Goal: Communication & Community: Answer question/provide support

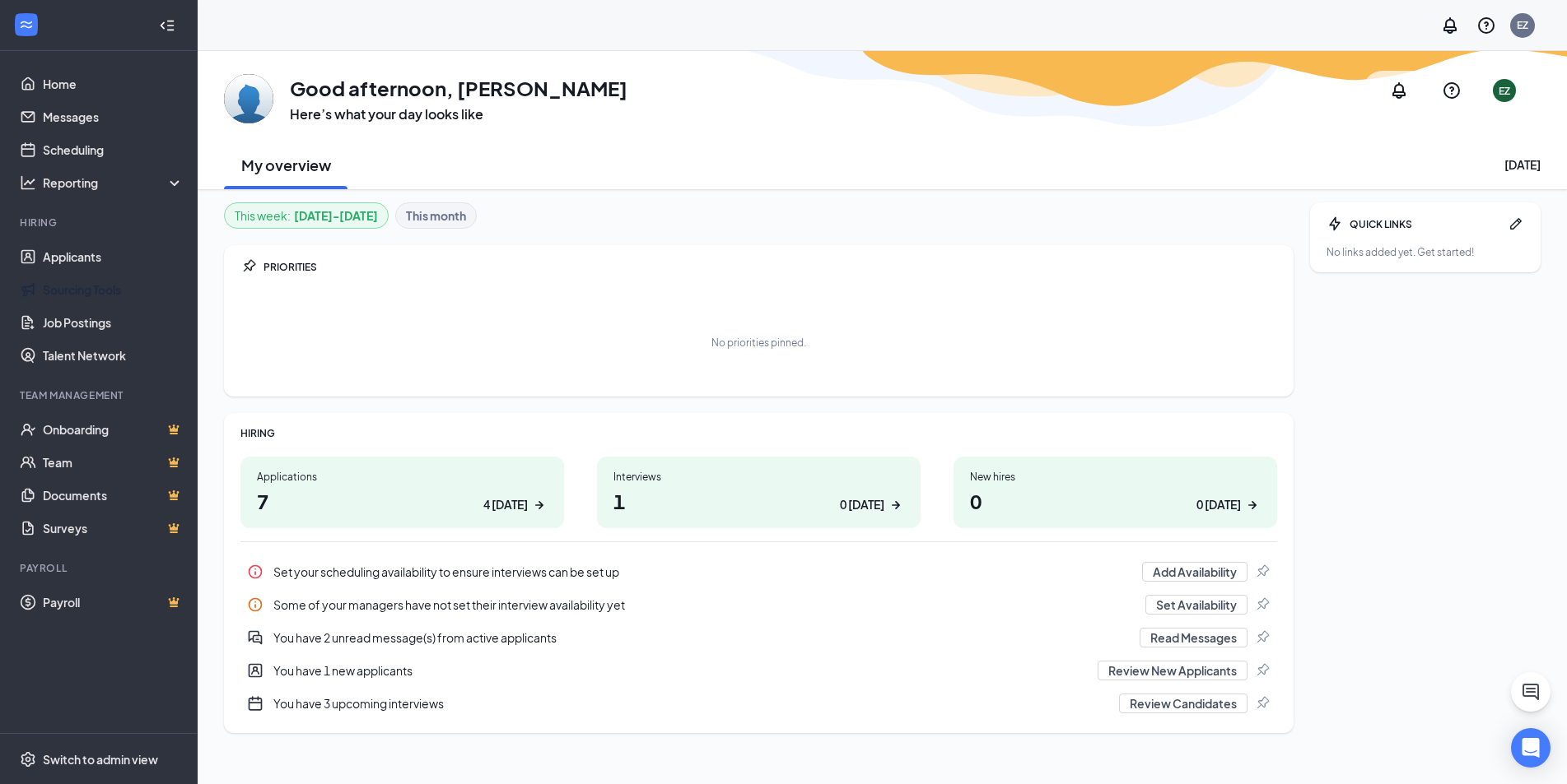
click at [80, 262] on link "Applicants" at bounding box center [113, 257] width 140 height 33
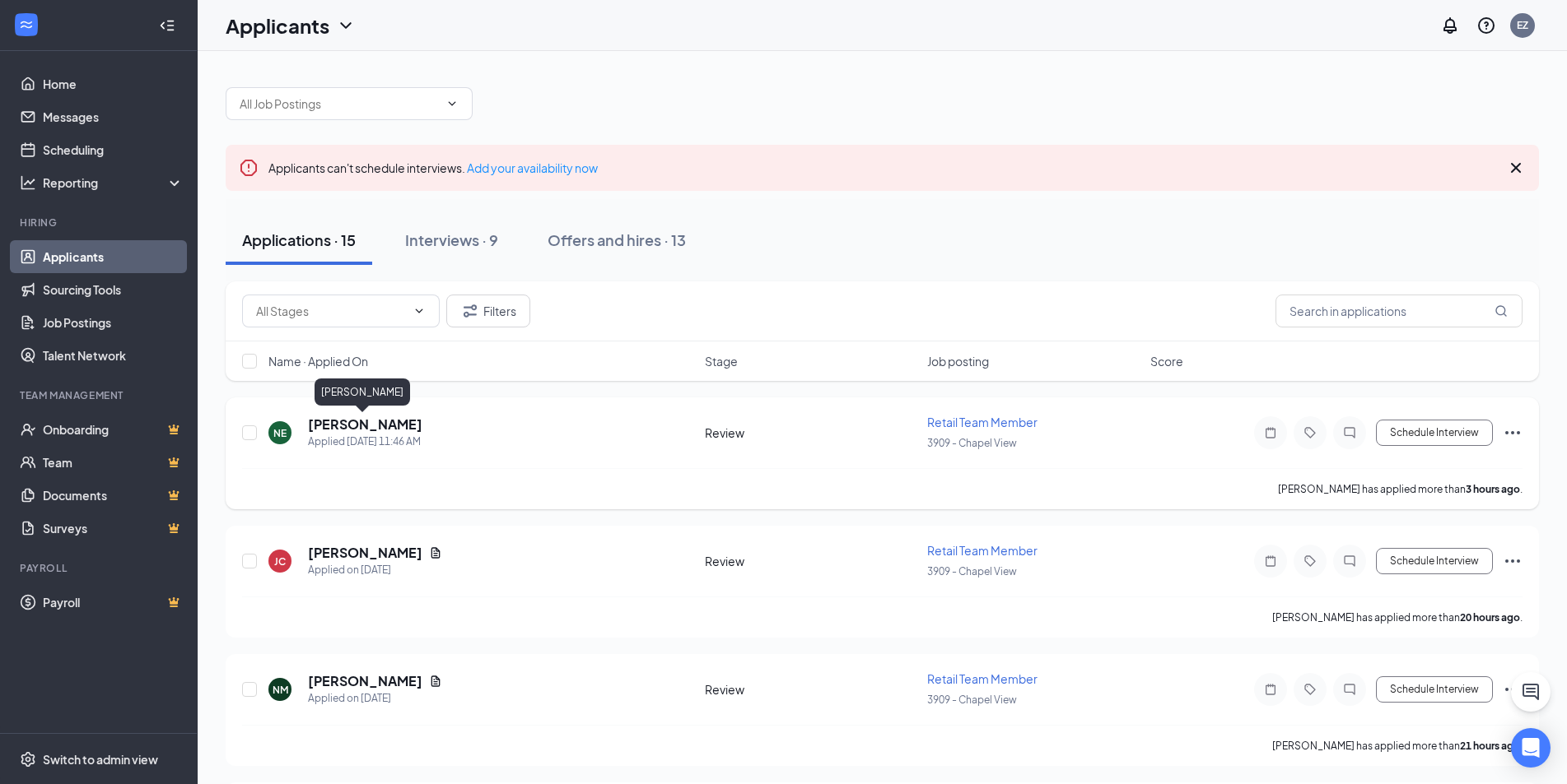
click at [381, 422] on h5 "[PERSON_NAME]" at bounding box center [364, 424] width 114 height 18
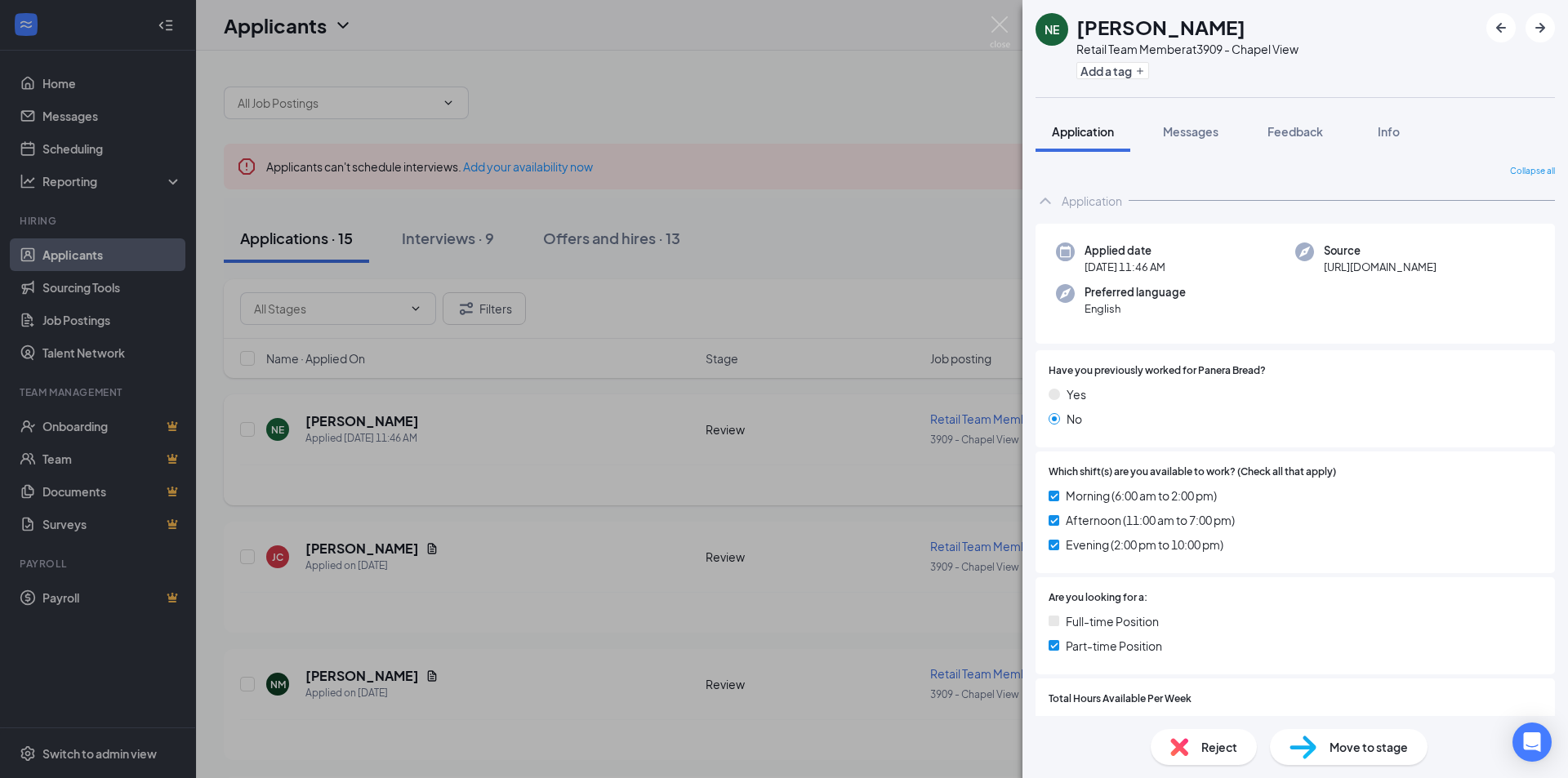
drag, startPoint x: 781, startPoint y: 429, endPoint x: 668, endPoint y: 489, distance: 127.9
click at [781, 432] on div "NE [PERSON_NAME] Retail Team Member at 3909 - Chapel View Add a tag Application…" at bounding box center [784, 389] width 1568 height 778
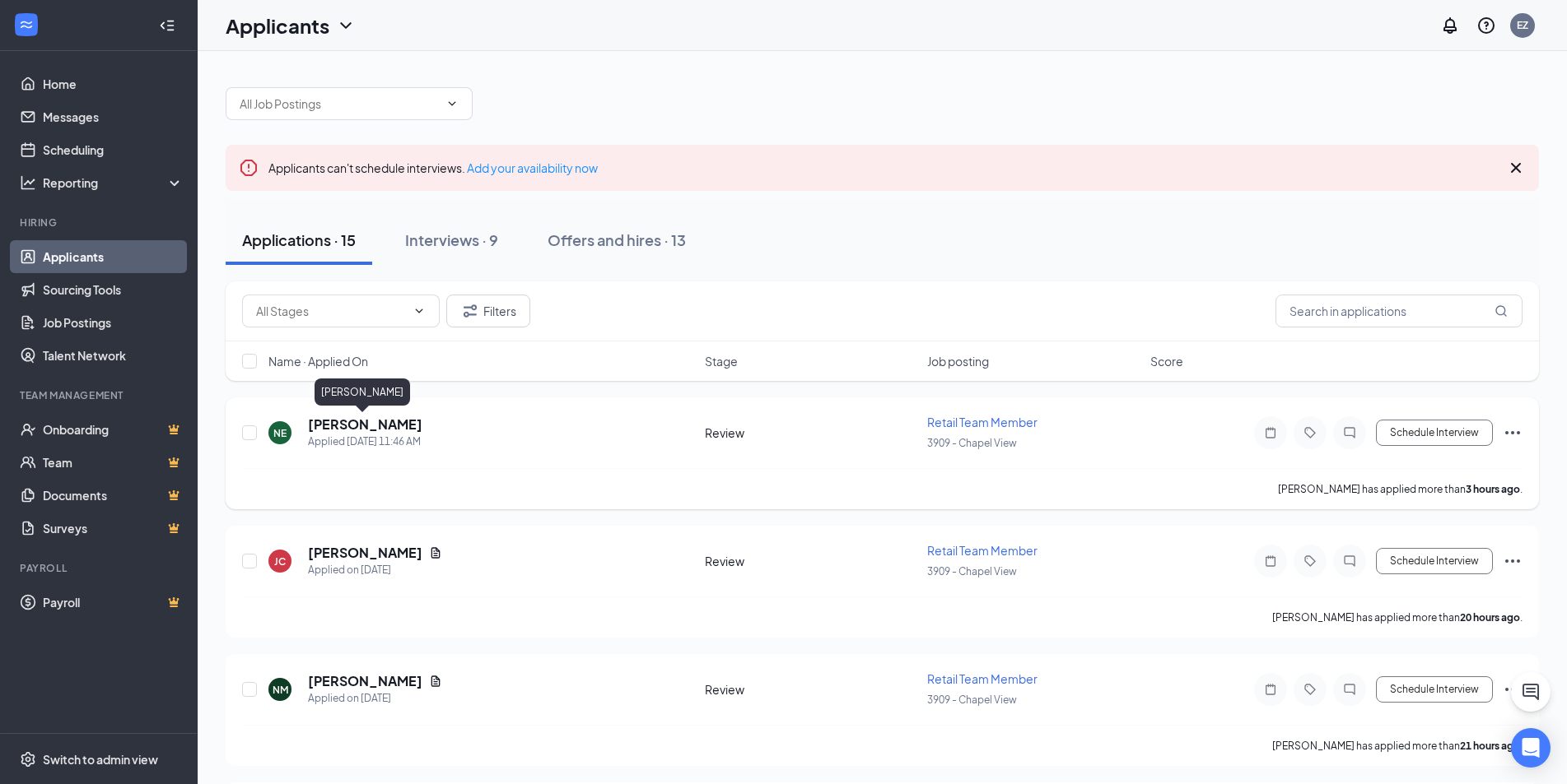
click at [360, 430] on h5 "[PERSON_NAME]" at bounding box center [364, 424] width 114 height 18
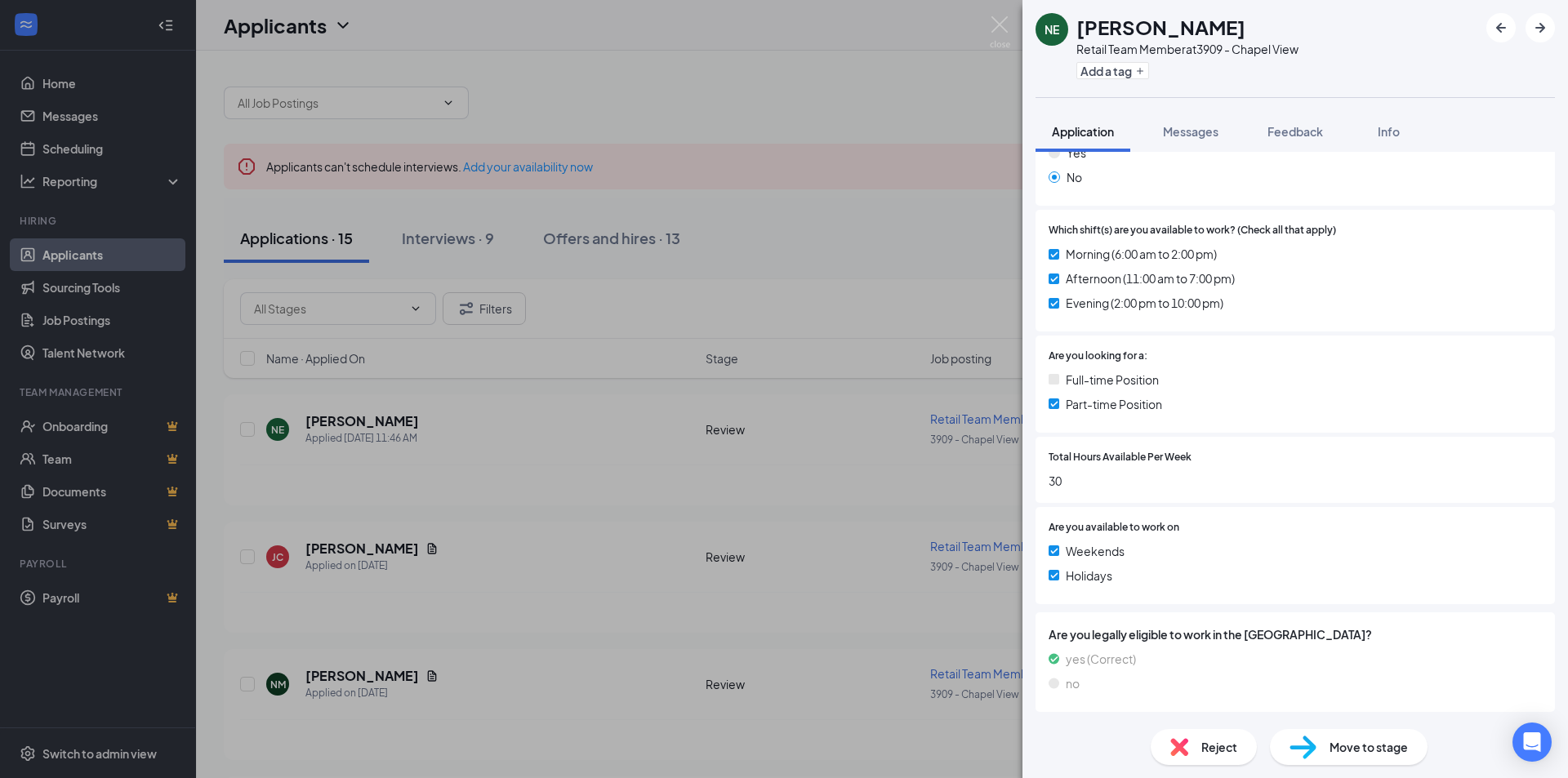
scroll to position [235, 0]
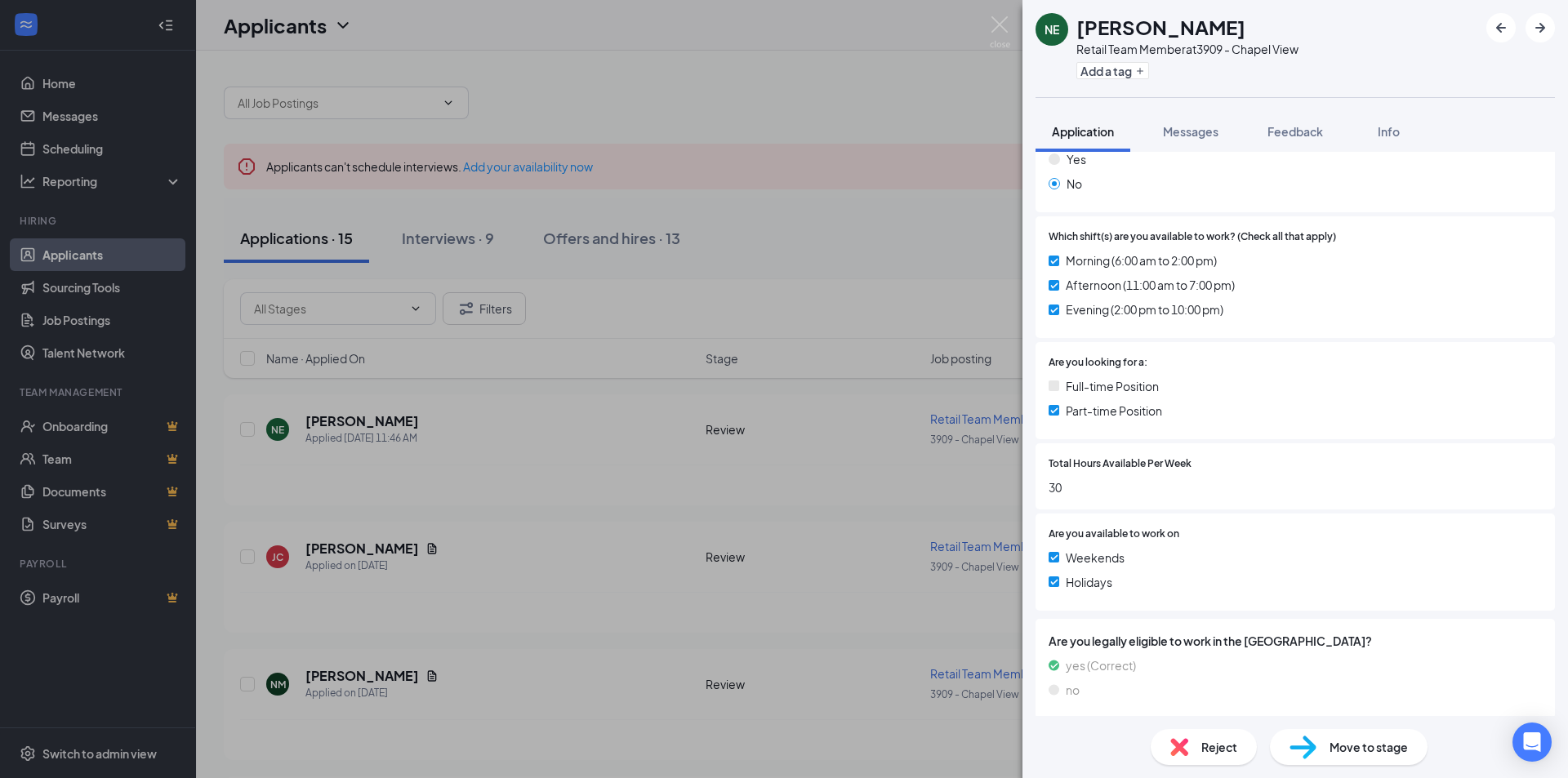
click at [577, 470] on div "NE [PERSON_NAME] Retail Team Member at 3909 - Chapel View Add a tag Application…" at bounding box center [784, 389] width 1568 height 778
click at [988, 31] on div "NE [PERSON_NAME] Retail Team Member at 3909 - Chapel View Add a tag Application…" at bounding box center [784, 389] width 1568 height 778
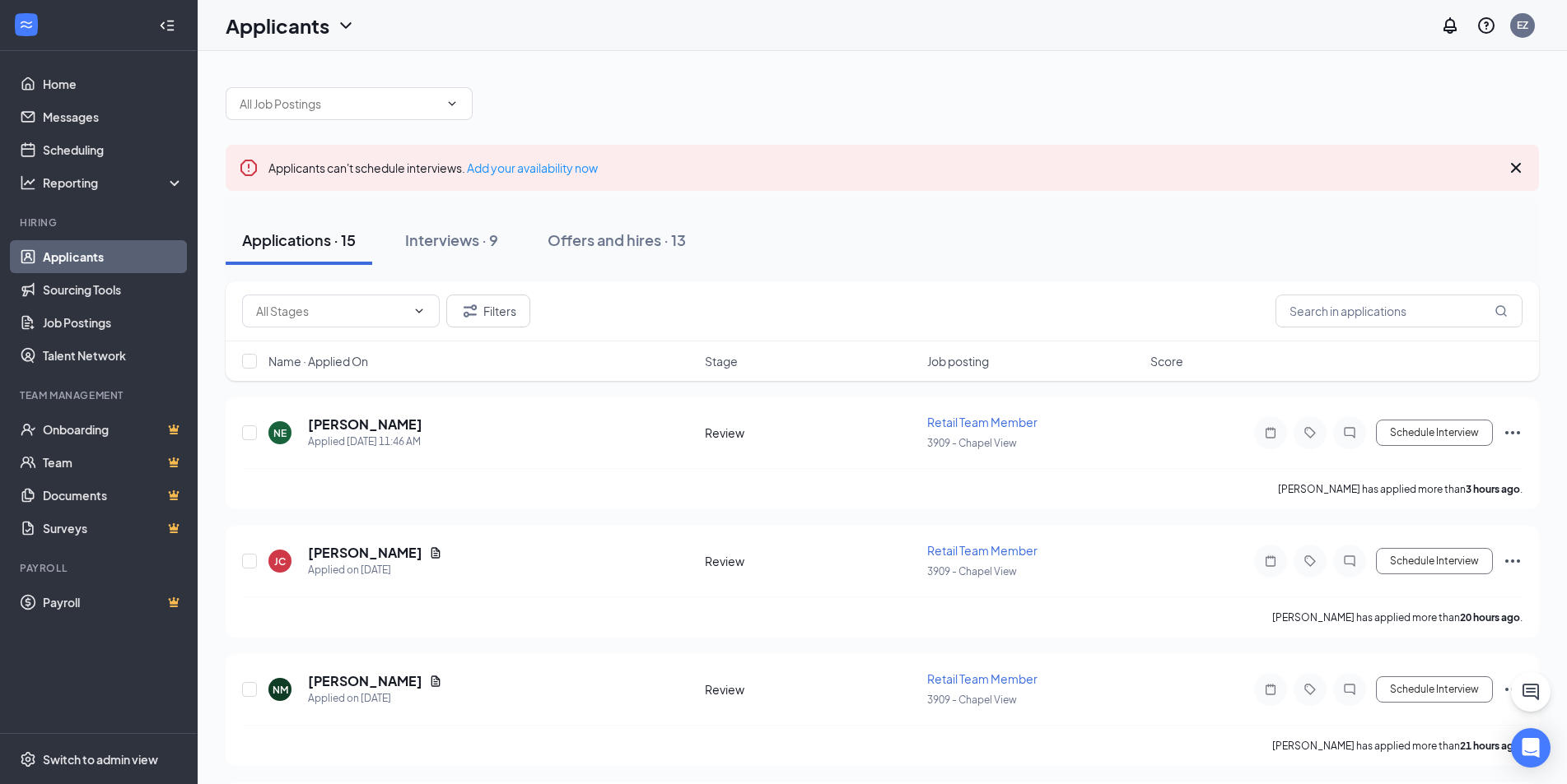
click at [1006, 25] on div "Applicants EZ" at bounding box center [883, 25] width 1369 height 51
click at [388, 552] on h5 "[PERSON_NAME]" at bounding box center [364, 552] width 114 height 18
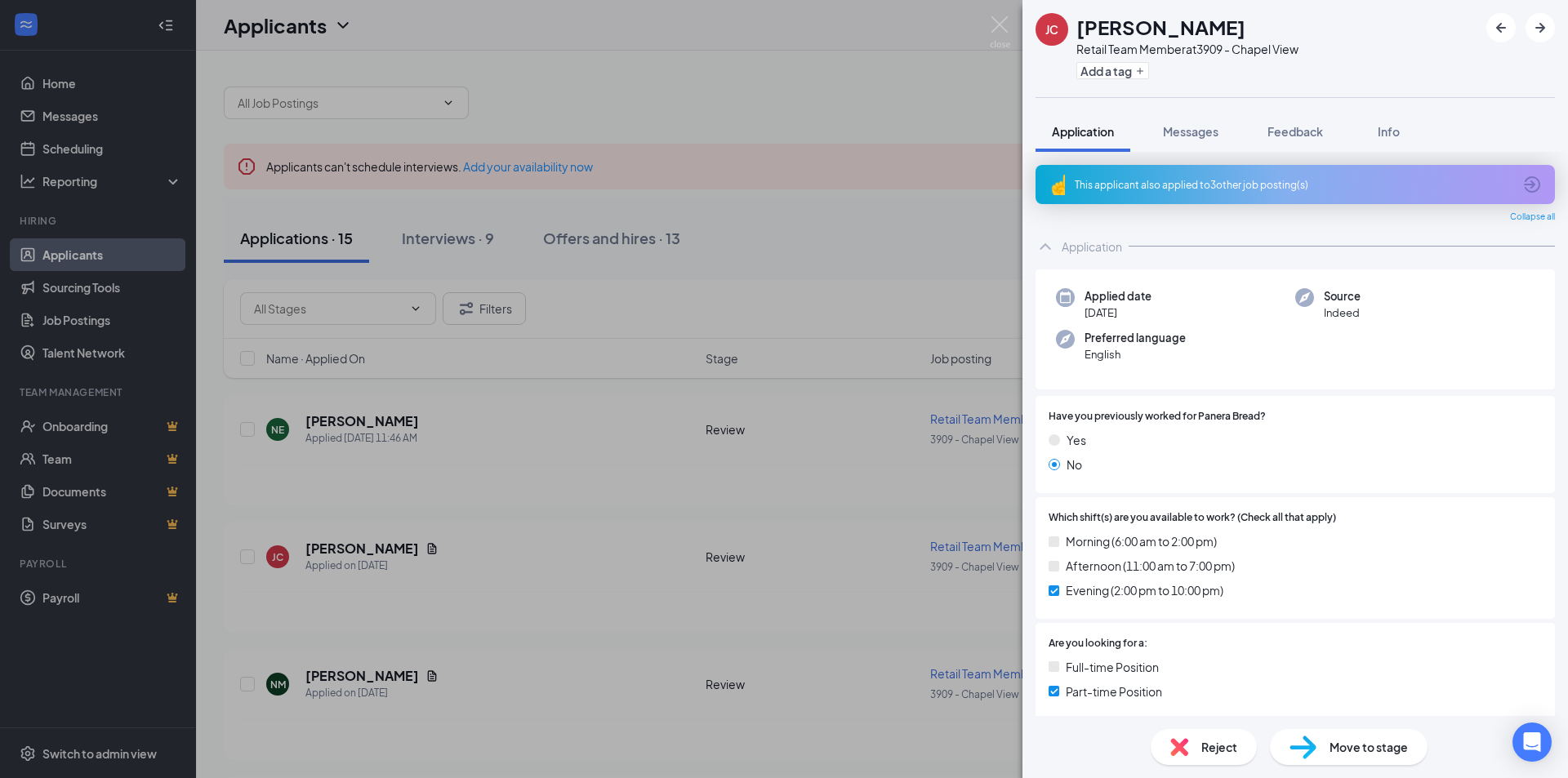
scroll to position [23, 0]
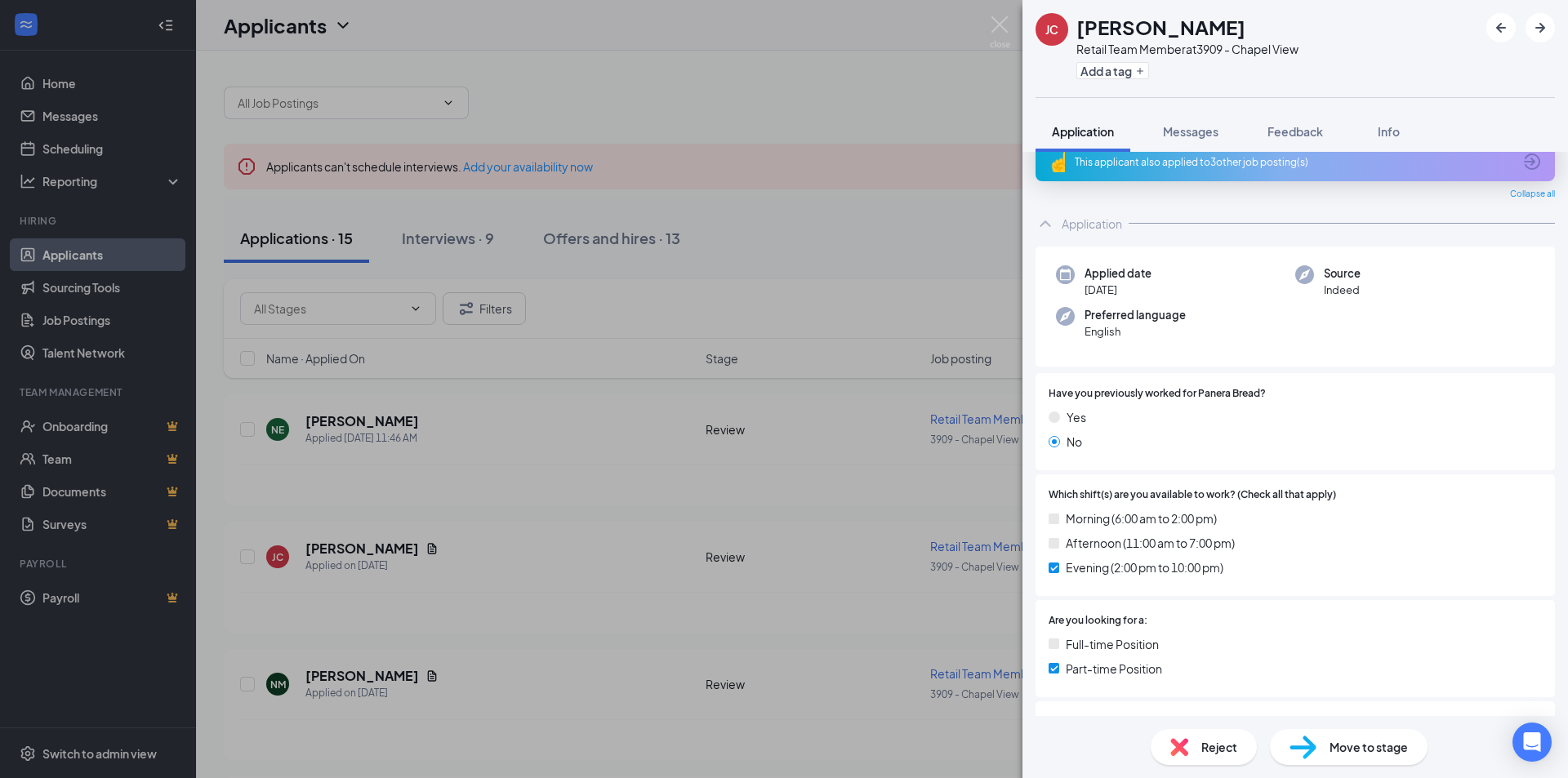
click at [485, 560] on div "[PERSON_NAME] Retail Team Member at 3909 - Chapel View Add a tag Application Me…" at bounding box center [784, 389] width 1568 height 778
click at [998, 30] on img at bounding box center [1000, 31] width 20 height 31
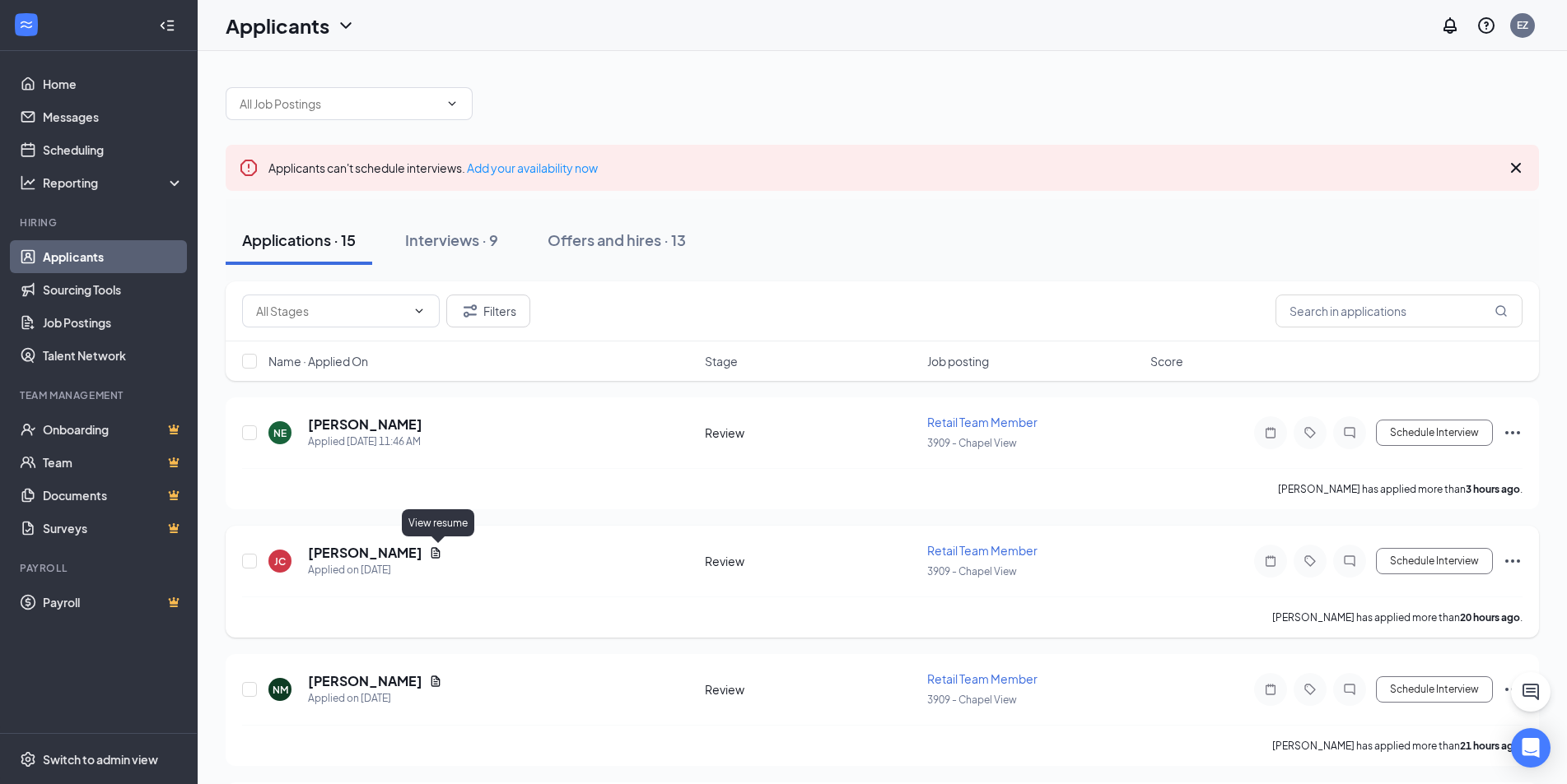
click at [437, 557] on icon "Document" at bounding box center [435, 553] width 13 height 13
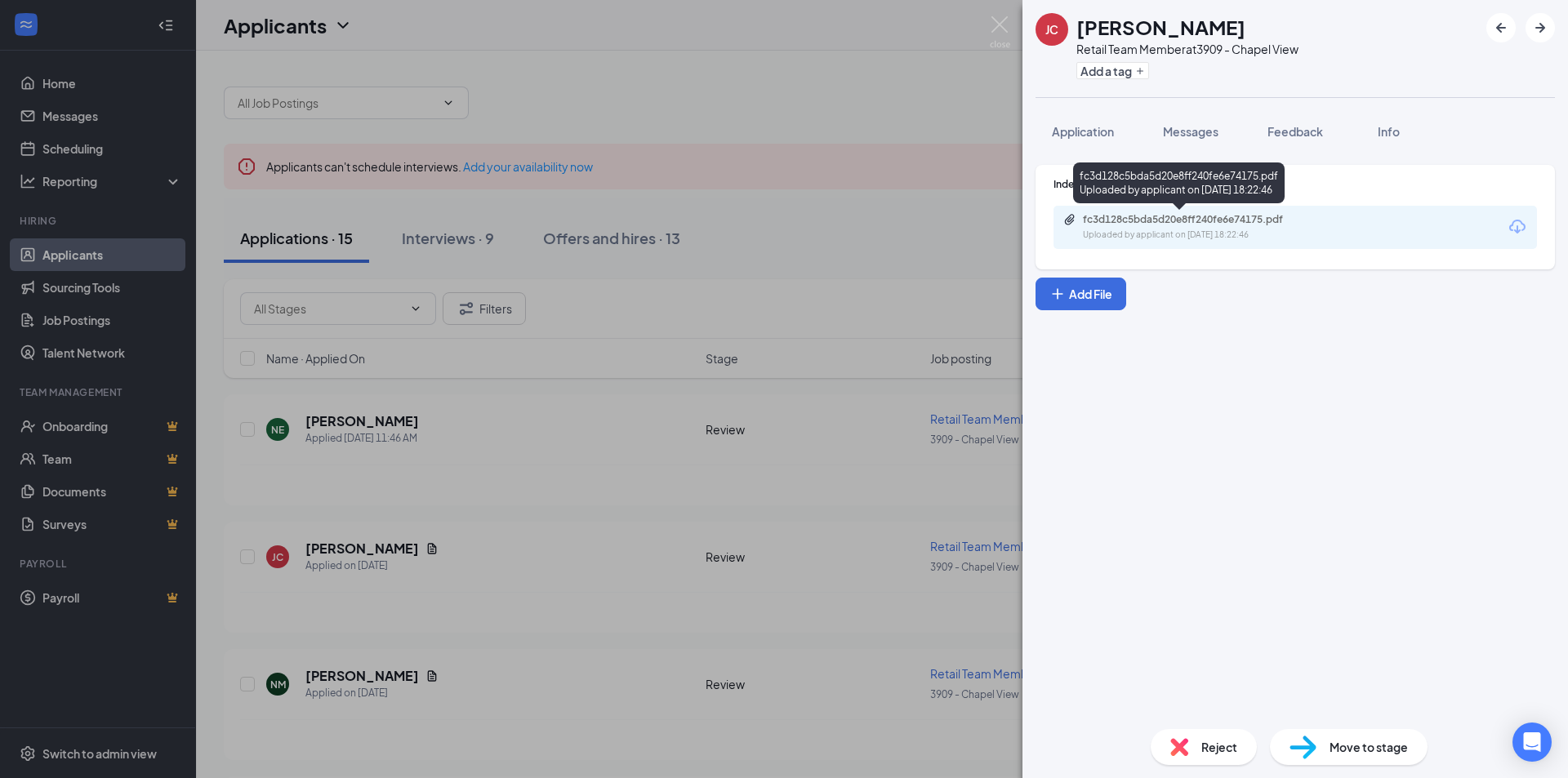
click at [1279, 224] on div "fc3d128c5bda5d20e8ff240fe6e74175.pdf" at bounding box center [1197, 219] width 229 height 13
click at [994, 31] on img at bounding box center [1000, 31] width 20 height 31
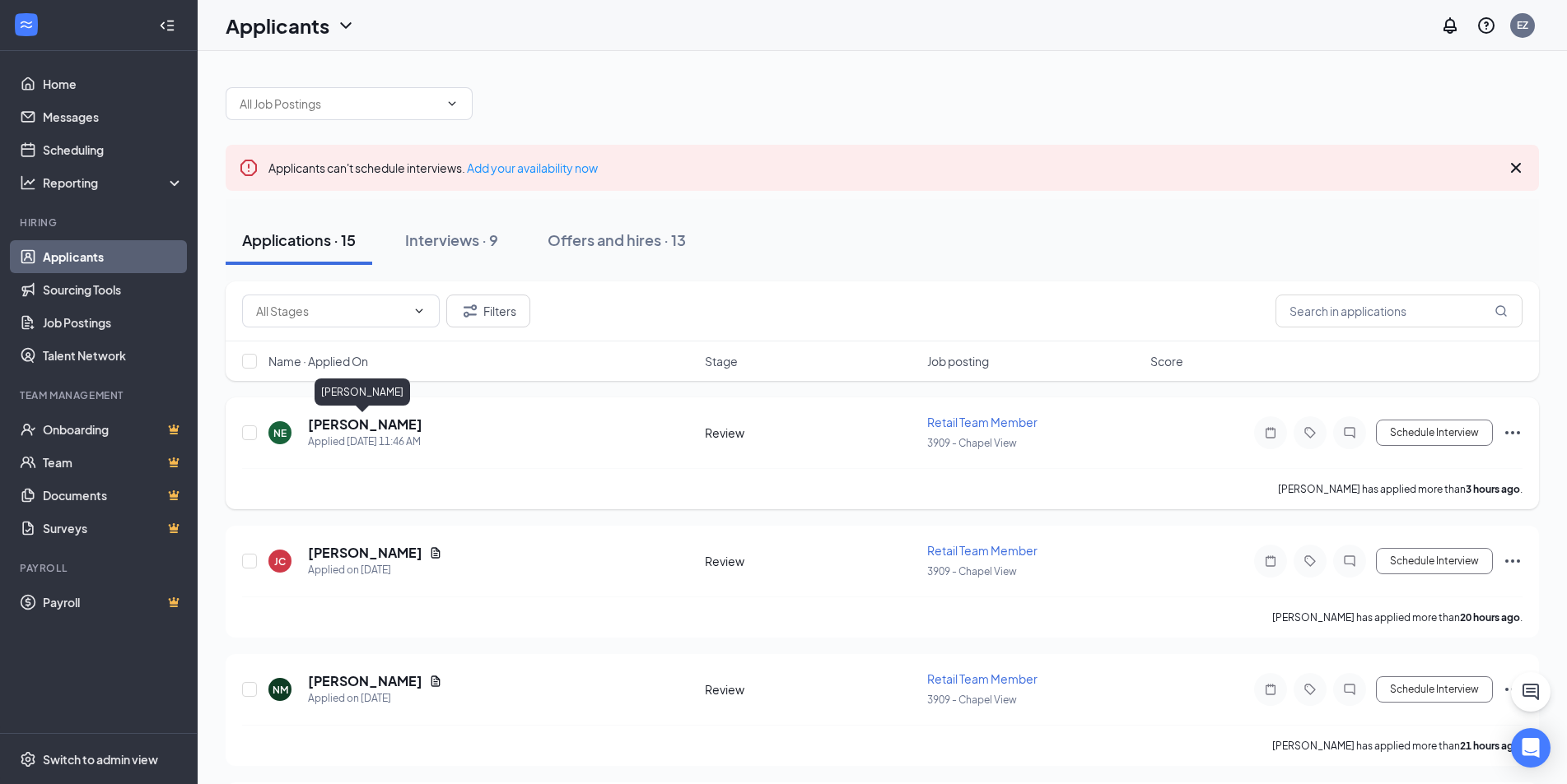
click at [364, 427] on h5 "[PERSON_NAME]" at bounding box center [364, 424] width 114 height 18
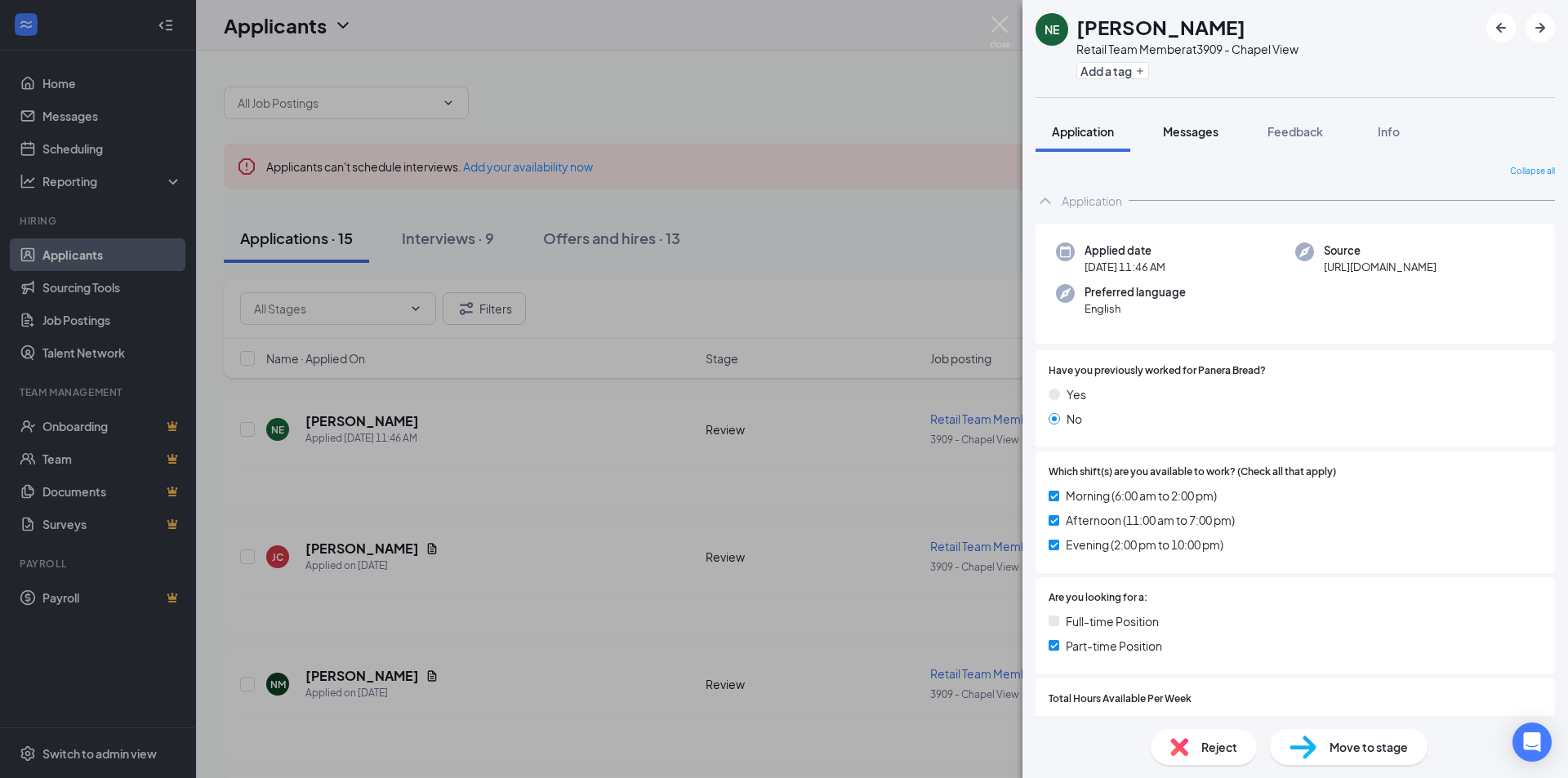
click at [1162, 143] on button "Messages" at bounding box center [1190, 131] width 88 height 41
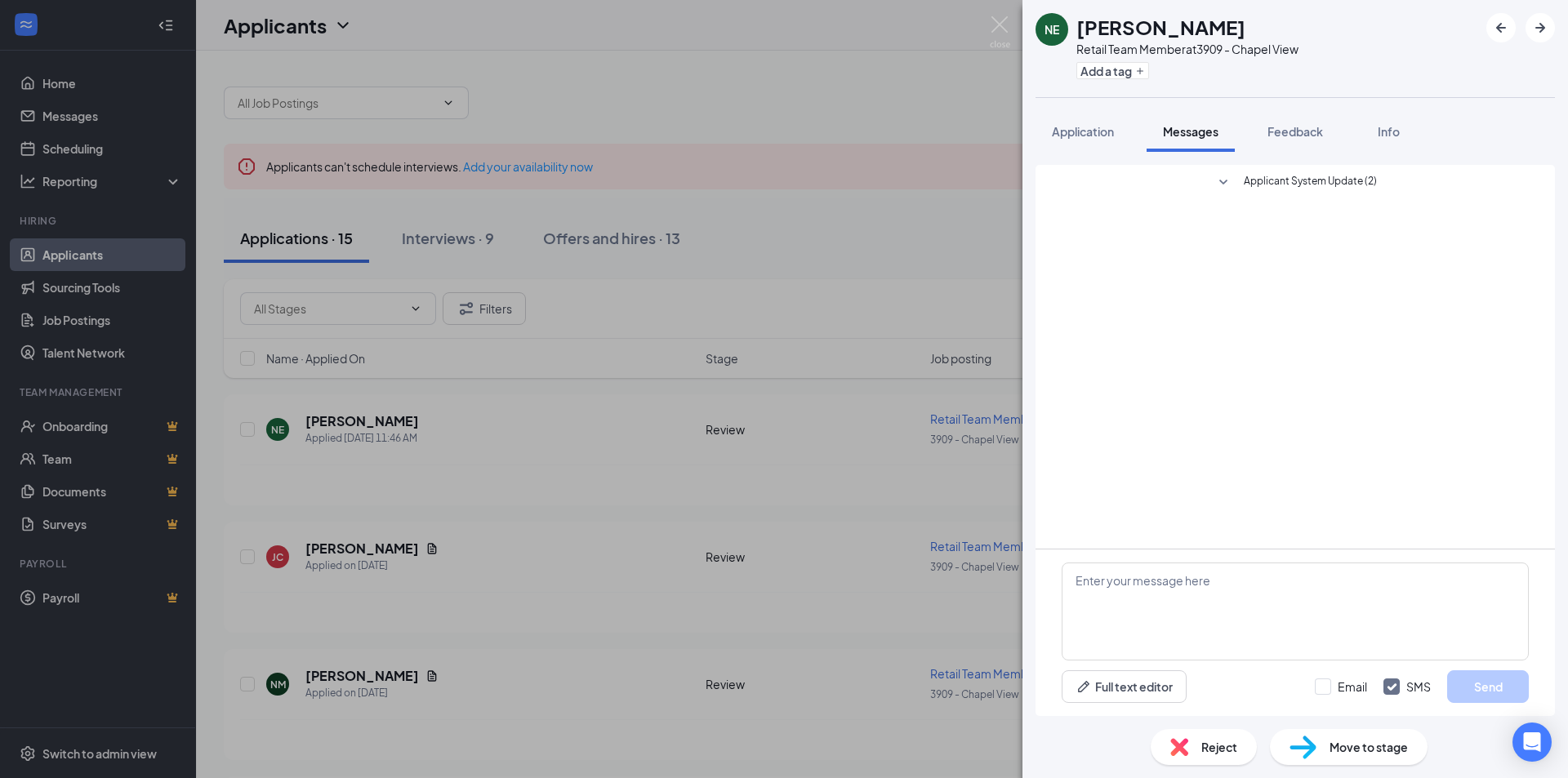
click at [373, 496] on div "NE [PERSON_NAME] Retail Team Member at 3909 - Chapel View Add a tag Application…" at bounding box center [784, 389] width 1568 height 778
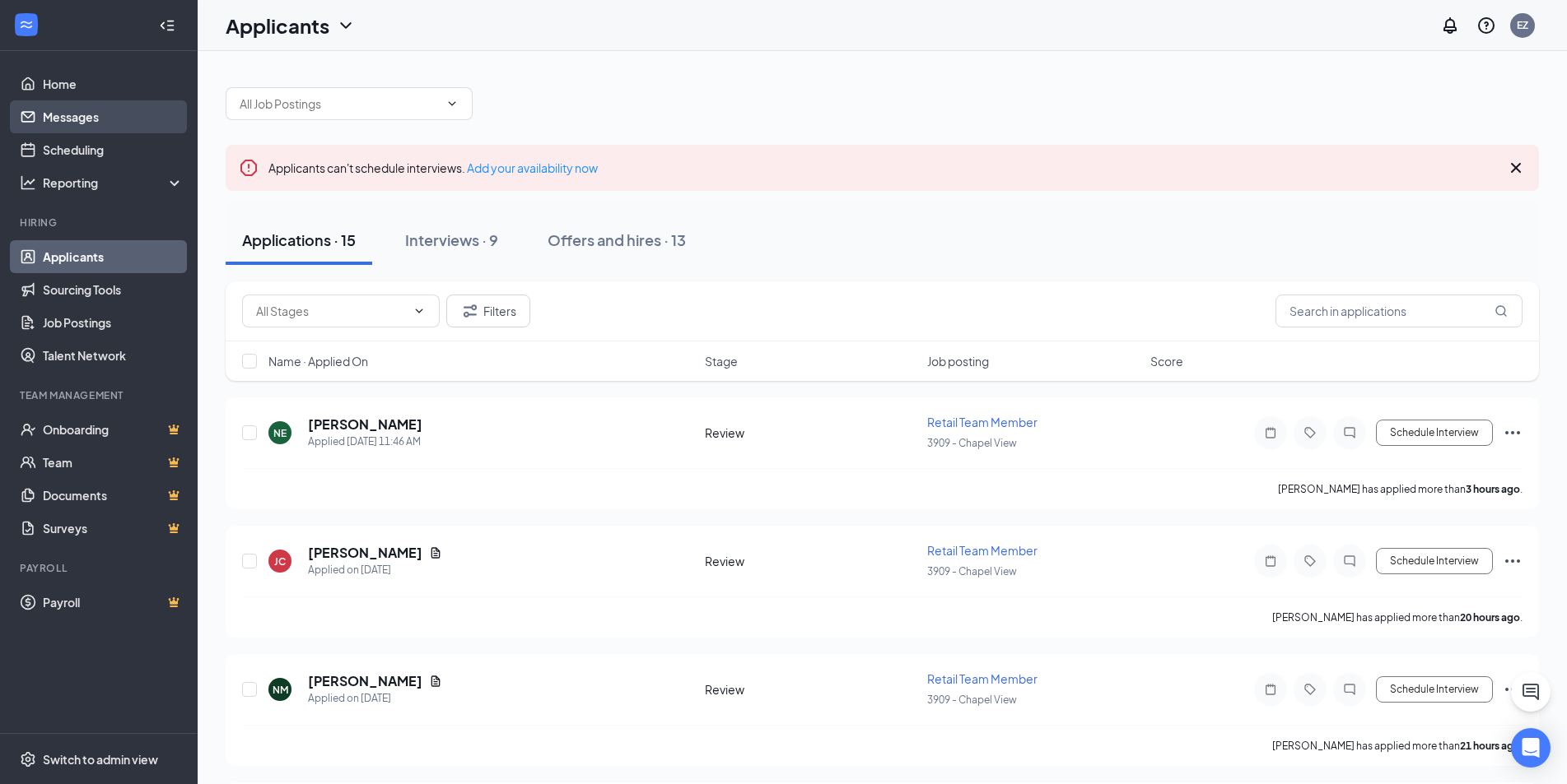
click at [71, 125] on link "Messages" at bounding box center [113, 116] width 140 height 33
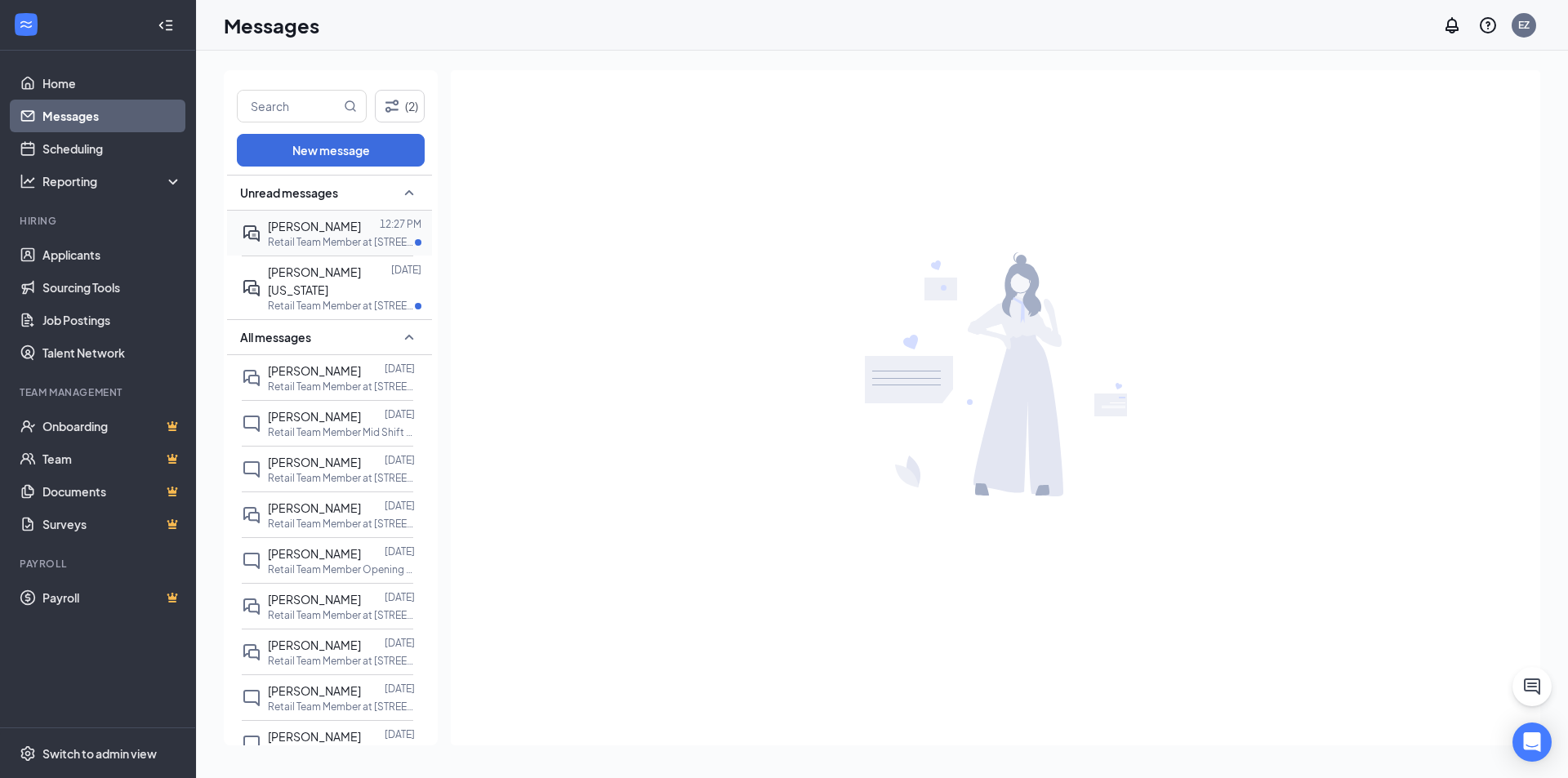
click at [324, 218] on div "[PERSON_NAME]" at bounding box center [315, 226] width 93 height 18
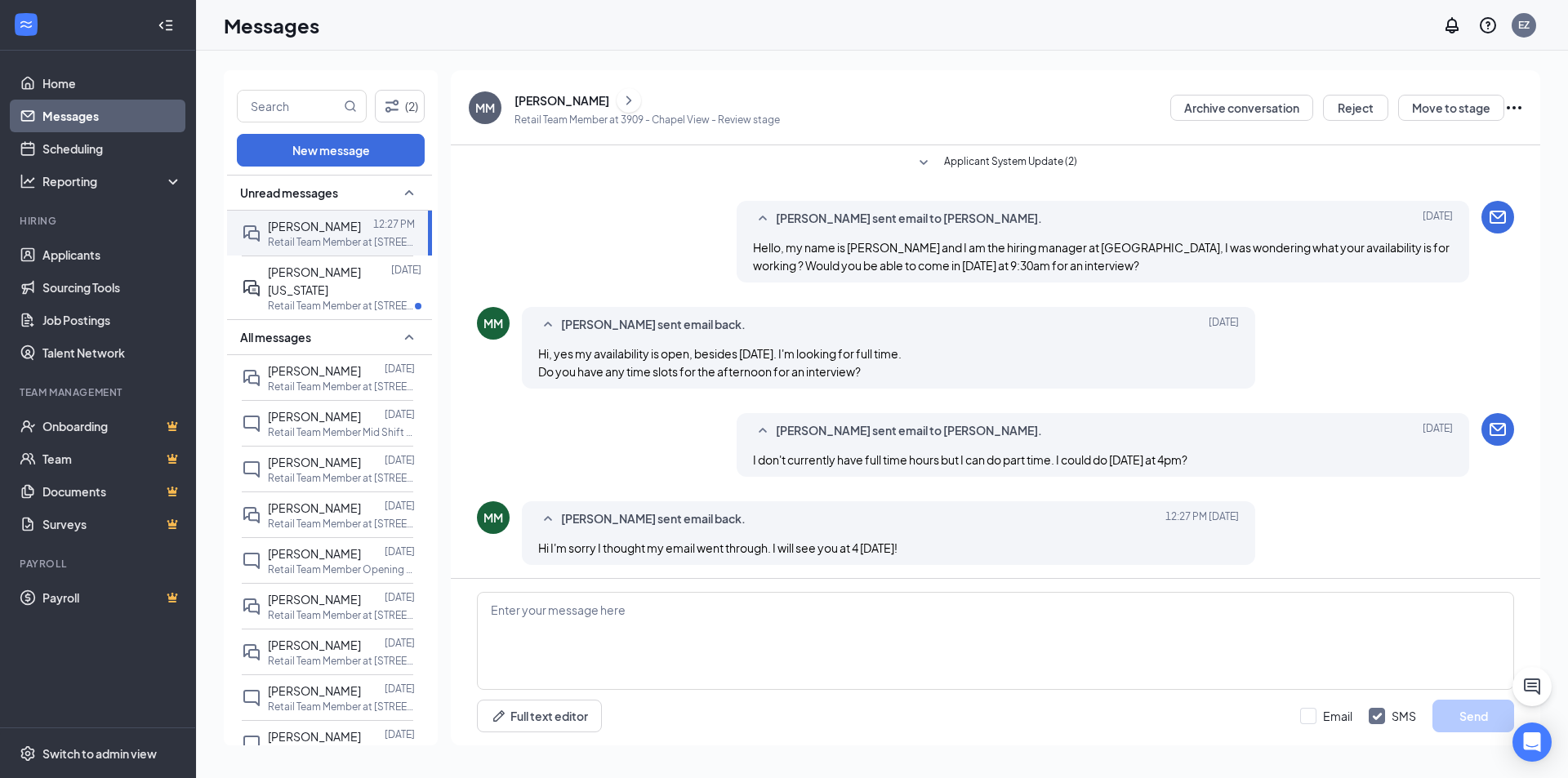
drag, startPoint x: 1451, startPoint y: 248, endPoint x: 1441, endPoint y: 247, distance: 10.0
click at [1441, 247] on div "[PERSON_NAME] sent email to [PERSON_NAME]. [DATE] Hello, my name is [PERSON_NAM…" at bounding box center [1103, 242] width 733 height 82
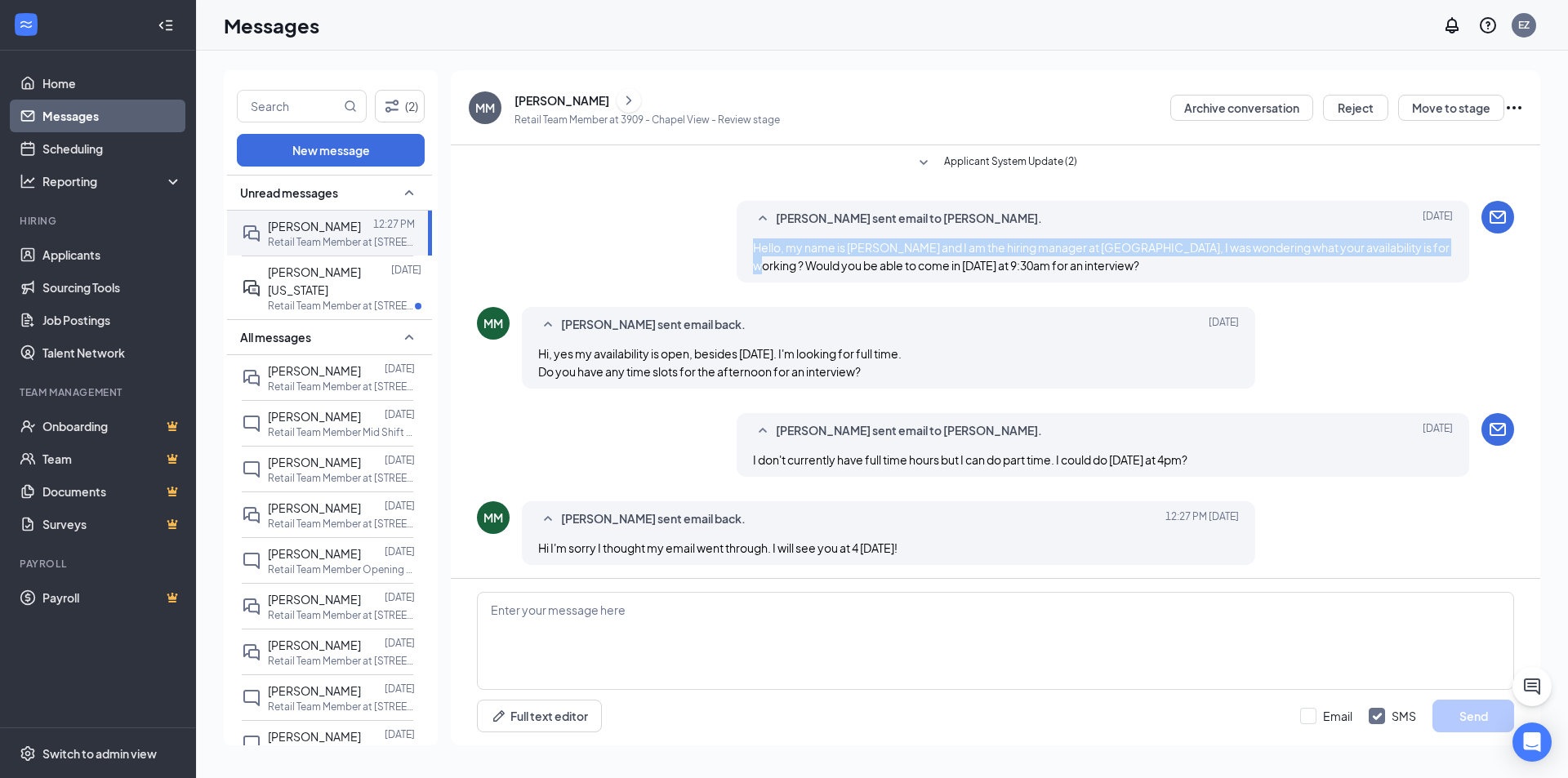
drag, startPoint x: 1435, startPoint y: 247, endPoint x: 744, endPoint y: 248, distance: 691.0
click at [744, 248] on div "[PERSON_NAME] sent email to [PERSON_NAME]. [DATE] Hello, my name is [PERSON_NAM…" at bounding box center [1103, 242] width 733 height 82
drag, startPoint x: 833, startPoint y: 249, endPoint x: 873, endPoint y: 254, distance: 40.3
click at [873, 254] on span "Hello, my name is [PERSON_NAME] and I am the hiring manager at [GEOGRAPHIC_DATA…" at bounding box center [1102, 256] width 696 height 32
drag, startPoint x: 736, startPoint y: 240, endPoint x: 1430, endPoint y: 246, distance: 694.0
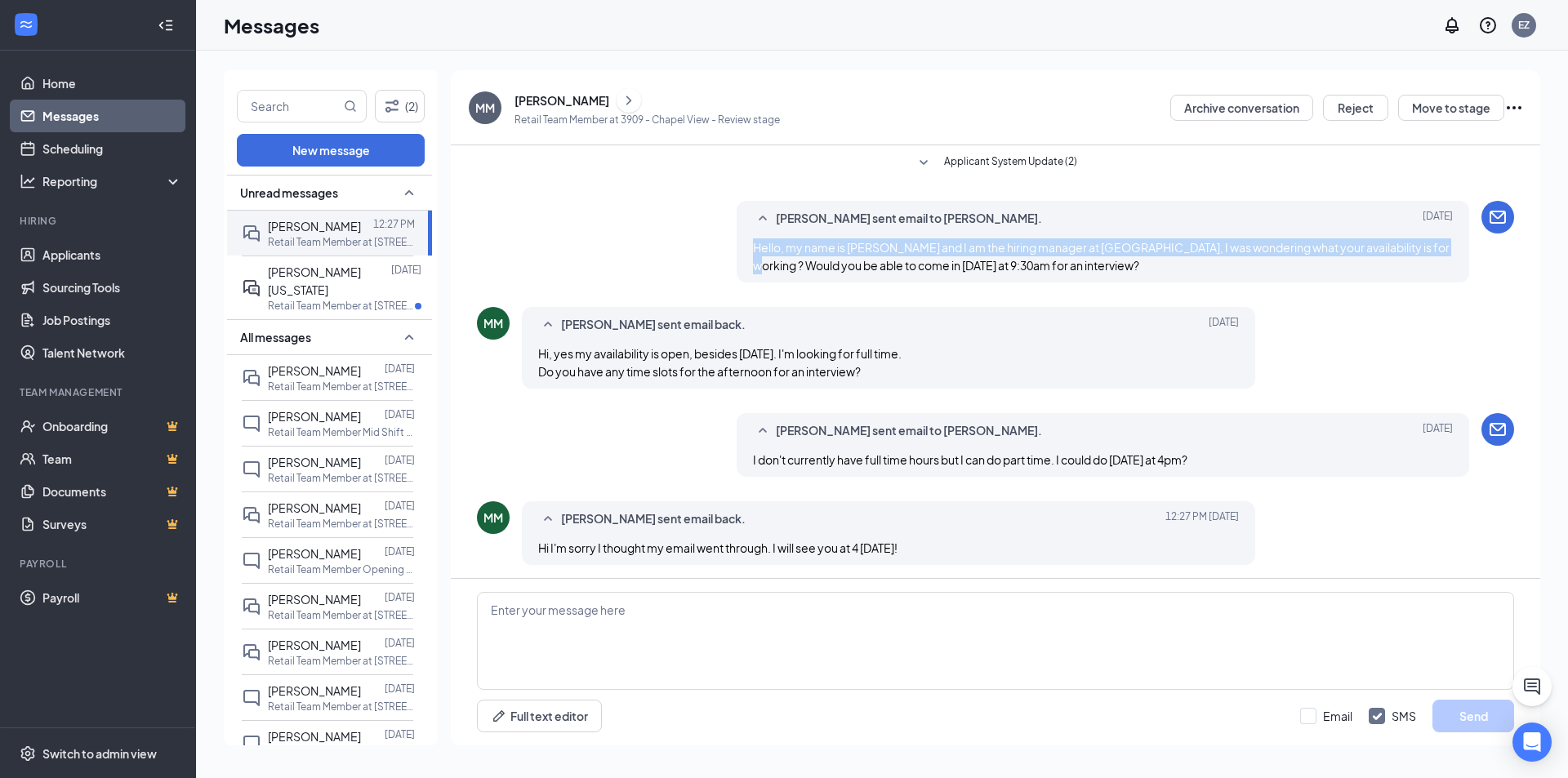
click at [1430, 246] on div "[PERSON_NAME] sent email to [PERSON_NAME]. [DATE] Hello, my name is [PERSON_NAM…" at bounding box center [1103, 242] width 733 height 82
copy span "Hello, my name is [PERSON_NAME] and I am the hiring manager at [GEOGRAPHIC_DATA…"
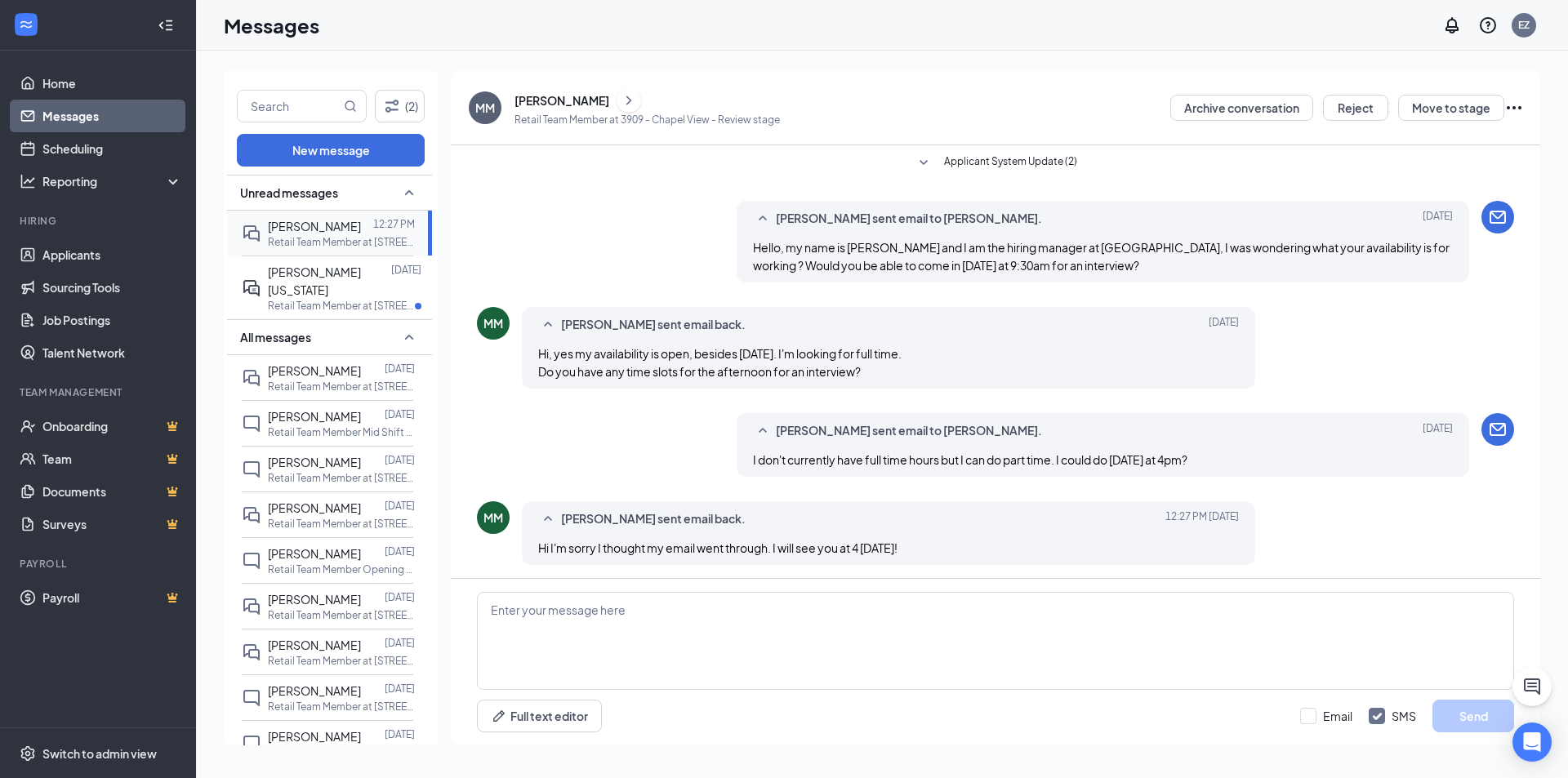
click at [301, 245] on p "Retail Team Member at [STREET_ADDRESS]" at bounding box center [341, 242] width 147 height 14
click at [349, 298] on p "Retail Team Member at [STREET_ADDRESS]" at bounding box center [341, 305] width 147 height 14
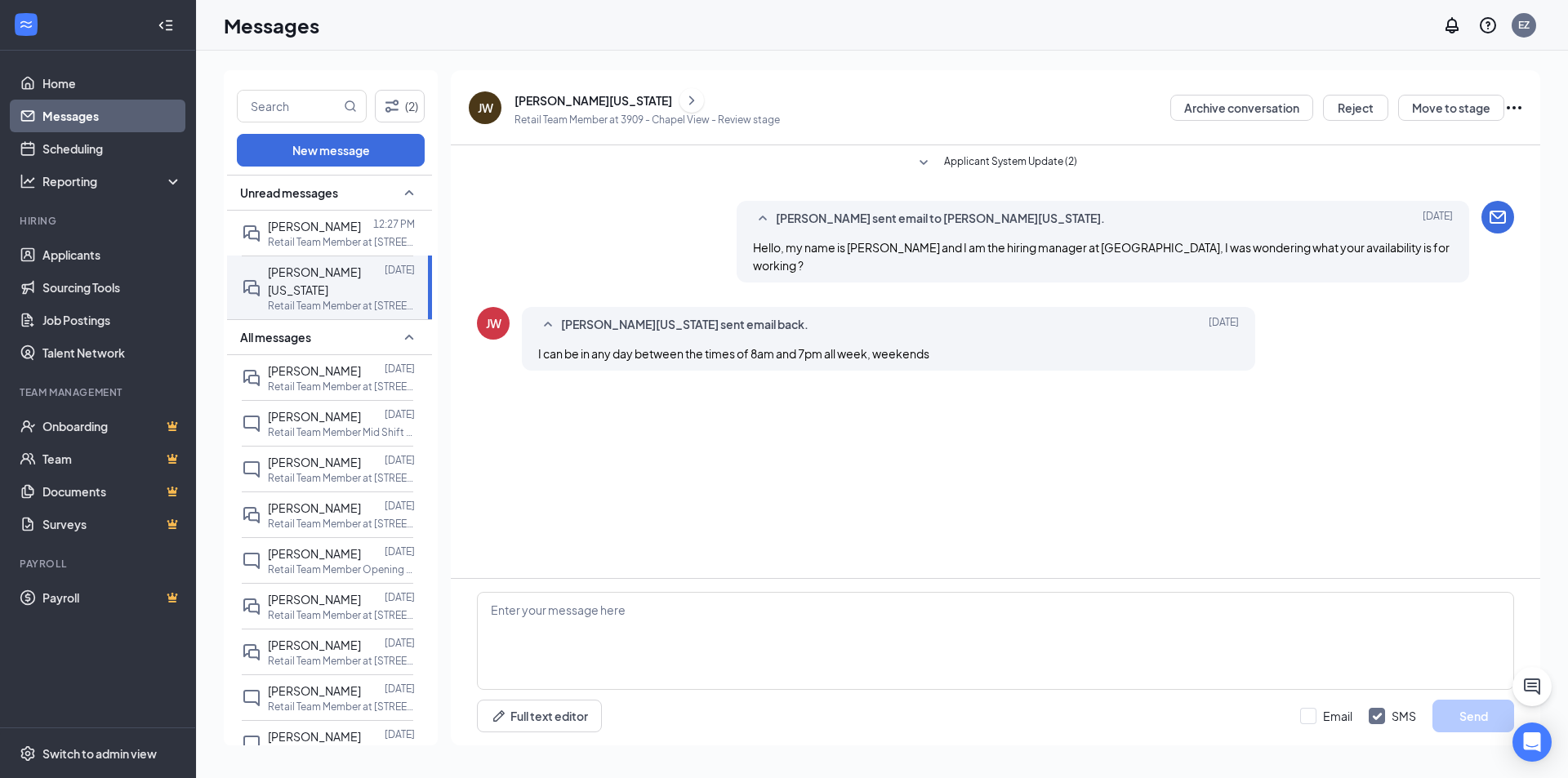
click at [537, 87] on div "[PERSON_NAME] [PERSON_NAME][US_STATE] Retail Team Member at 3909 - Chapel View …" at bounding box center [625, 108] width 311 height 42
click at [536, 98] on div "[PERSON_NAME][US_STATE]" at bounding box center [592, 100] width 157 height 16
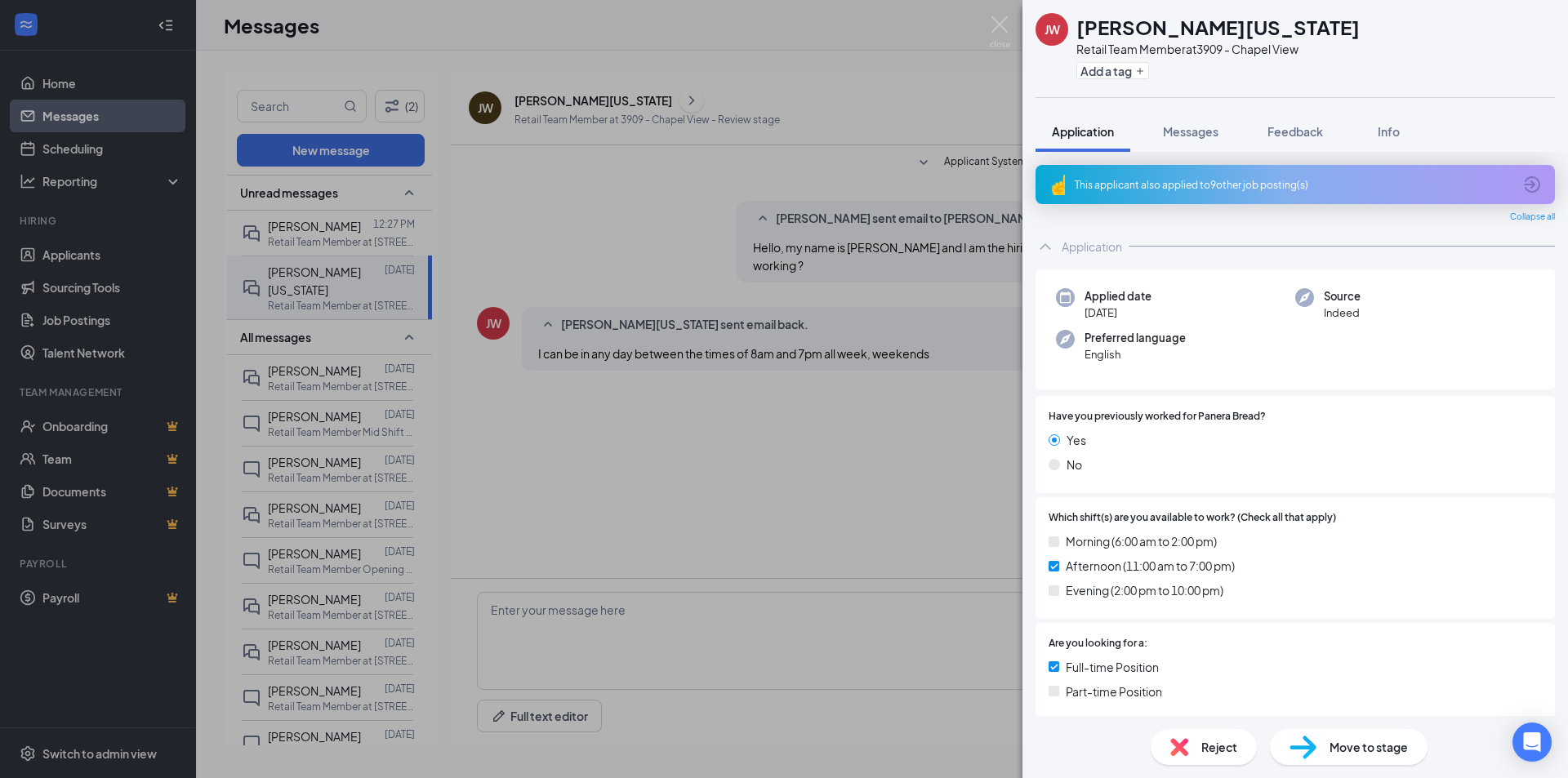
click at [1304, 186] on div "This applicant also applied to 9 other job posting(s)" at bounding box center [1293, 185] width 438 height 14
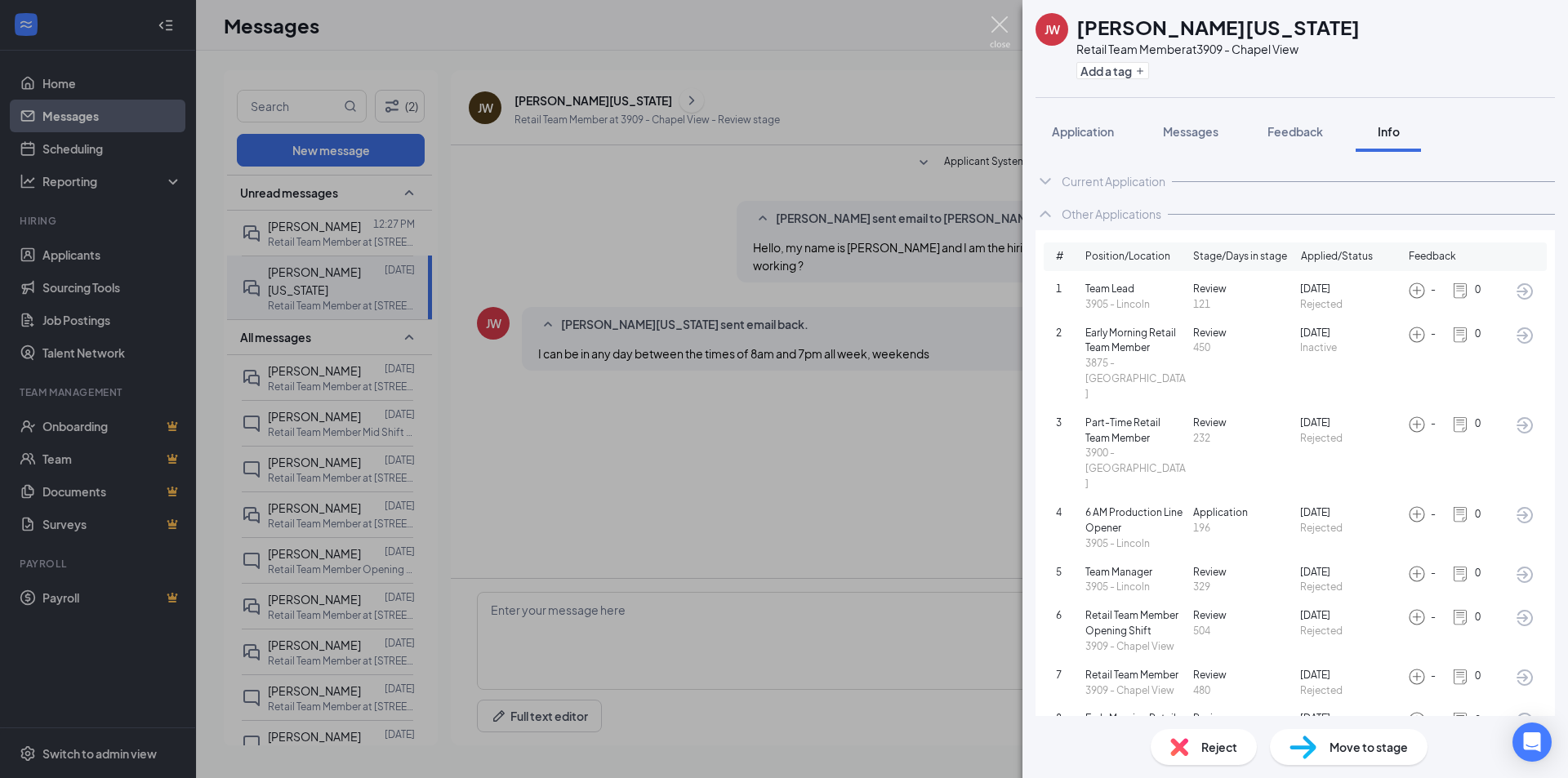
click at [1003, 41] on img at bounding box center [1000, 31] width 20 height 31
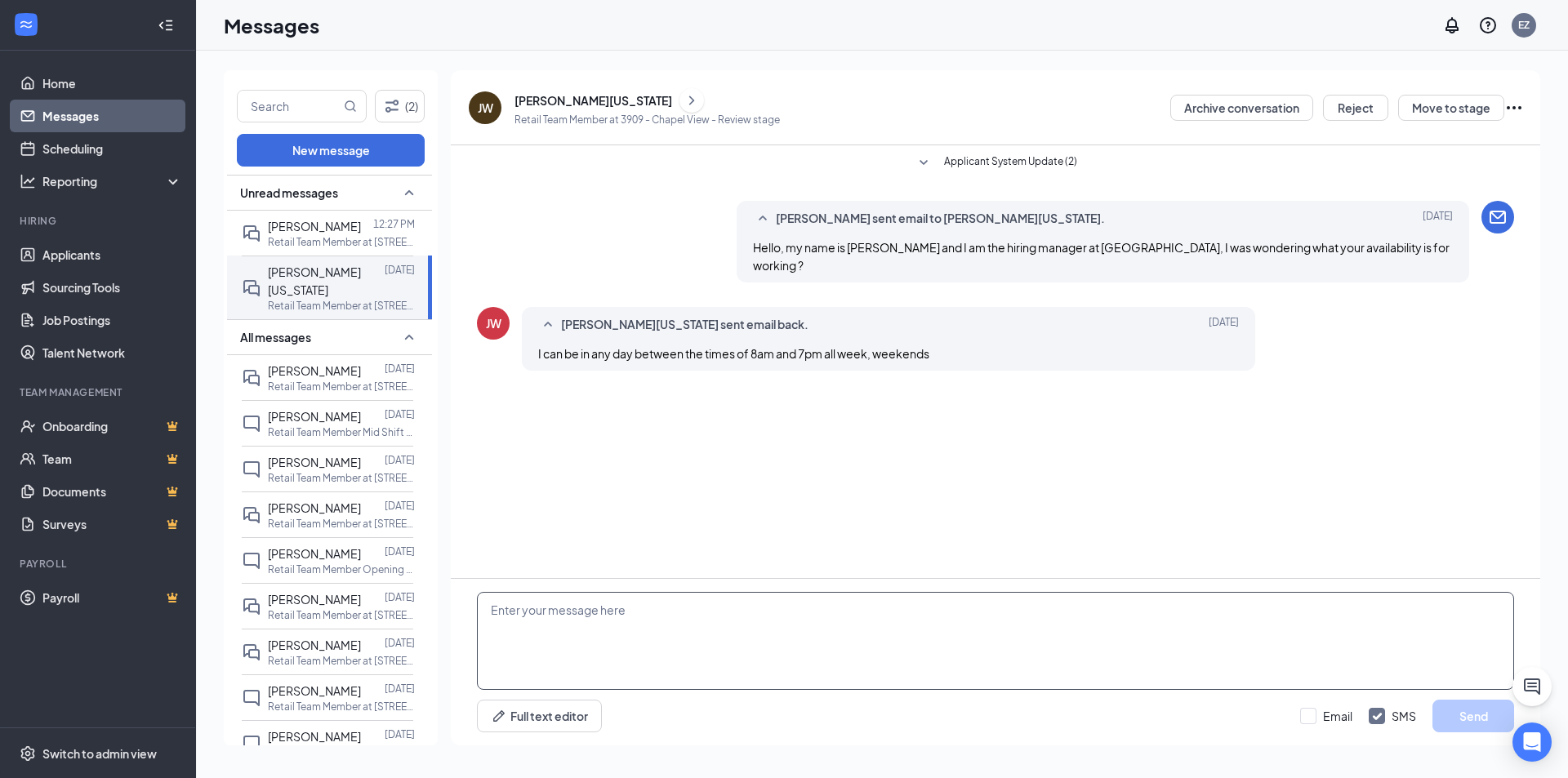
click at [1026, 650] on textarea at bounding box center [995, 641] width 1037 height 98
click at [911, 615] on textarea at bounding box center [995, 641] width 1037 height 98
type textarea "W"
type textarea "Great, is 7pm the latest you ca"
click at [477, 700] on button "Full text editor" at bounding box center [539, 716] width 125 height 32
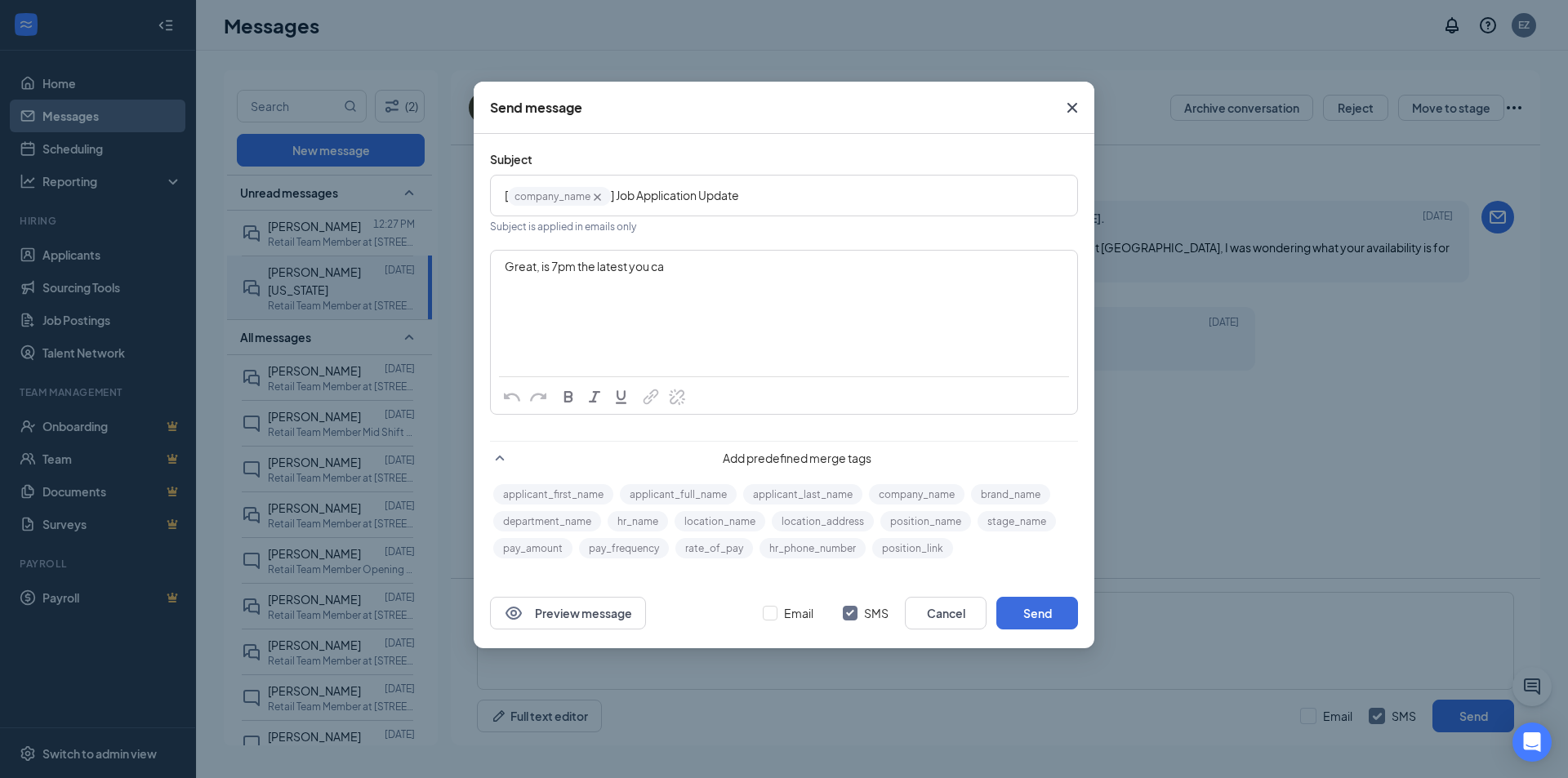
click at [1069, 105] on icon "Cross" at bounding box center [1072, 108] width 10 height 10
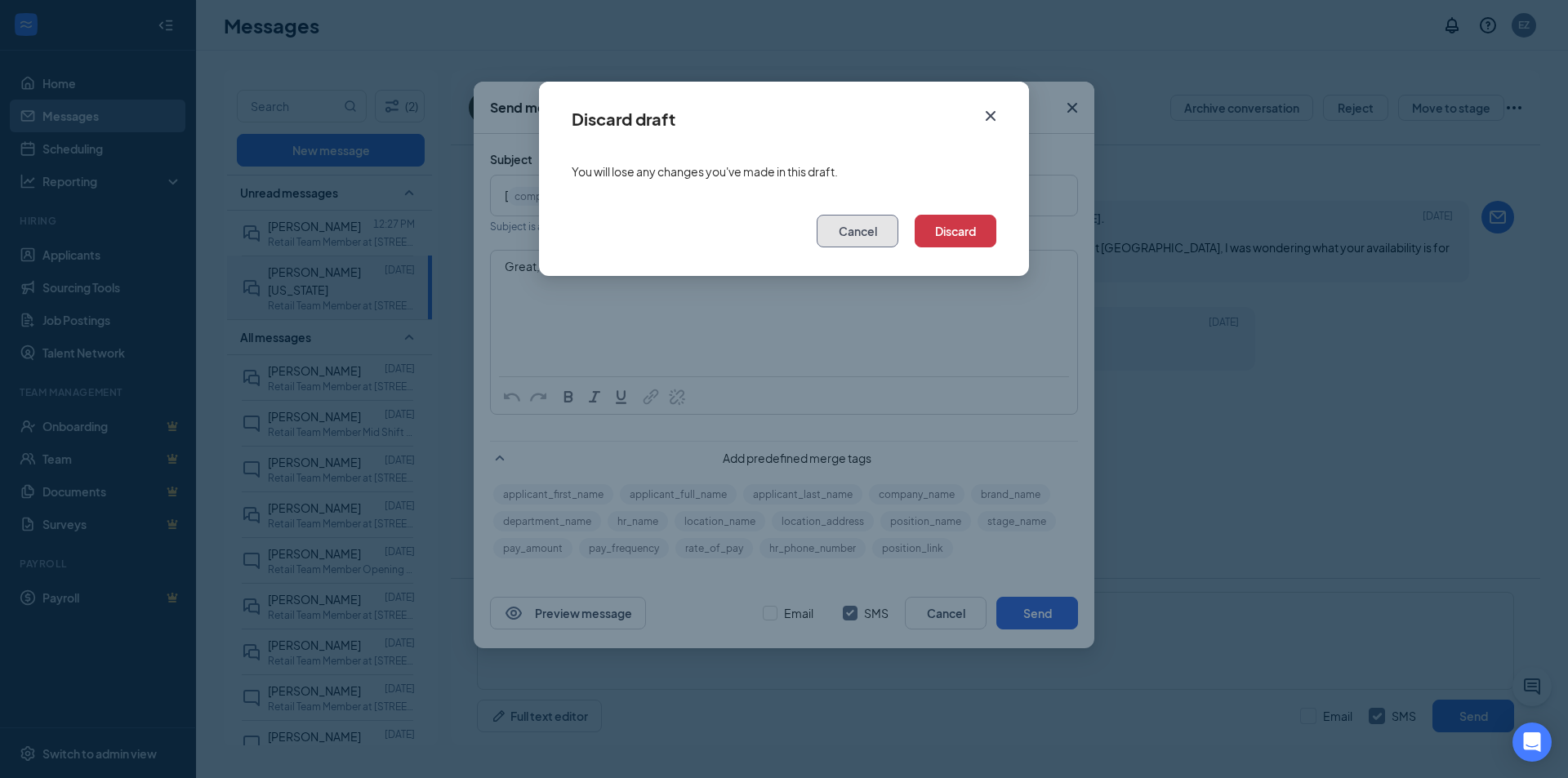
click at [854, 238] on button "Cancel" at bounding box center [857, 231] width 82 height 32
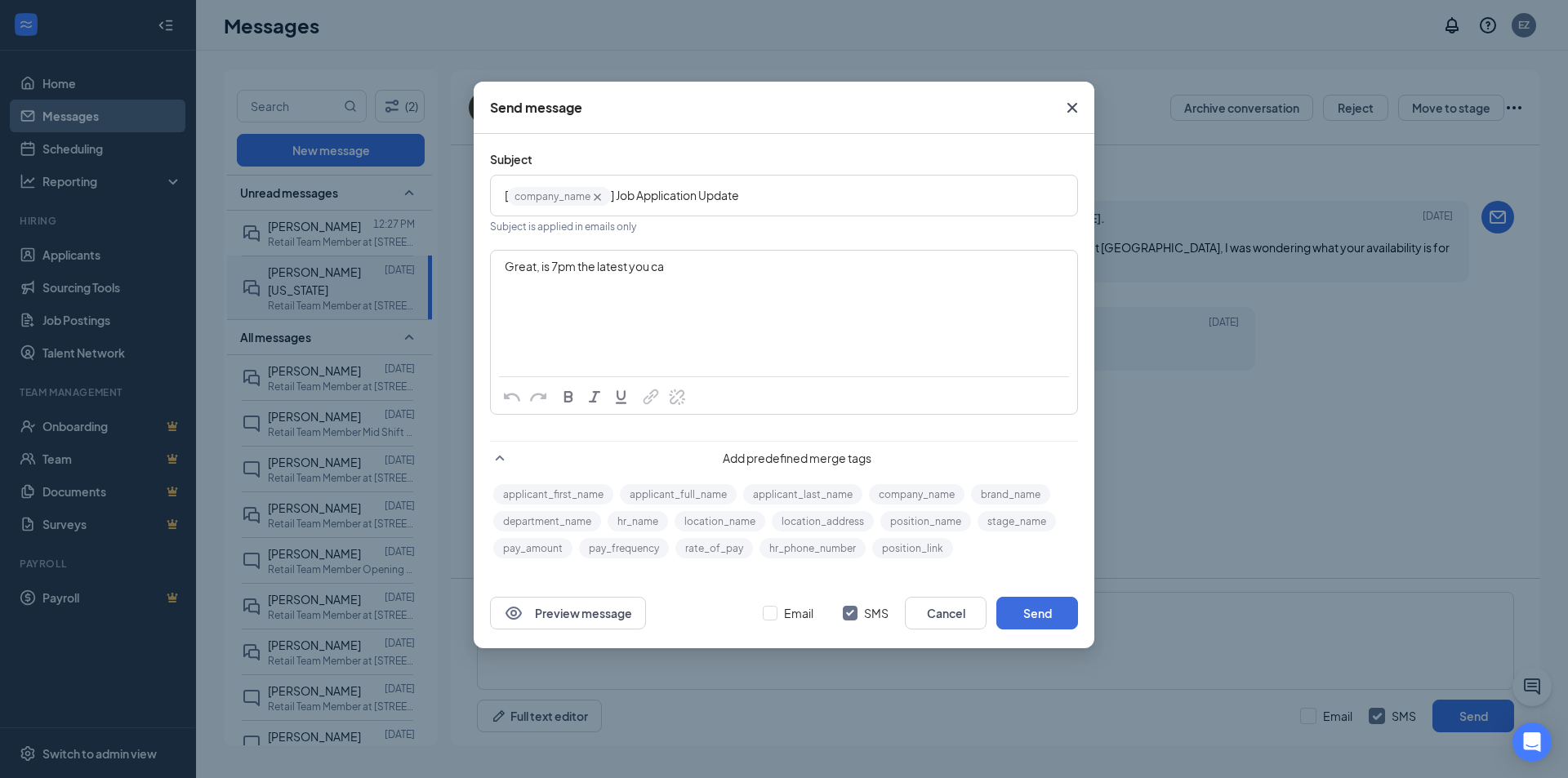
click at [1071, 111] on icon "Cross" at bounding box center [1072, 108] width 20 height 20
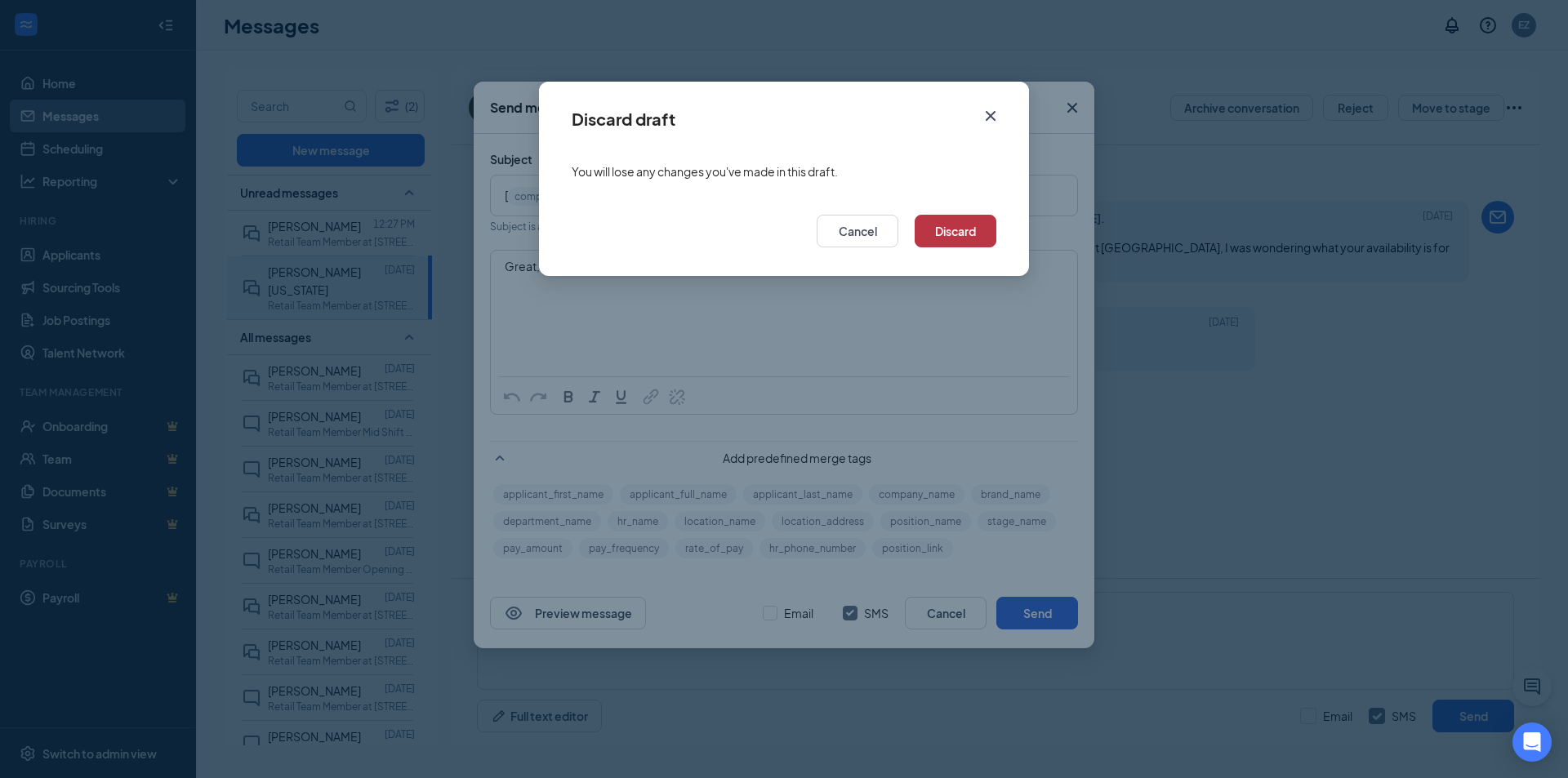
click at [957, 234] on button "Discard" at bounding box center [956, 231] width 82 height 32
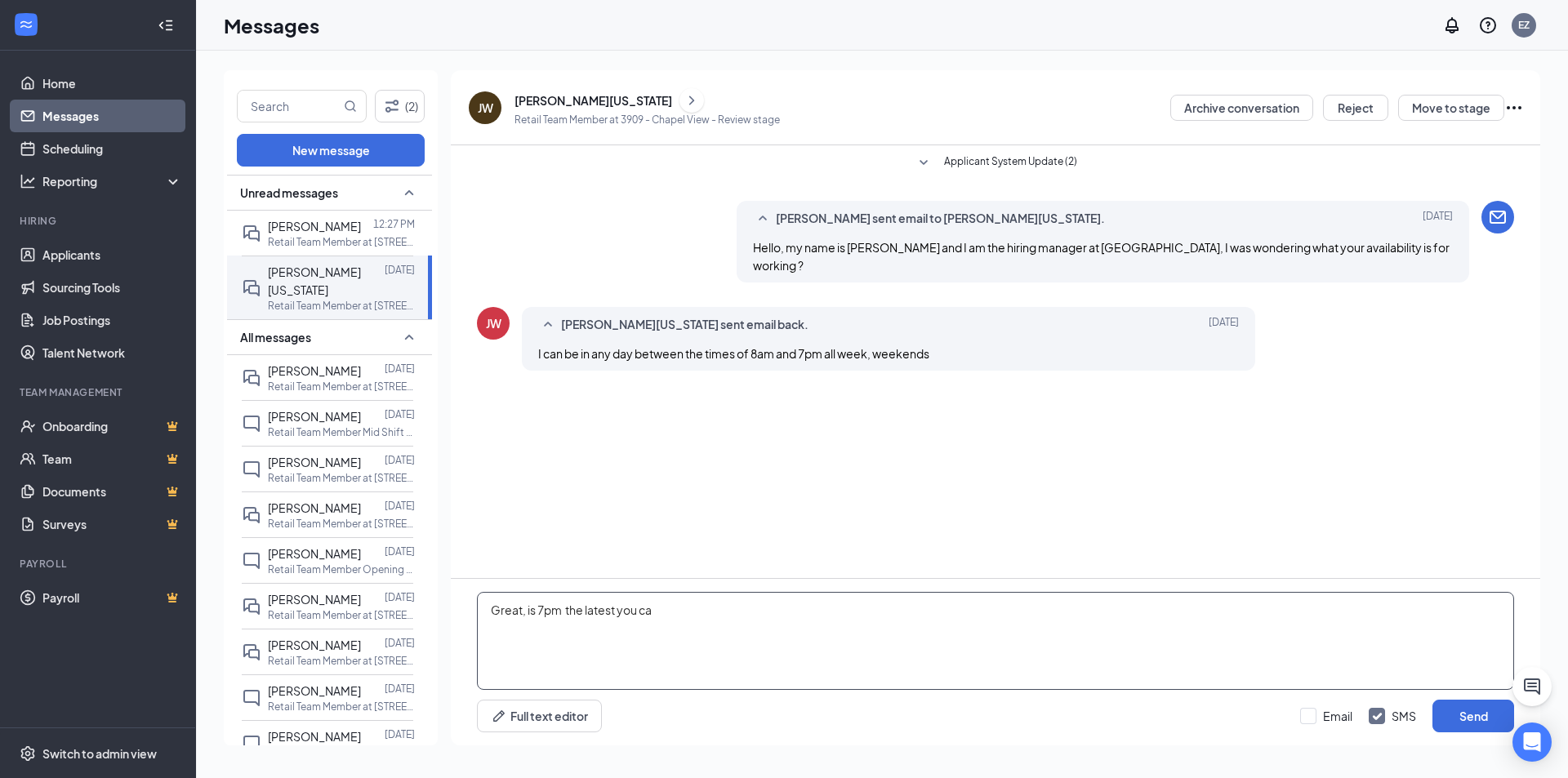
click at [705, 606] on textarea "Great, is 7pm the latest you ca" at bounding box center [995, 641] width 1037 height 98
click at [702, 597] on textarea "Great, is 7pm the latest you ca" at bounding box center [995, 641] width 1037 height 98
type textarea "Great, is 7pm the latest you can work We are currently looking for closers and …"
click at [1338, 719] on input "Email" at bounding box center [1326, 715] width 52 height 16
checkbox input "true"
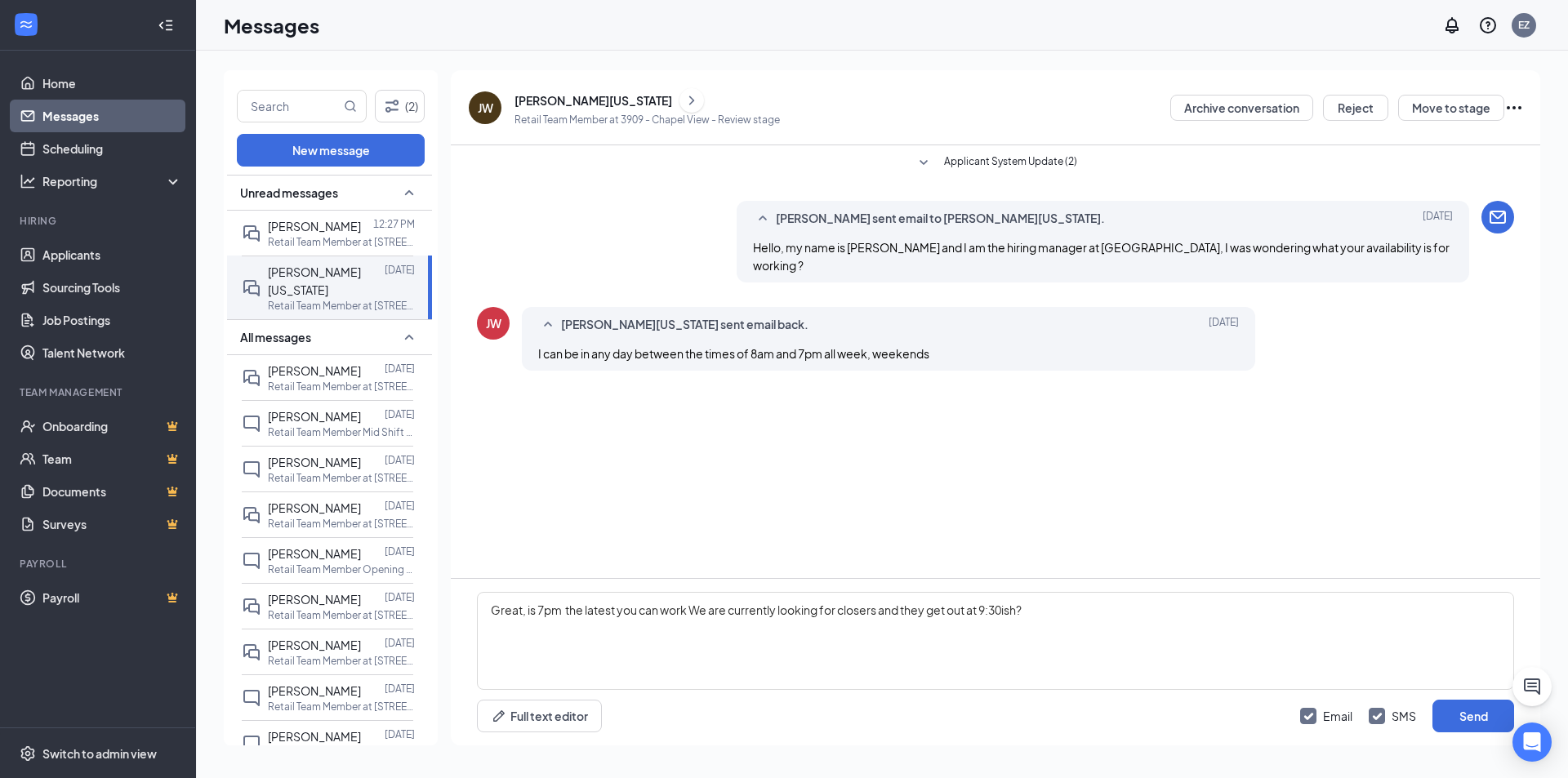
click at [1370, 707] on input "SMS" at bounding box center [1393, 715] width 48 height 16
checkbox input "false"
click at [1450, 707] on button "Send" at bounding box center [1474, 716] width 82 height 32
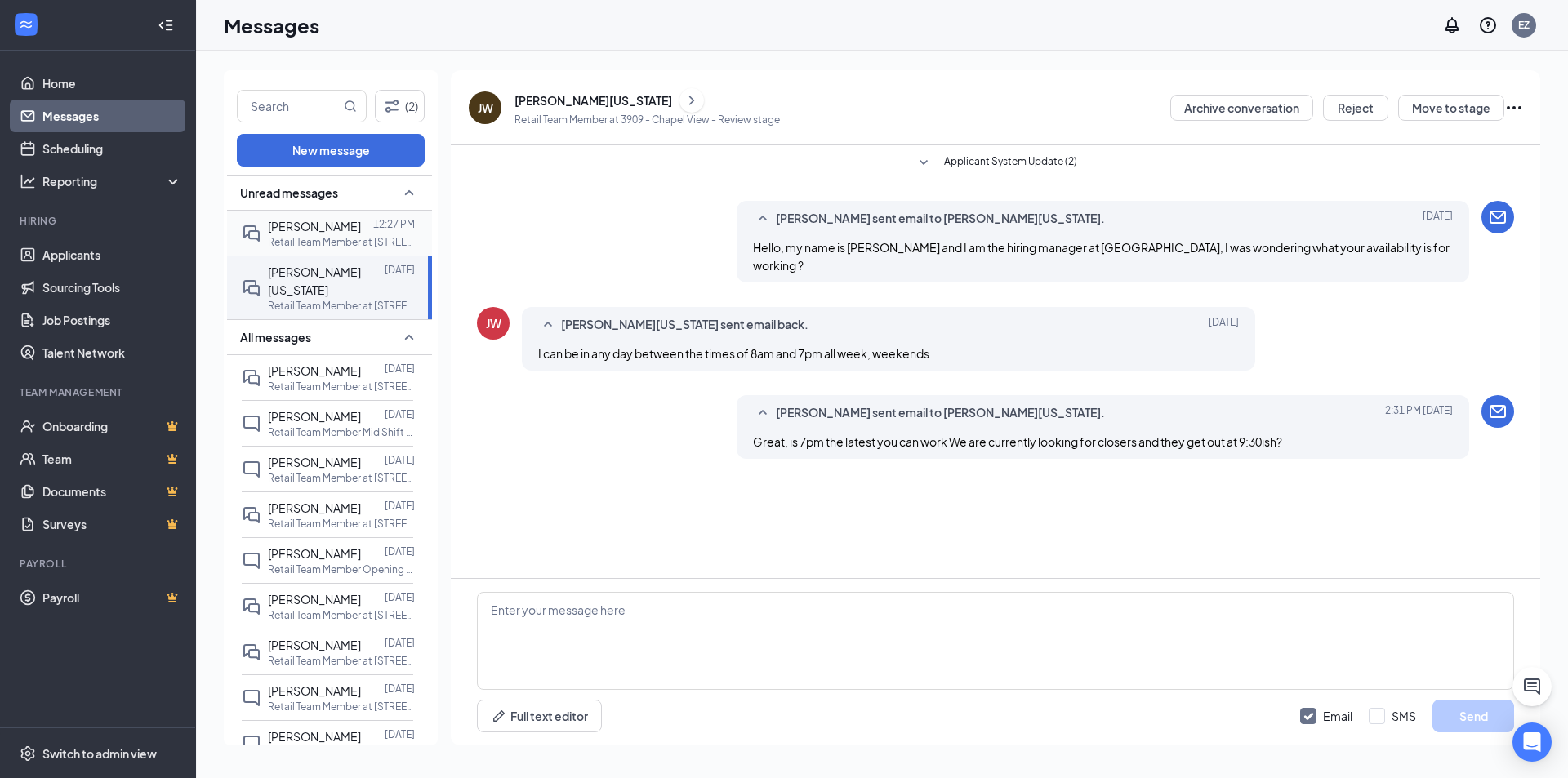
click at [299, 243] on p "Retail Team Member at [STREET_ADDRESS]" at bounding box center [341, 242] width 147 height 14
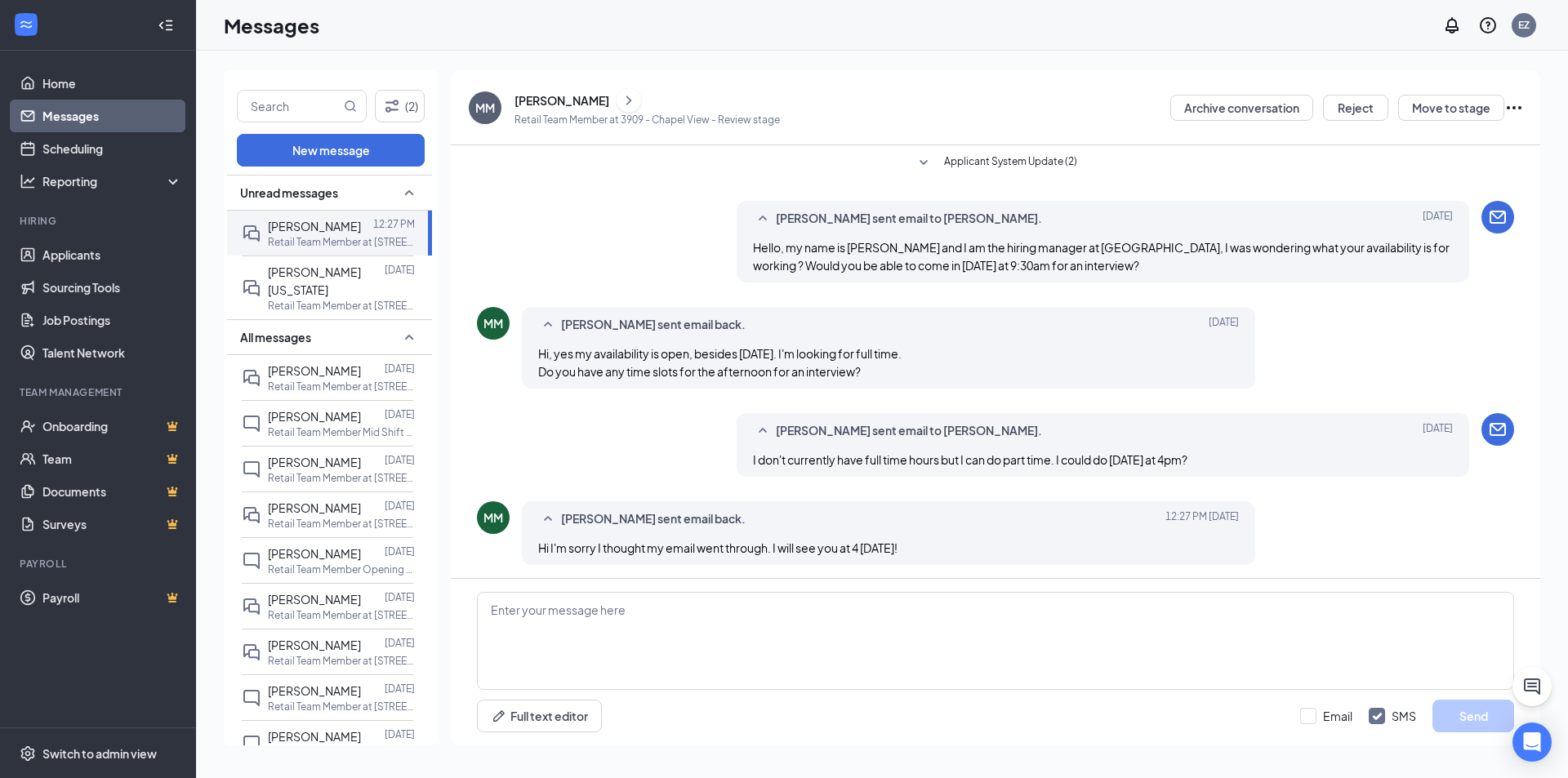
scroll to position [3, 0]
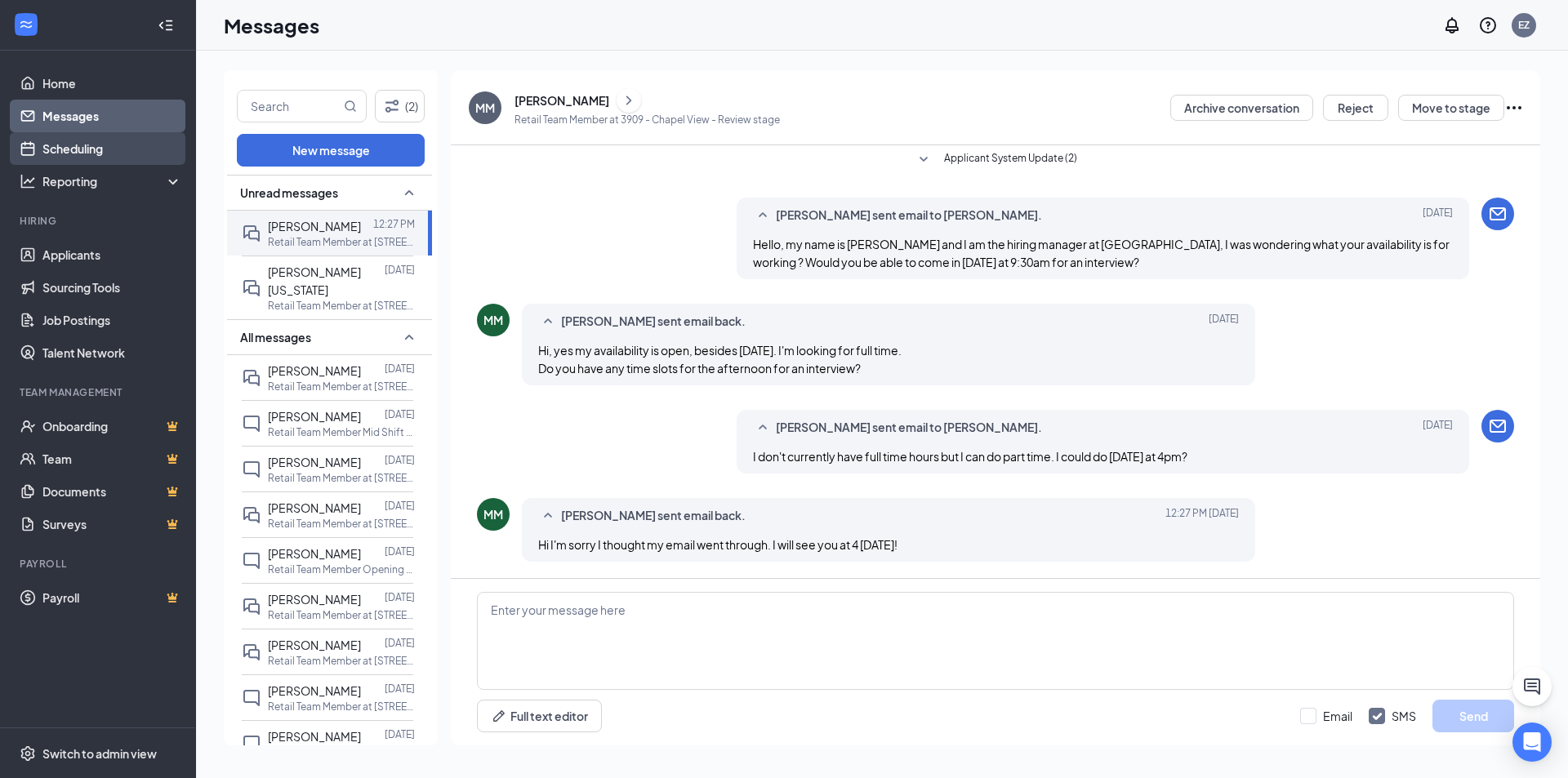
click at [107, 148] on link "Scheduling" at bounding box center [113, 149] width 139 height 32
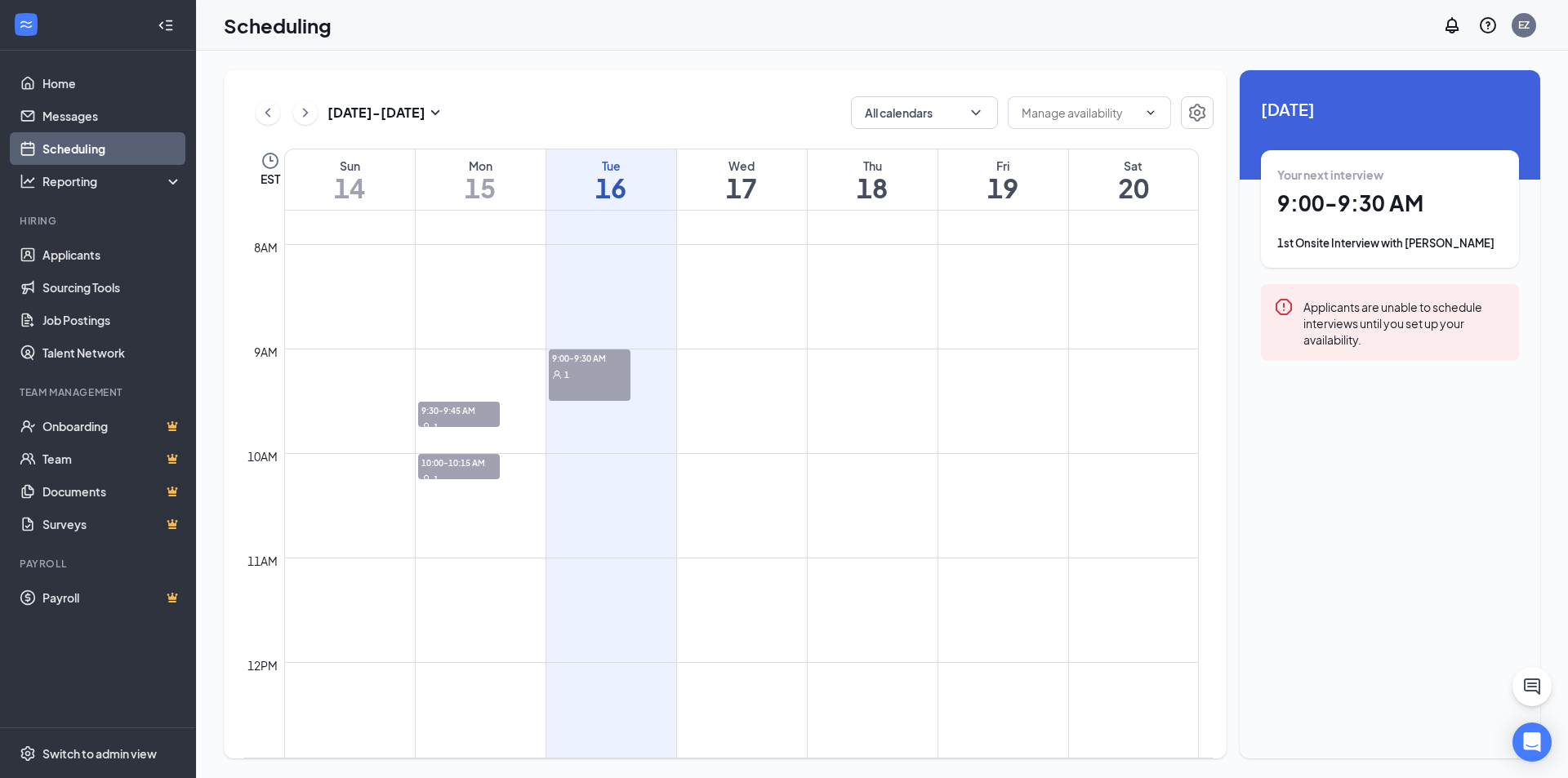
scroll to position [884, 0]
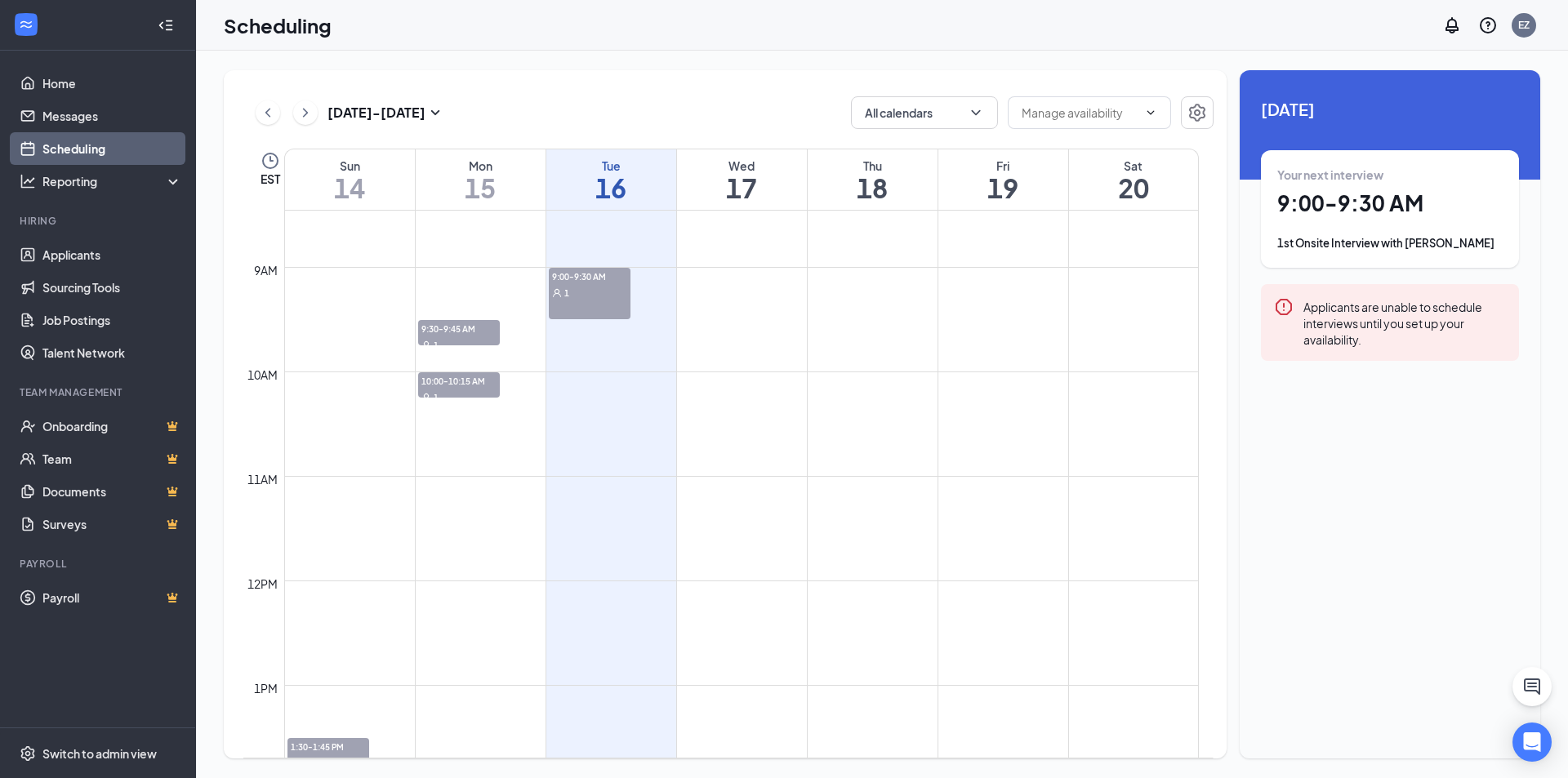
click at [609, 293] on div "1" at bounding box center [589, 292] width 82 height 16
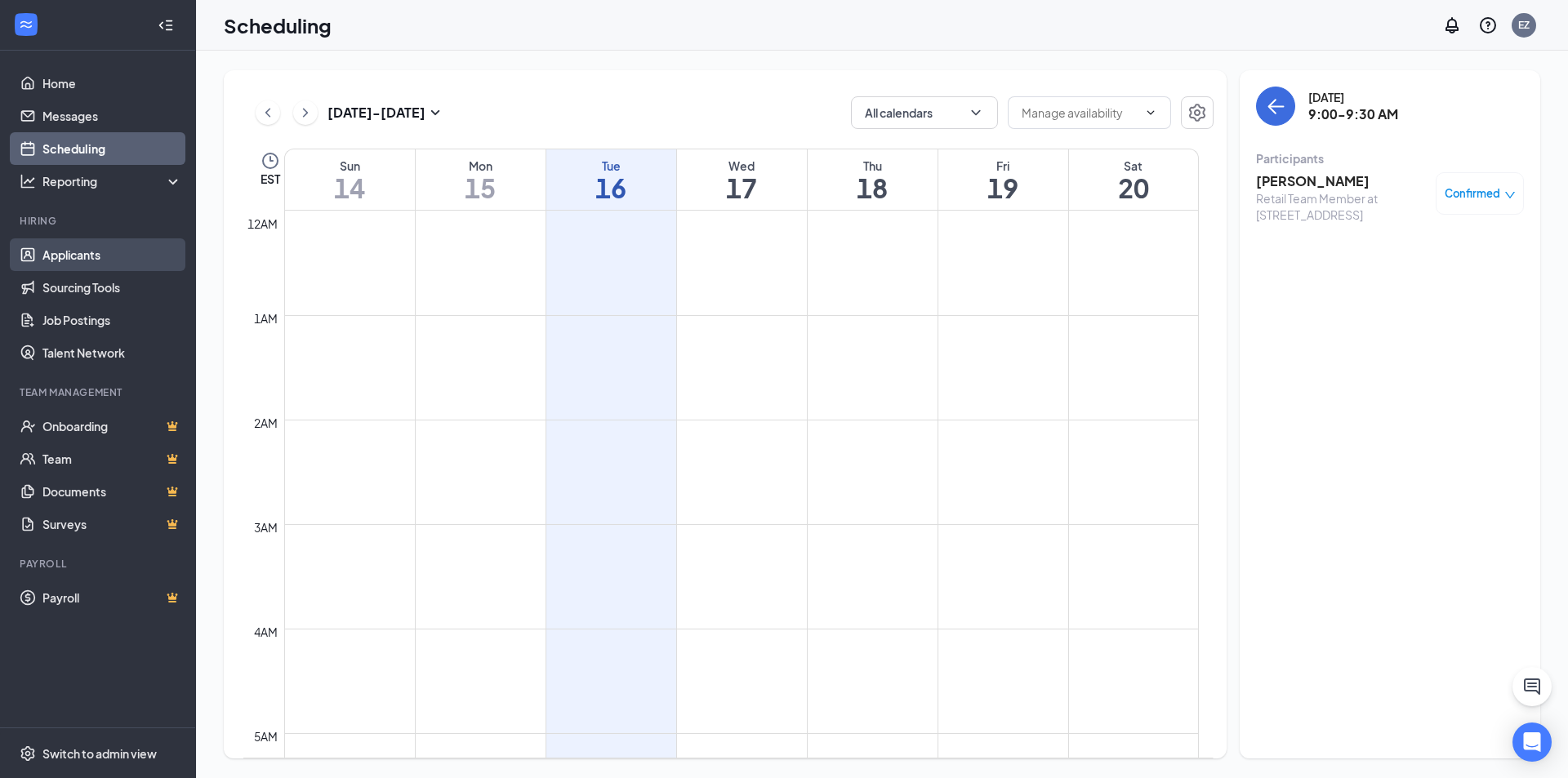
click at [80, 244] on link "Applicants" at bounding box center [113, 255] width 139 height 32
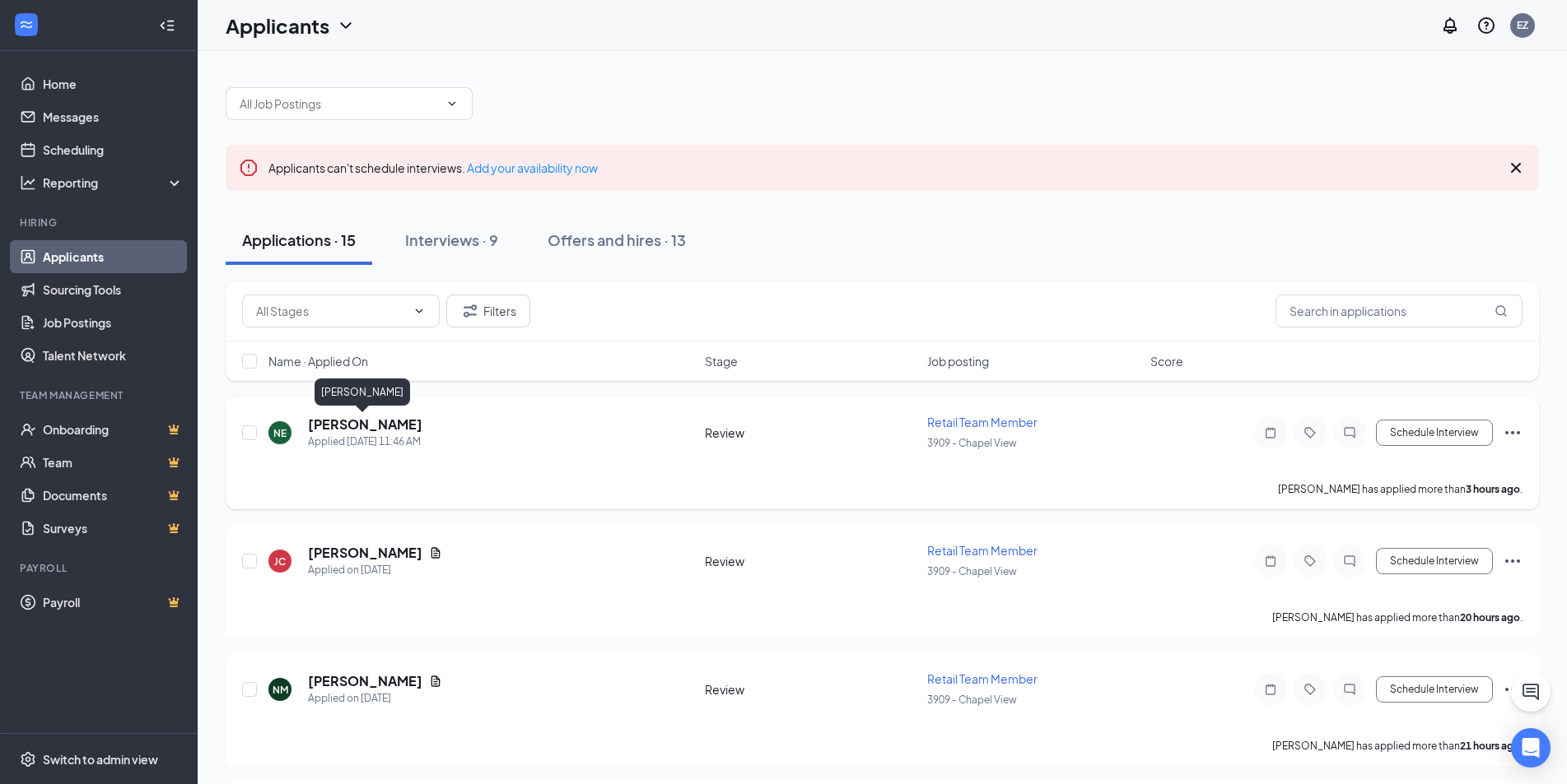
click at [389, 427] on h5 "[PERSON_NAME]" at bounding box center [364, 424] width 114 height 18
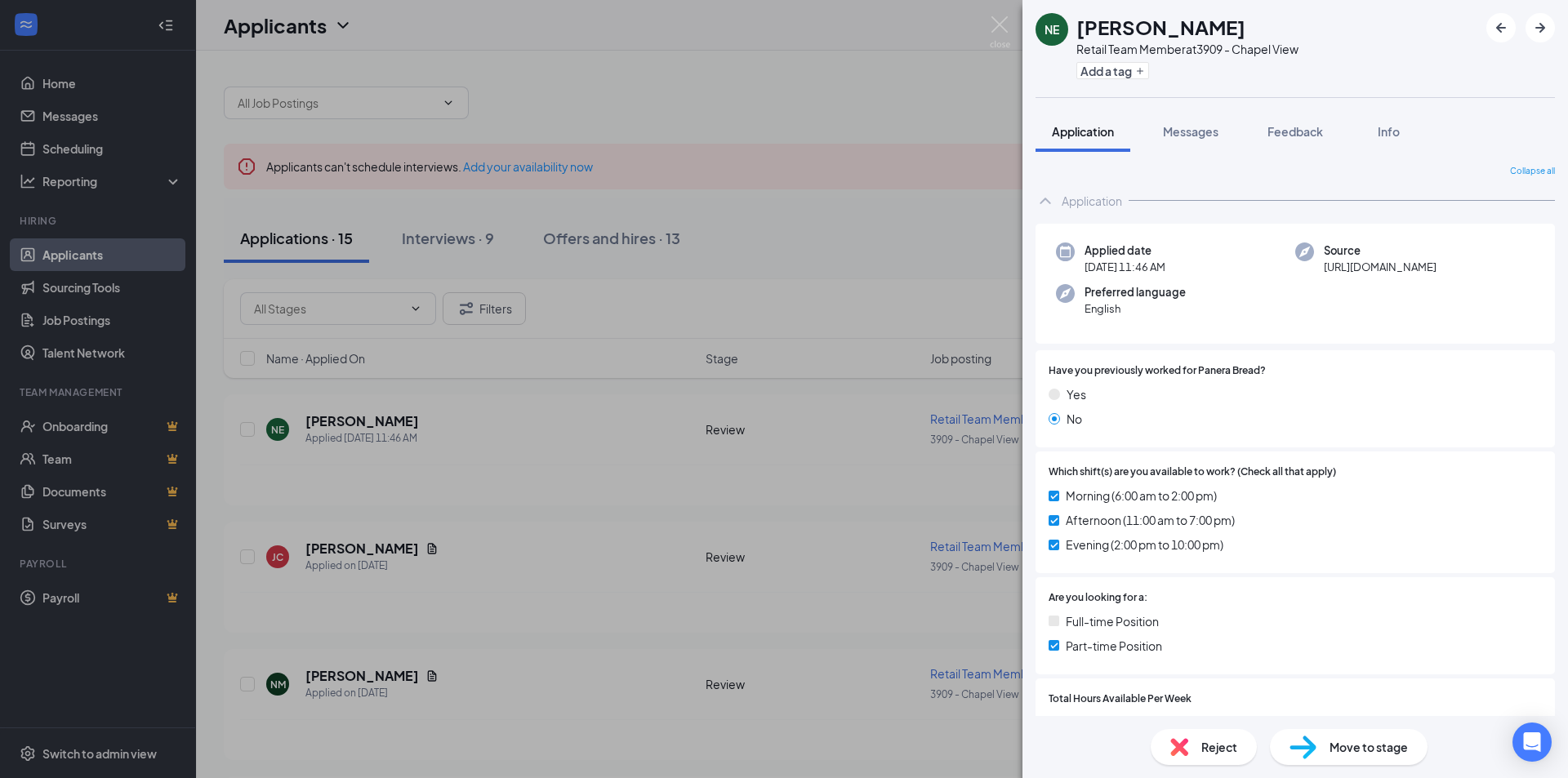
click at [1185, 139] on div "Messages" at bounding box center [1190, 131] width 55 height 16
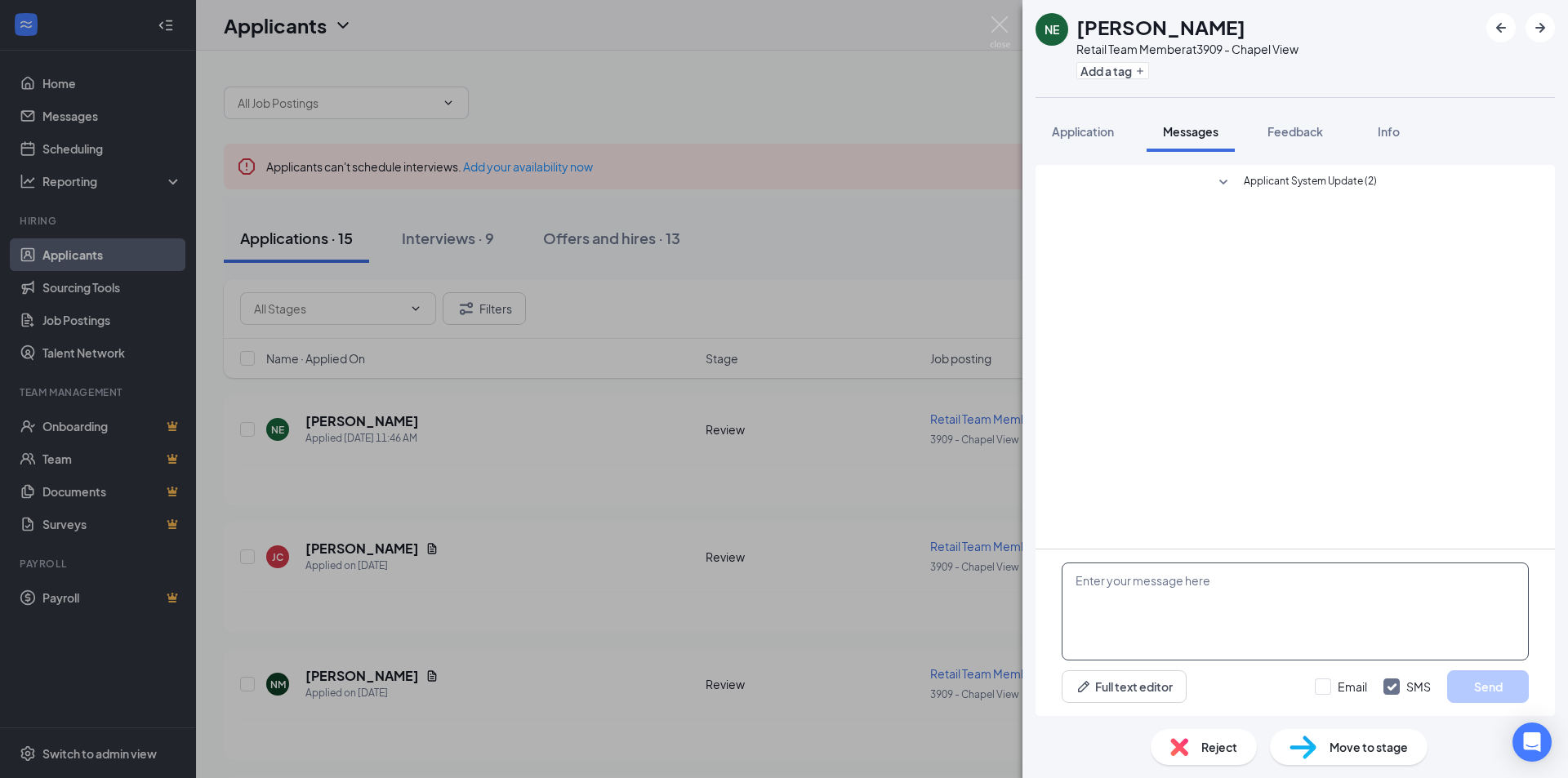
paste textarea "Hello, my name is [PERSON_NAME] and I am the hiring manager at [GEOGRAPHIC_DATA…"
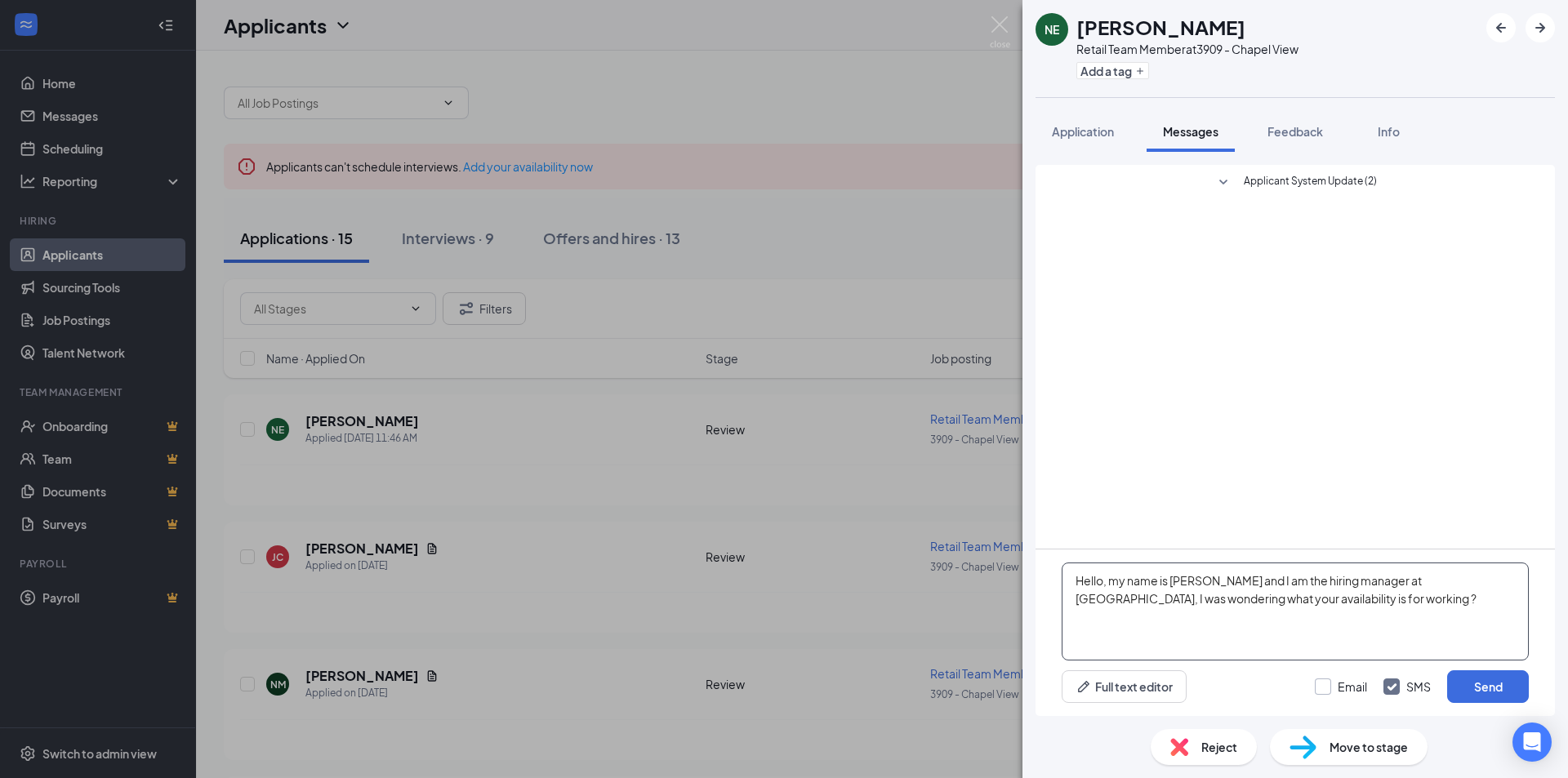
type textarea "Hello, my name is [PERSON_NAME] and I am the hiring manager at [GEOGRAPHIC_DATA…"
click at [1360, 686] on input "Email" at bounding box center [1341, 686] width 52 height 16
checkbox input "true"
click at [1372, 685] on div "Email SMS Send" at bounding box center [1422, 686] width 214 height 32
click at [1379, 685] on div "Email SMS Send" at bounding box center [1422, 686] width 214 height 32
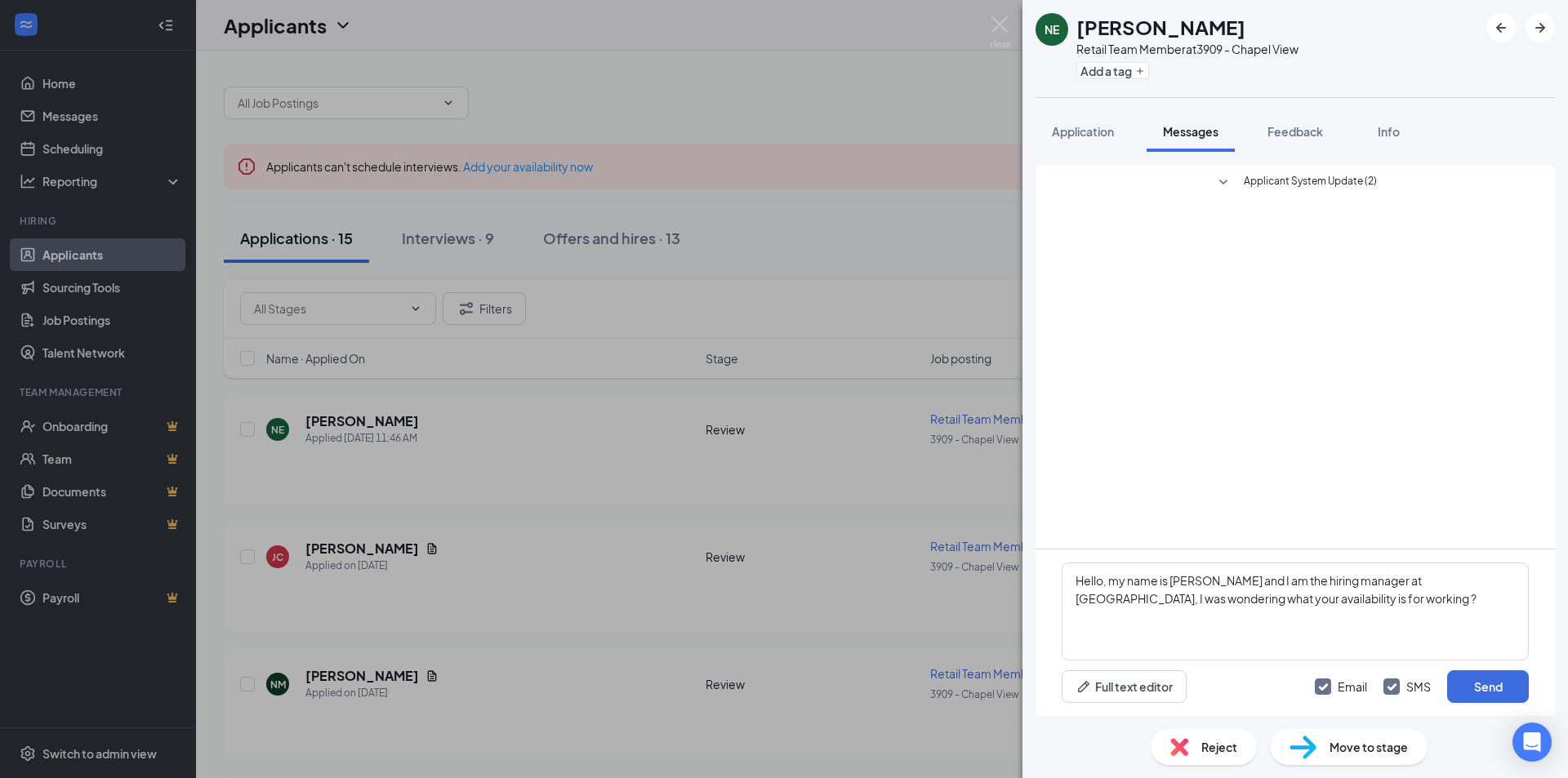
click at [1386, 685] on input "SMS" at bounding box center [1408, 686] width 48 height 16
checkbox input "false"
click at [1519, 689] on button "Send" at bounding box center [1488, 686] width 82 height 32
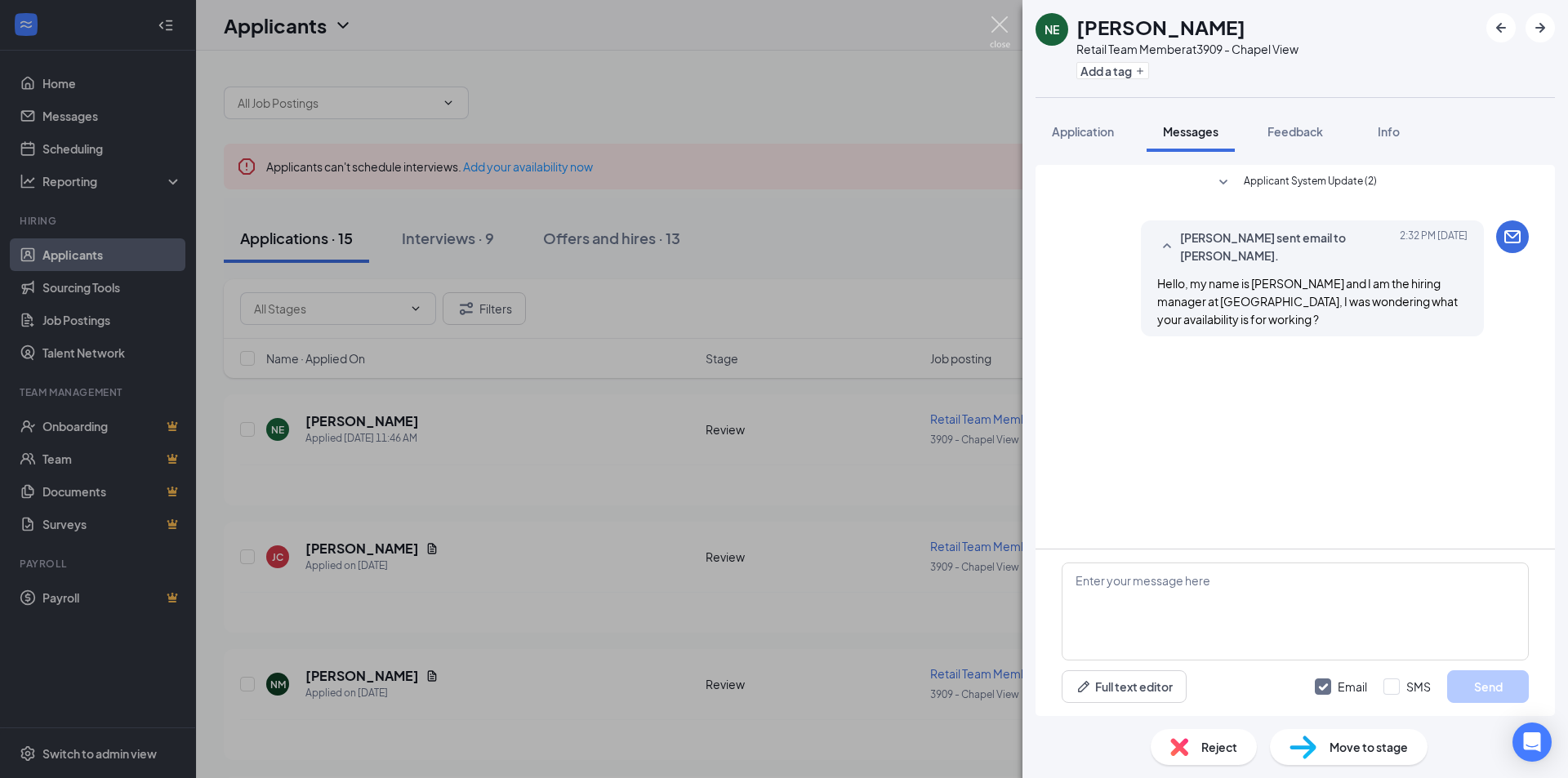
click at [1003, 36] on img at bounding box center [1000, 31] width 20 height 31
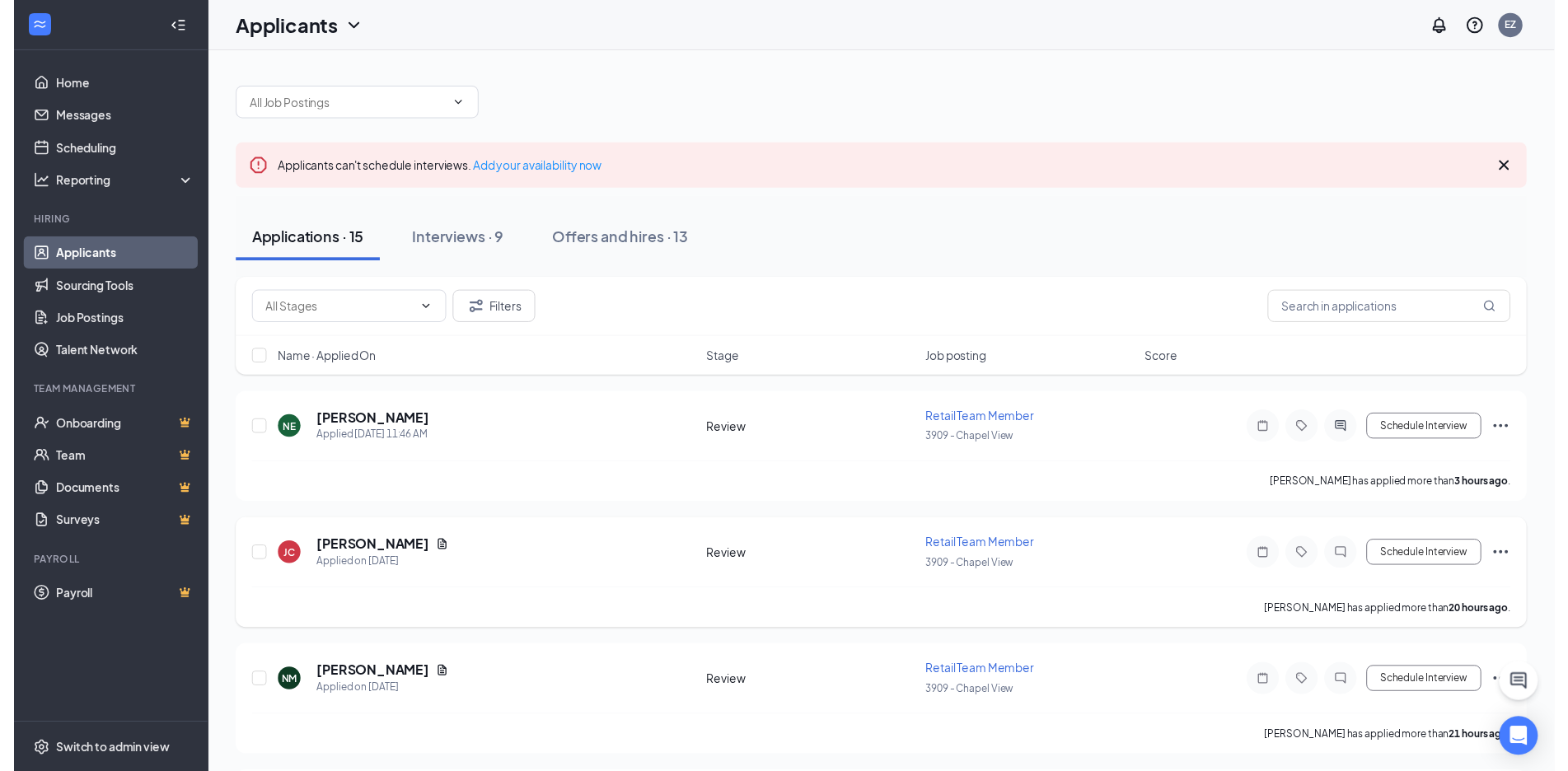
scroll to position [165, 0]
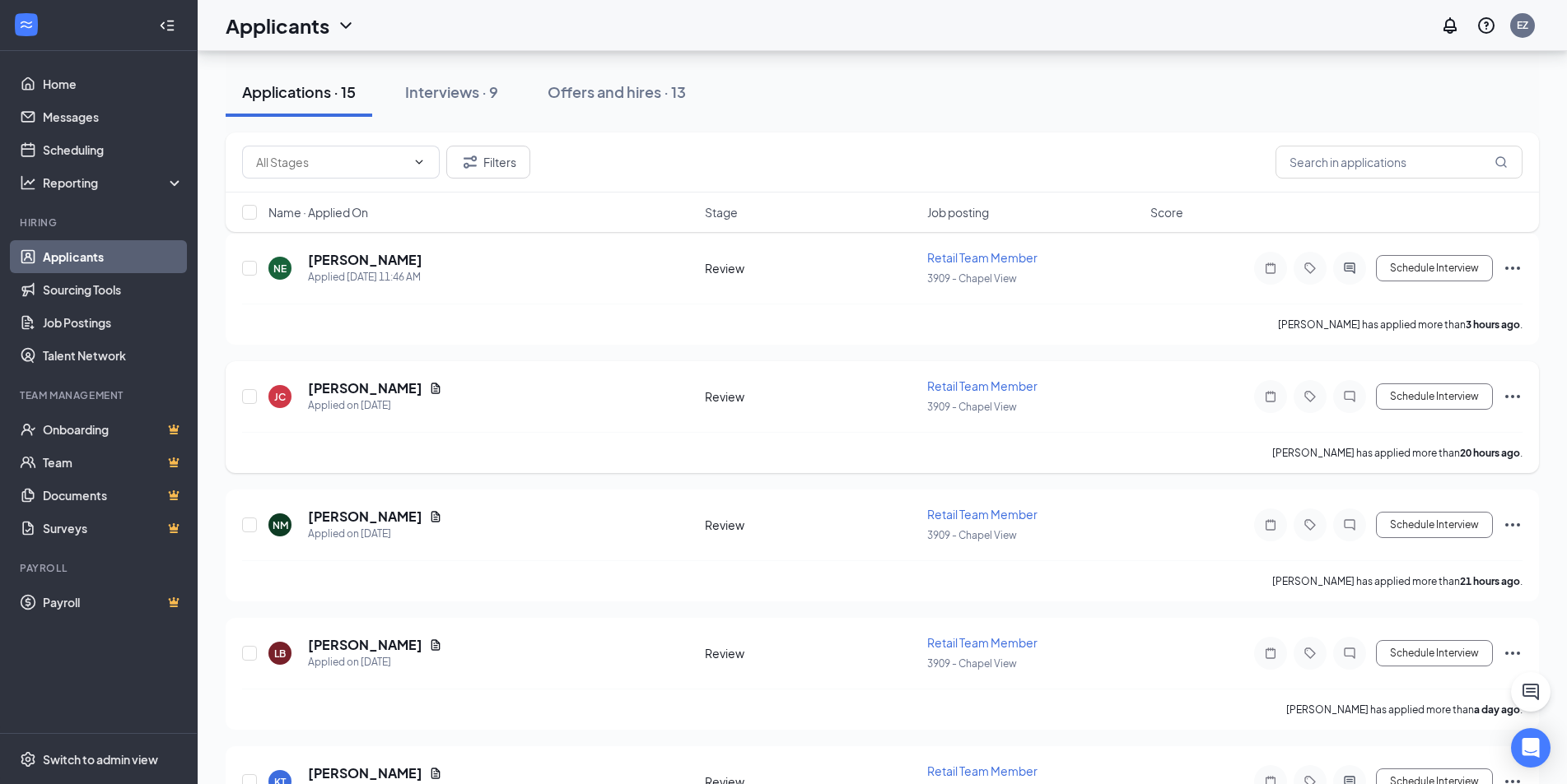
click at [438, 386] on icon "Document" at bounding box center [435, 387] width 9 height 11
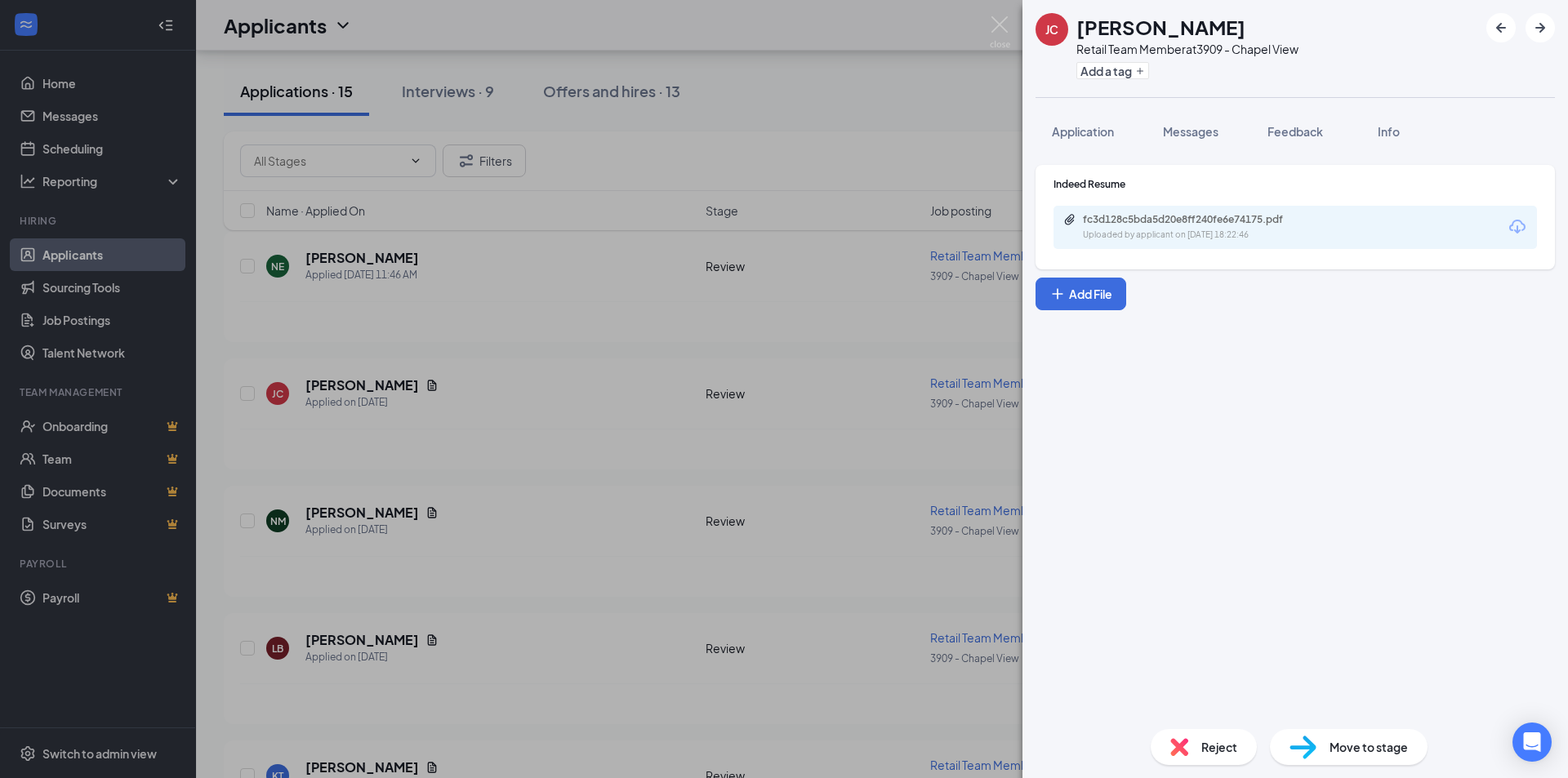
click at [1202, 754] on span "Reject" at bounding box center [1220, 747] width 36 height 18
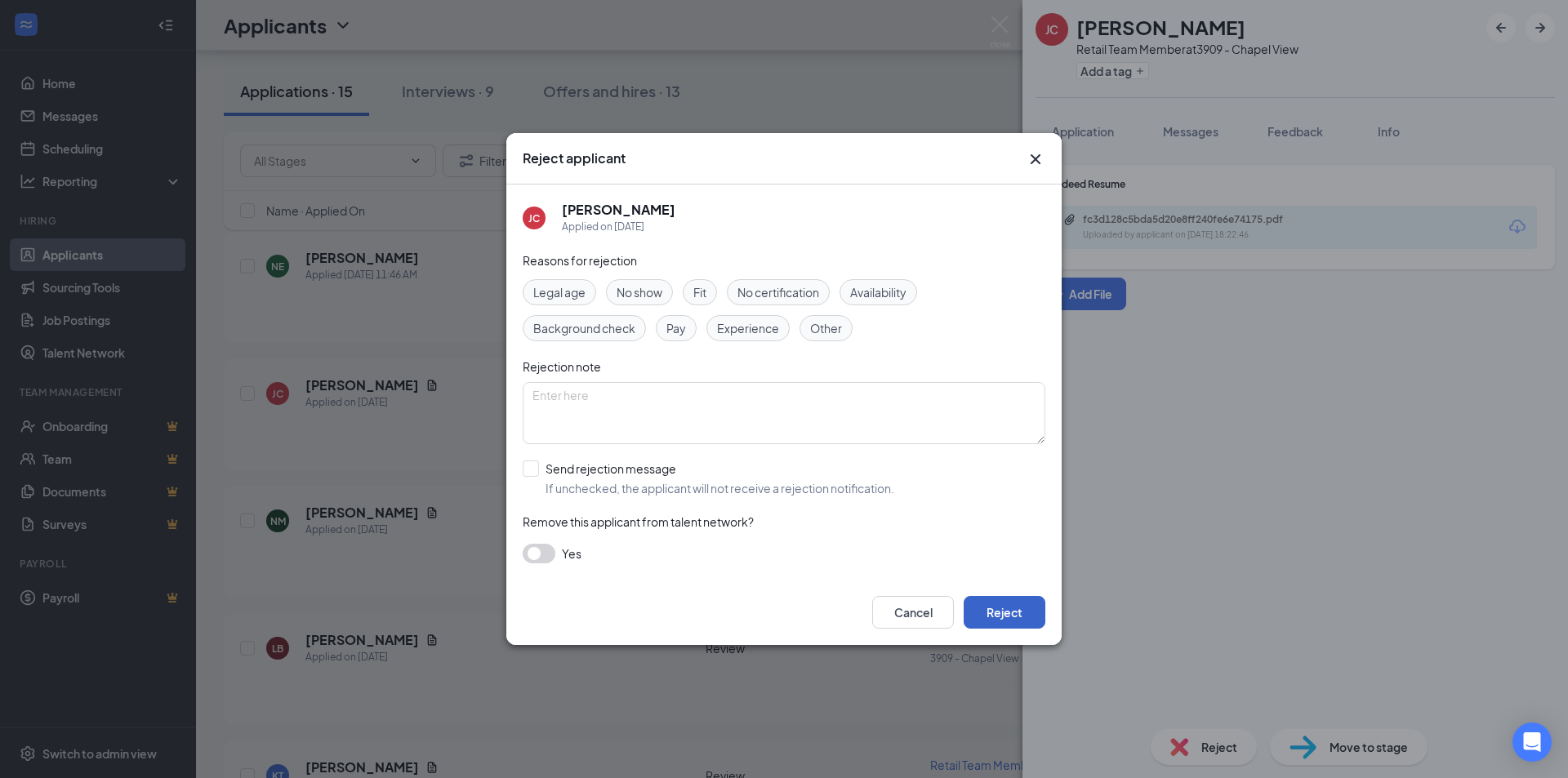
click at [986, 618] on button "Reject" at bounding box center [1004, 612] width 82 height 32
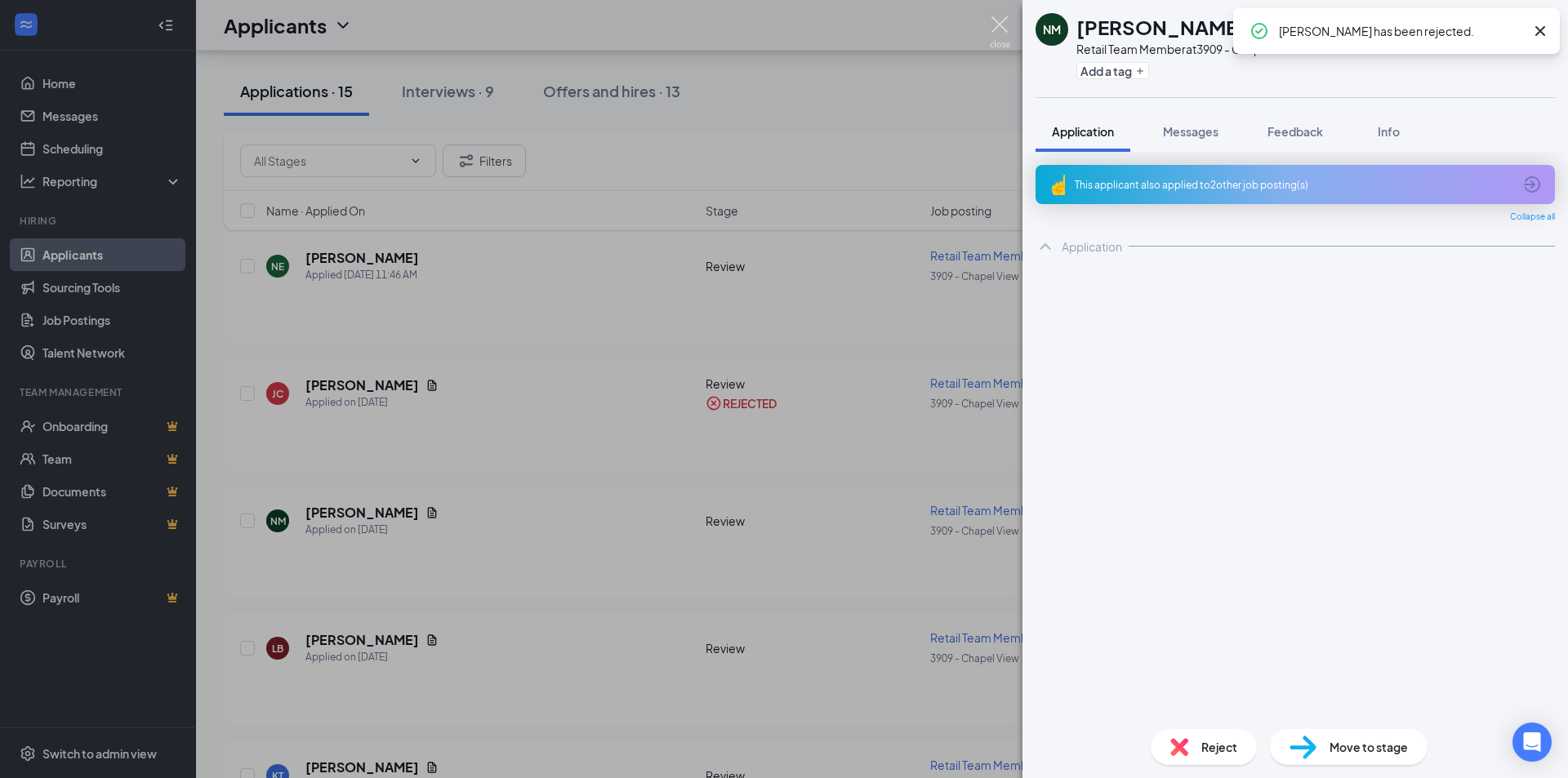
click at [993, 31] on img at bounding box center [1000, 31] width 20 height 31
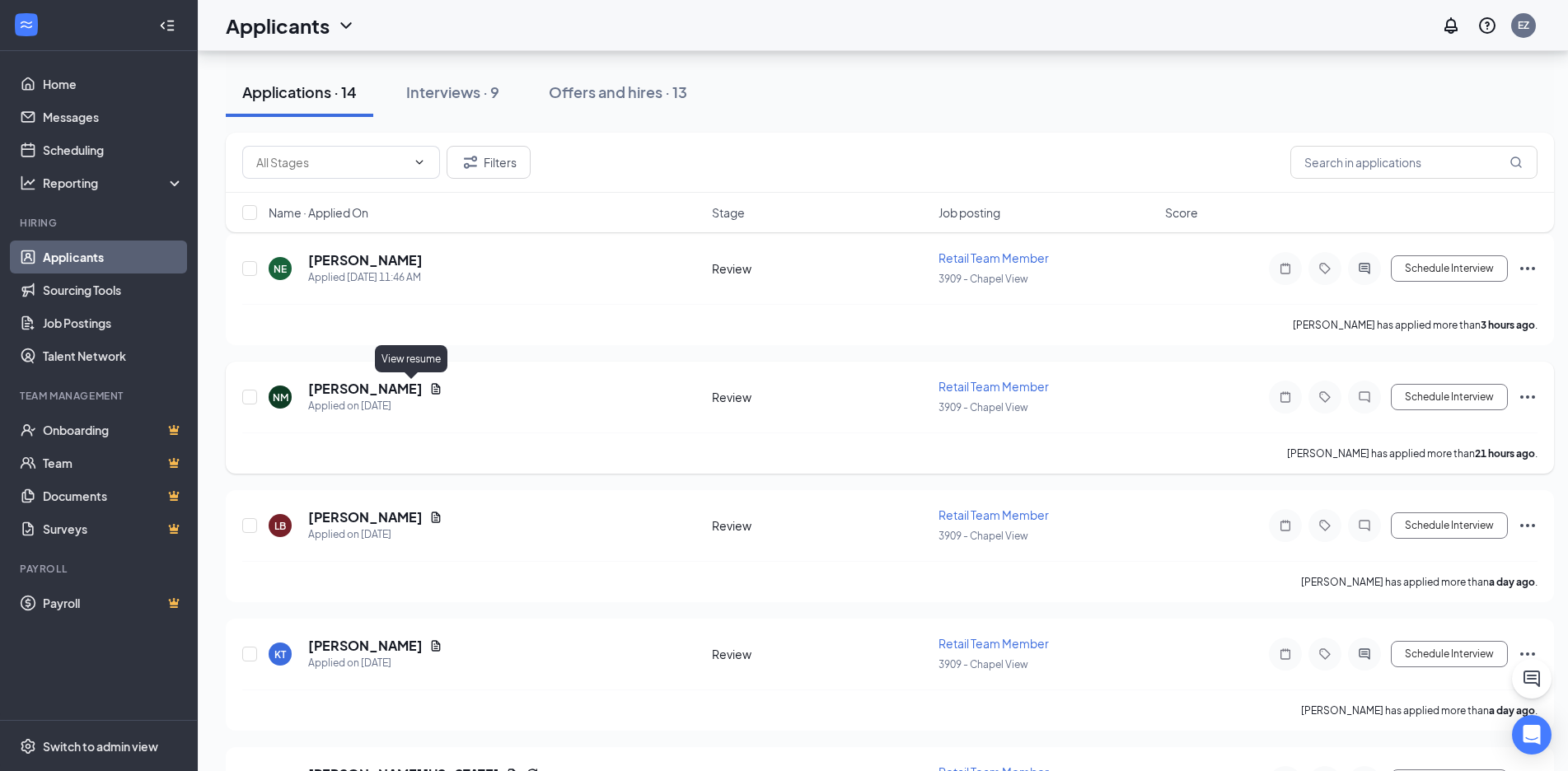
click at [432, 390] on icon "Document" at bounding box center [436, 388] width 9 height 11
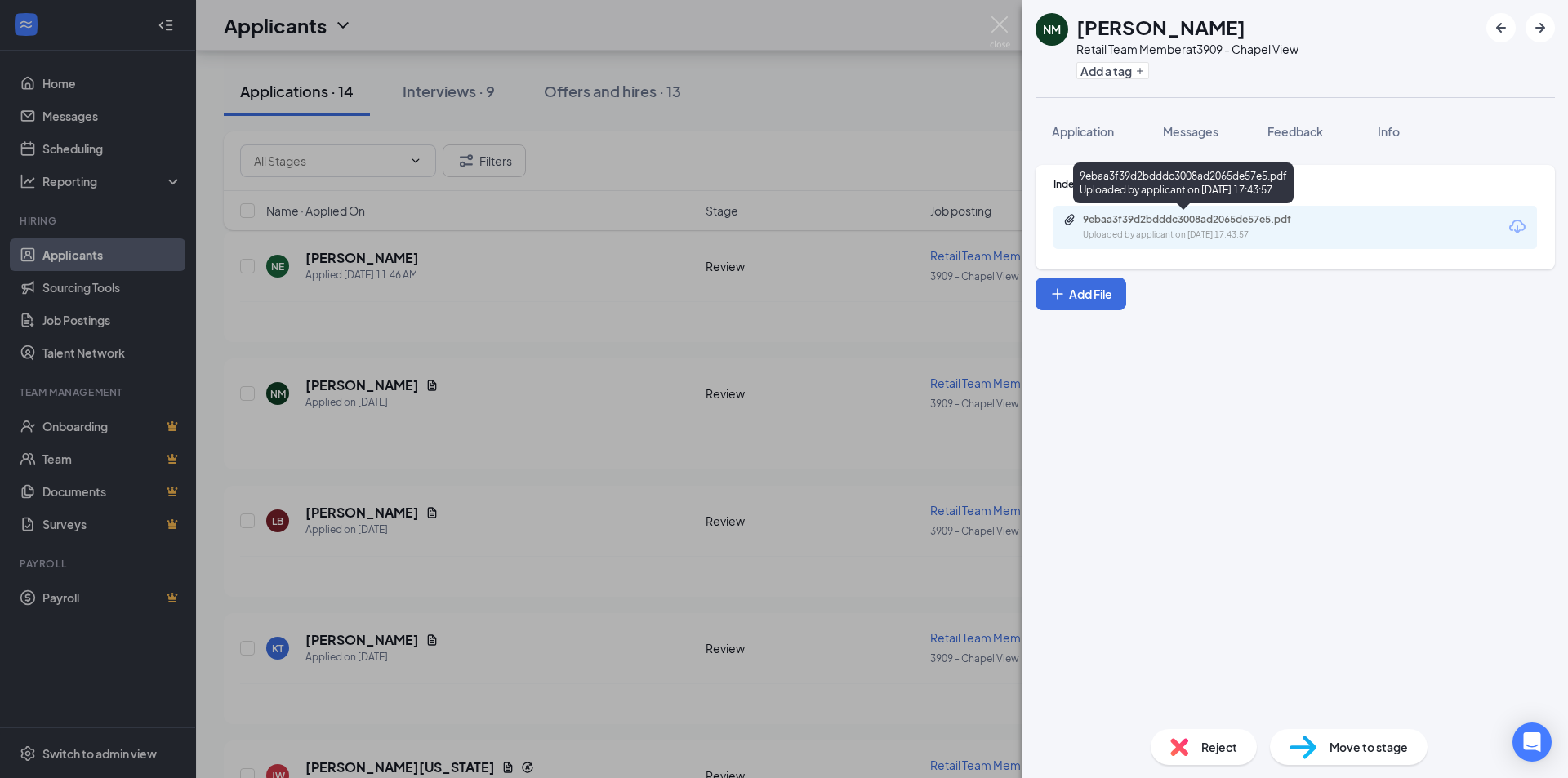
click at [1148, 230] on div "Uploaded by applicant on [DATE] 17:43:57" at bounding box center [1205, 235] width 245 height 13
click at [1186, 159] on div "Indeed Resume 9ebaa3f39d2bdddc3008ad2065de57e5.pdf Uploaded by applicant on [DA…" at bounding box center [1295, 434] width 546 height 564
click at [1186, 135] on span "Messages" at bounding box center [1190, 131] width 55 height 14
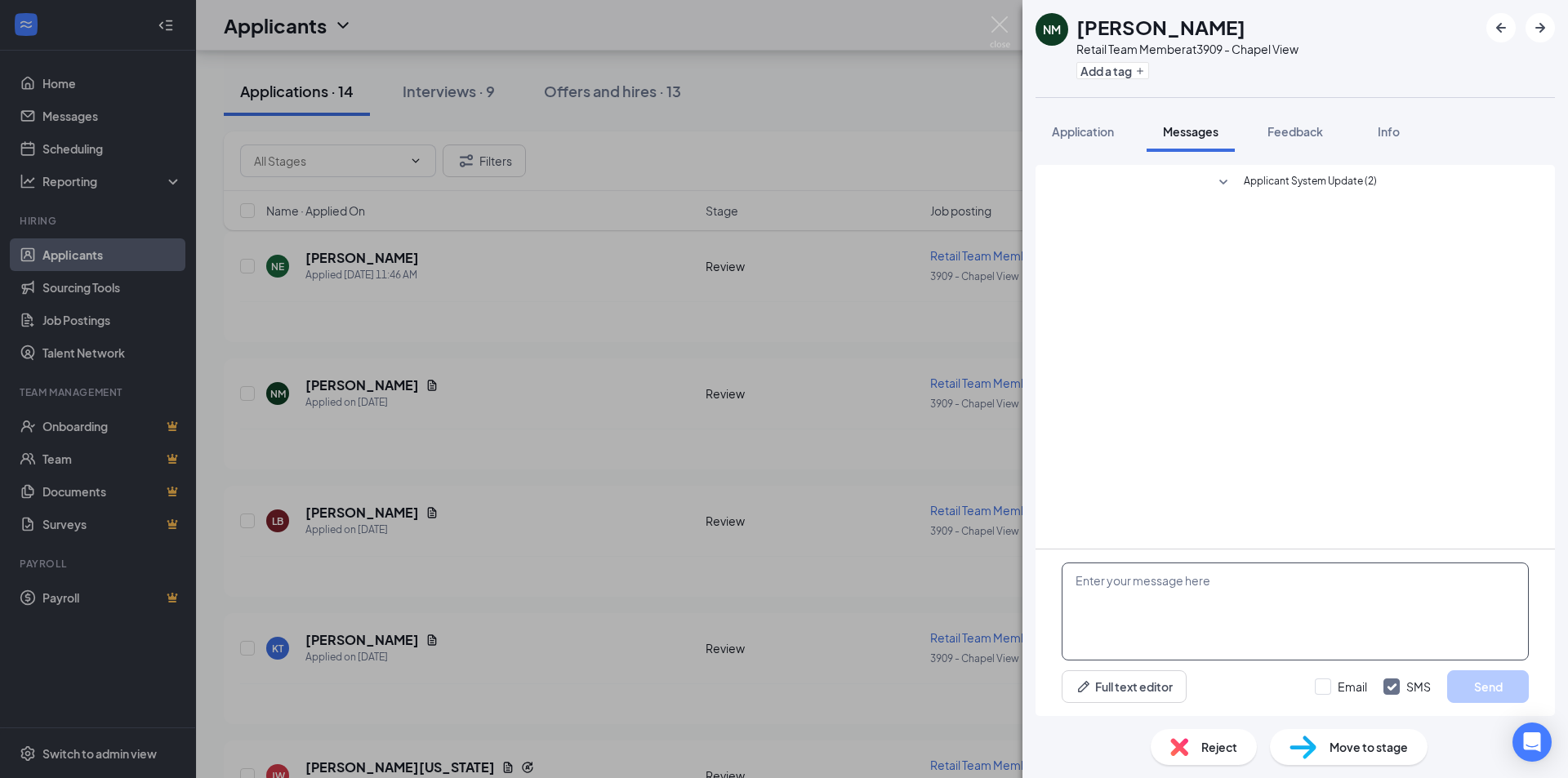
paste textarea "Hello, my name is [PERSON_NAME] and I am the hiring manager at [GEOGRAPHIC_DATA…"
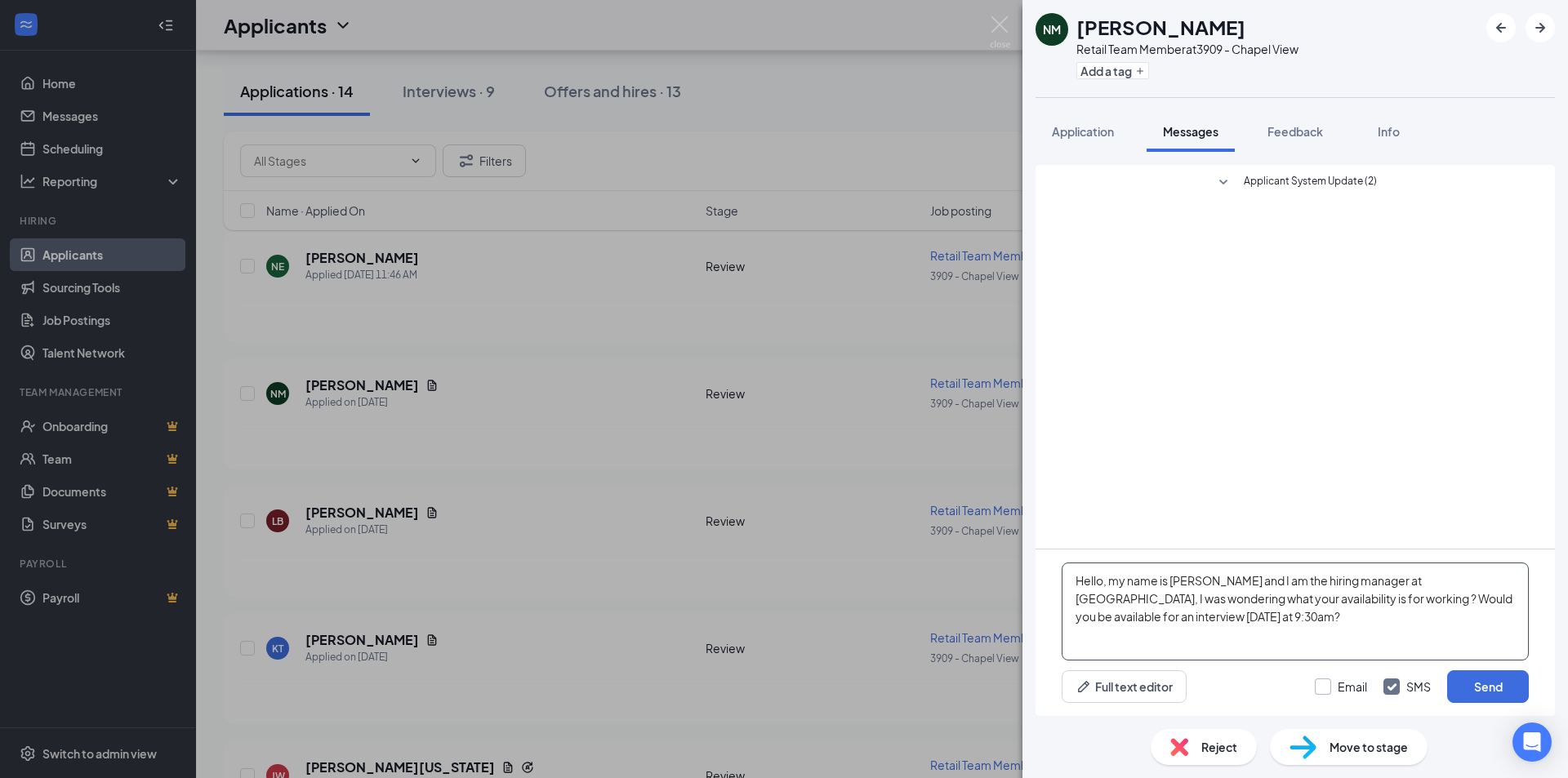
type textarea "Hello, my name is [PERSON_NAME] and I am the hiring manager at [GEOGRAPHIC_DATA…"
click at [1331, 686] on input "Email" at bounding box center [1341, 686] width 52 height 16
checkbox input "true"
click at [1378, 689] on div "Email SMS Send" at bounding box center [1422, 686] width 214 height 32
click at [1401, 697] on div "Email SMS Send" at bounding box center [1422, 686] width 214 height 32
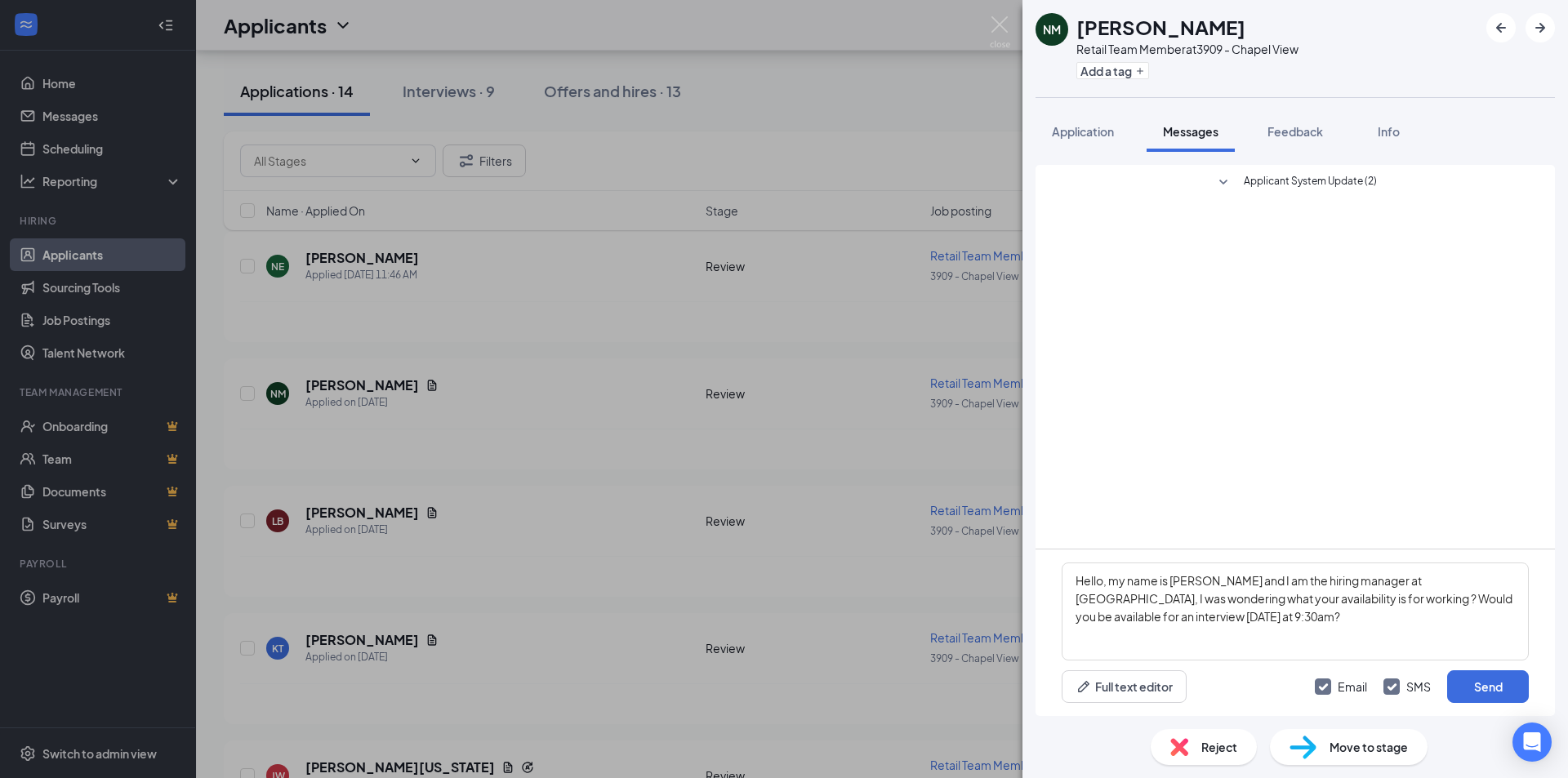
click at [1393, 690] on input "SMS" at bounding box center [1408, 686] width 48 height 16
checkbox input "false"
click at [1451, 677] on button "Send" at bounding box center [1488, 686] width 82 height 32
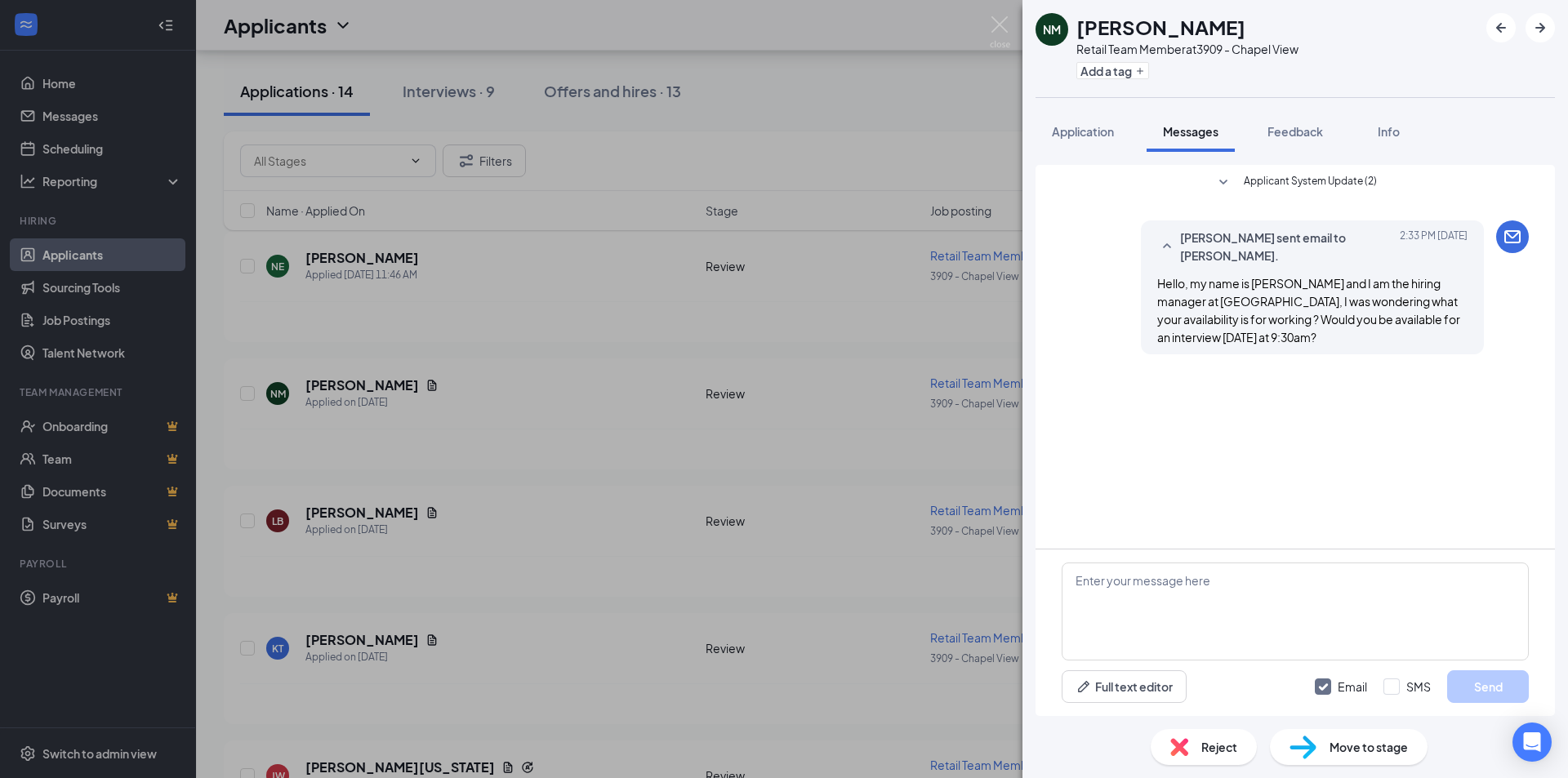
click at [544, 439] on div "NM [PERSON_NAME] Retail Team Member at 3909 - Chapel View Add a tag Application…" at bounding box center [784, 389] width 1568 height 778
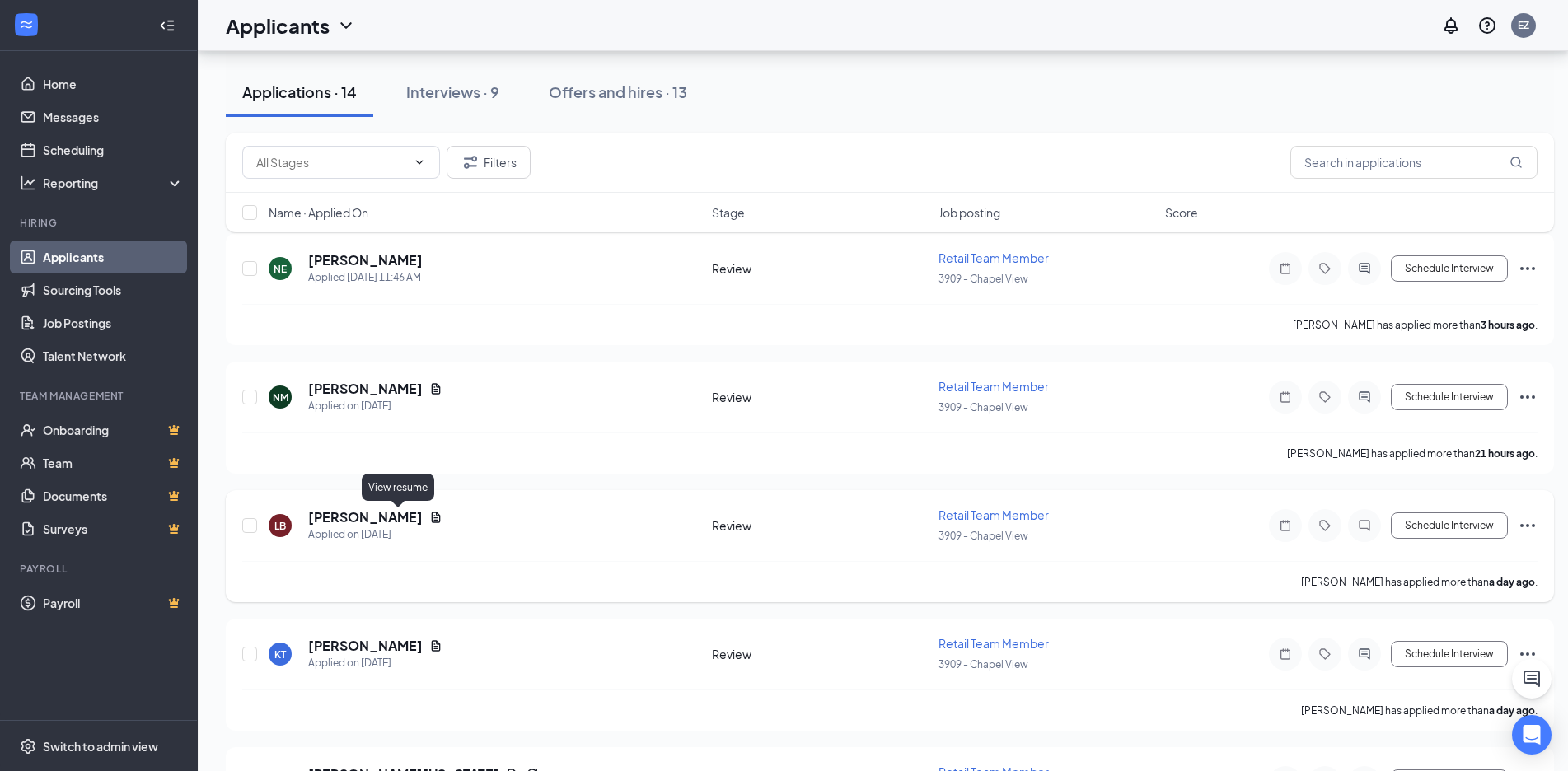
click at [429, 517] on icon "Document" at bounding box center [436, 518] width 13 height 13
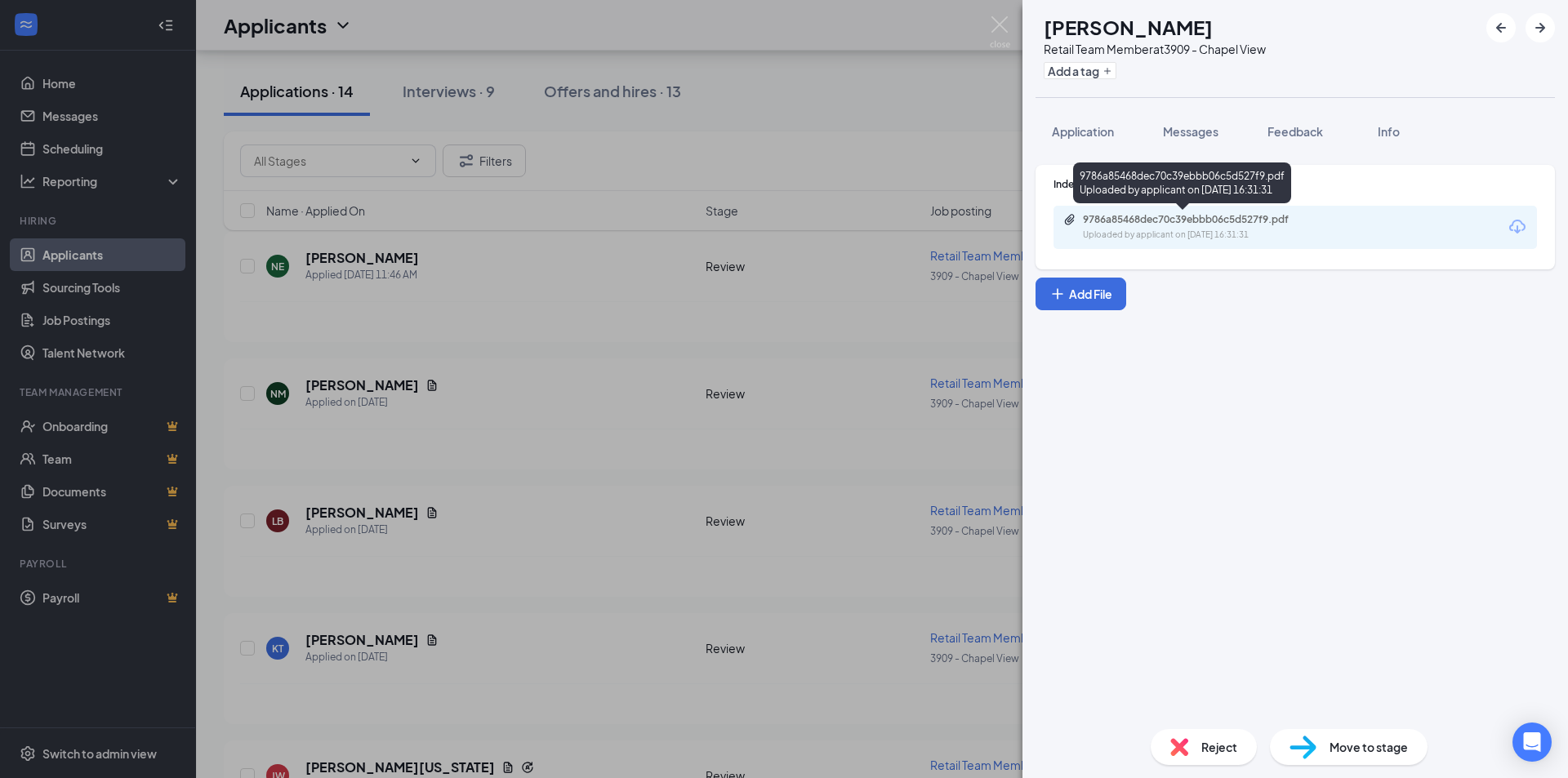
click at [1193, 217] on div "9786a85468dec70c39ebbb06c5d527f9.pdf" at bounding box center [1197, 219] width 229 height 13
click at [1110, 128] on span "Application" at bounding box center [1083, 131] width 62 height 14
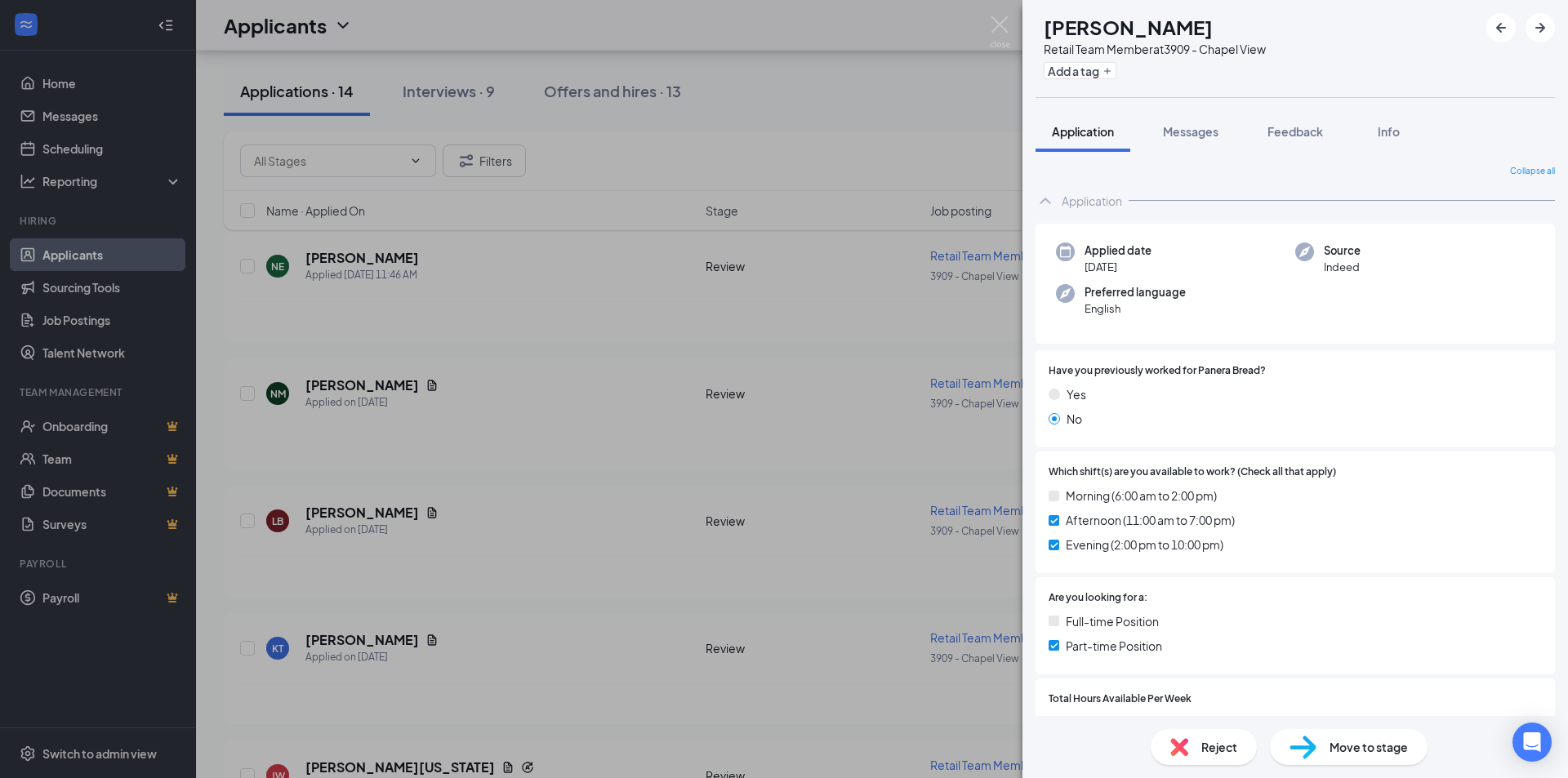
click at [1201, 111] on div "LB [PERSON_NAME] Retail Team Member at 3909 - Chapel View Add a tag Application…" at bounding box center [1295, 389] width 546 height 778
click at [1196, 133] on span "Messages" at bounding box center [1190, 131] width 55 height 14
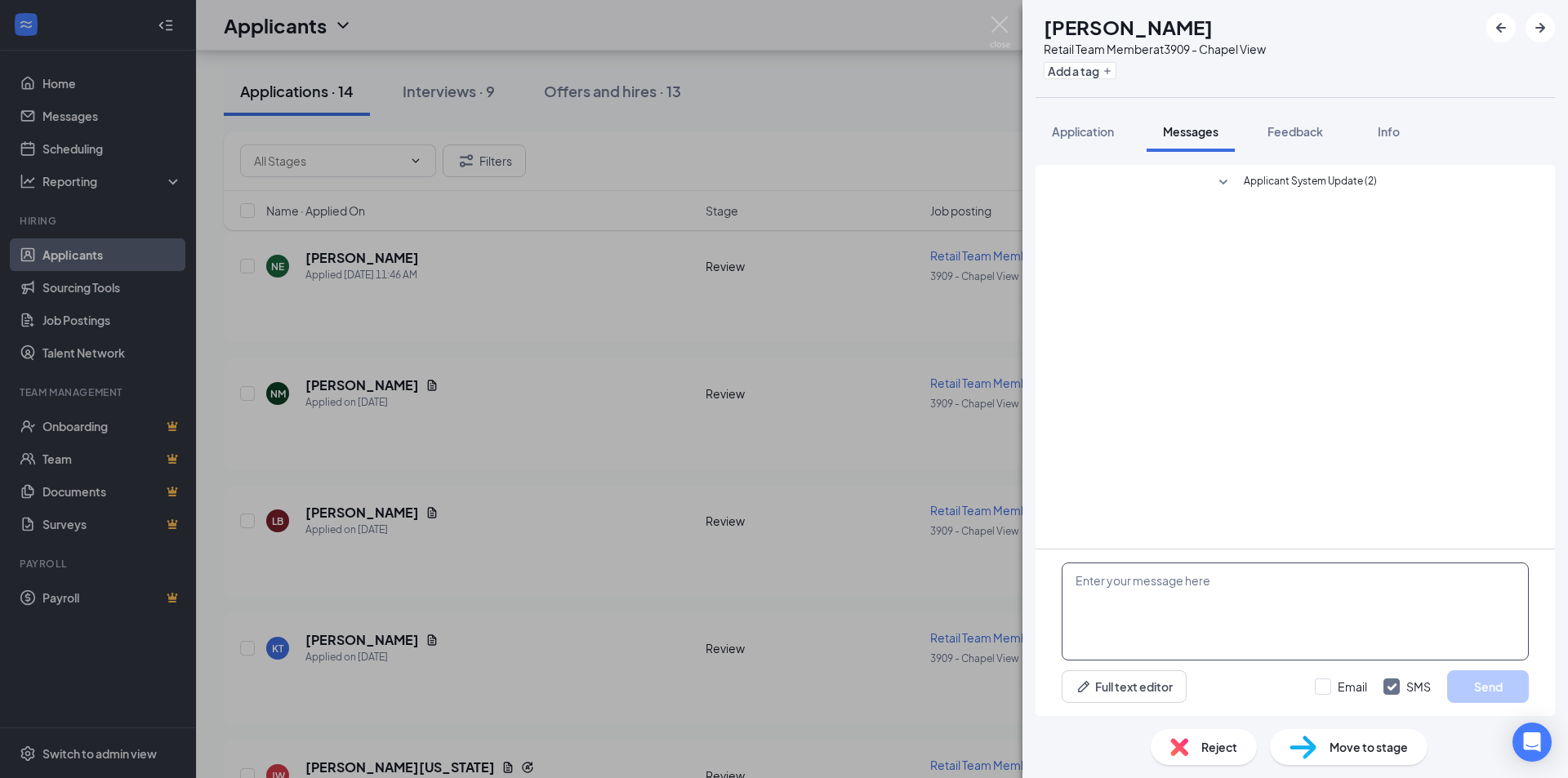
paste textarea "Hello, my name is [PERSON_NAME] and I am the hiring manager at [GEOGRAPHIC_DATA…"
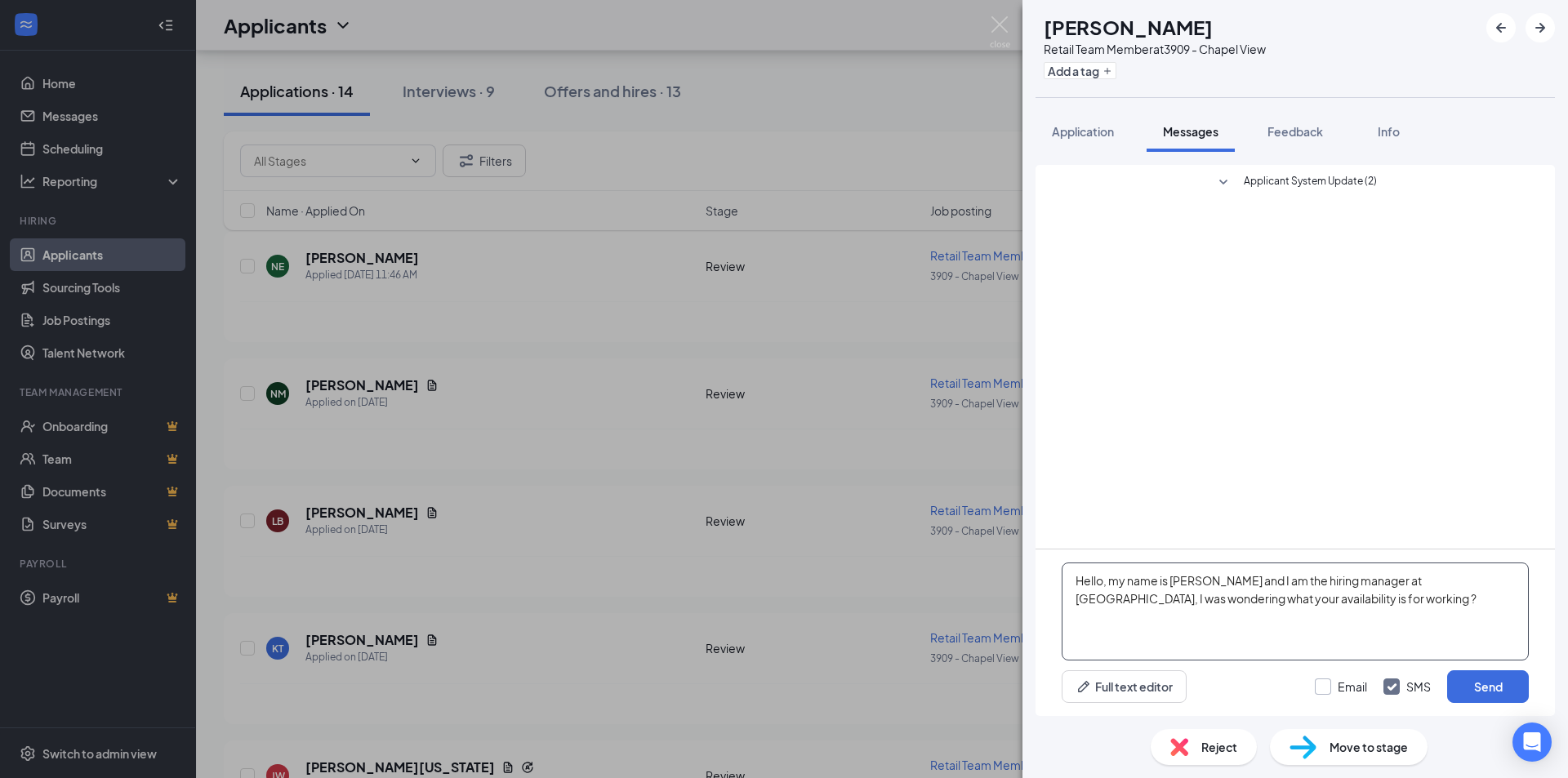
type textarea "Hello, my name is [PERSON_NAME] and I am the hiring manager at [GEOGRAPHIC_DATA…"
click at [1354, 689] on input "Email" at bounding box center [1341, 686] width 52 height 16
checkbox input "true"
click at [1386, 687] on input "SMS" at bounding box center [1408, 686] width 48 height 16
checkbox input "false"
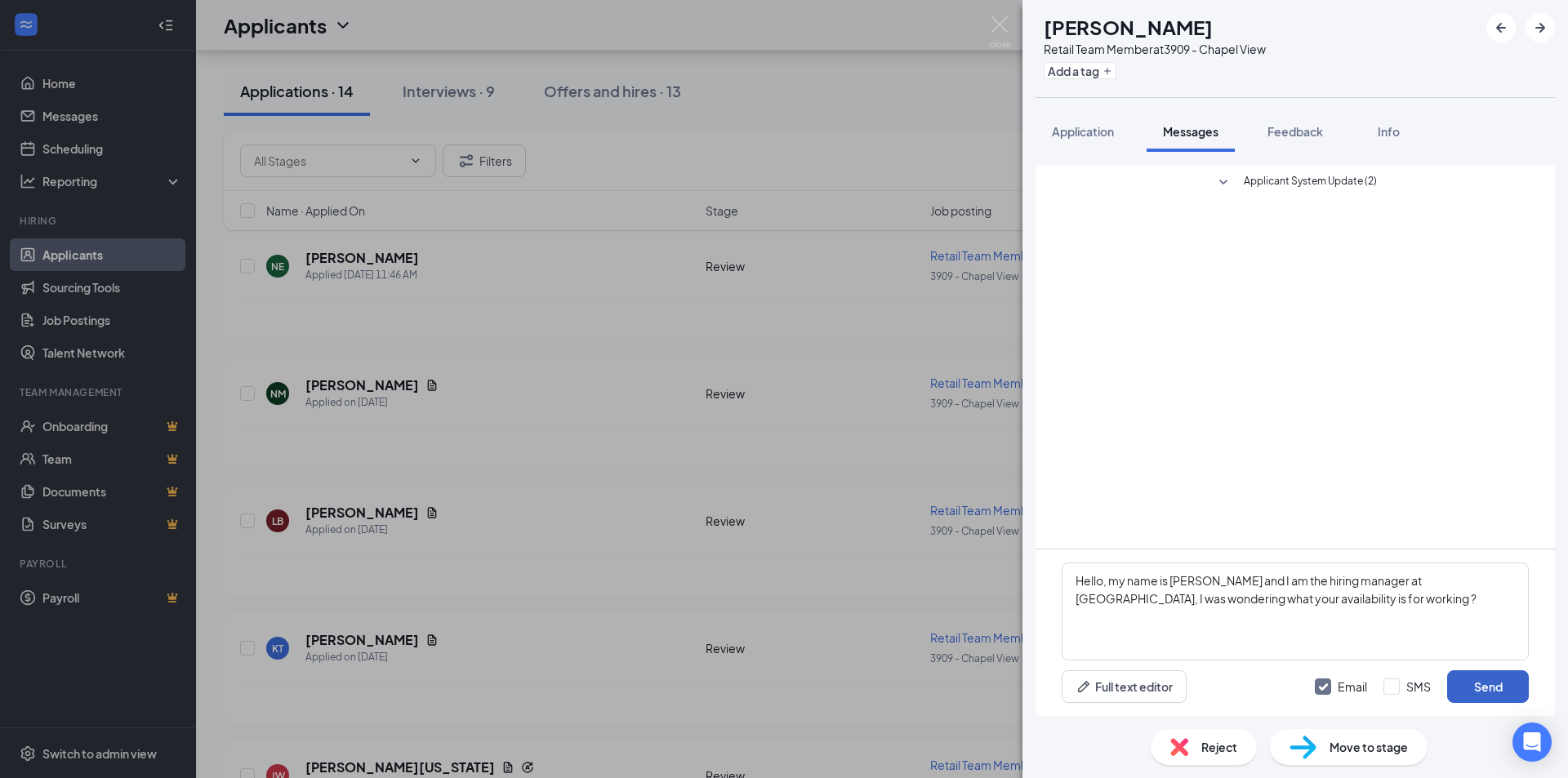
click at [1450, 681] on button "Send" at bounding box center [1488, 686] width 82 height 32
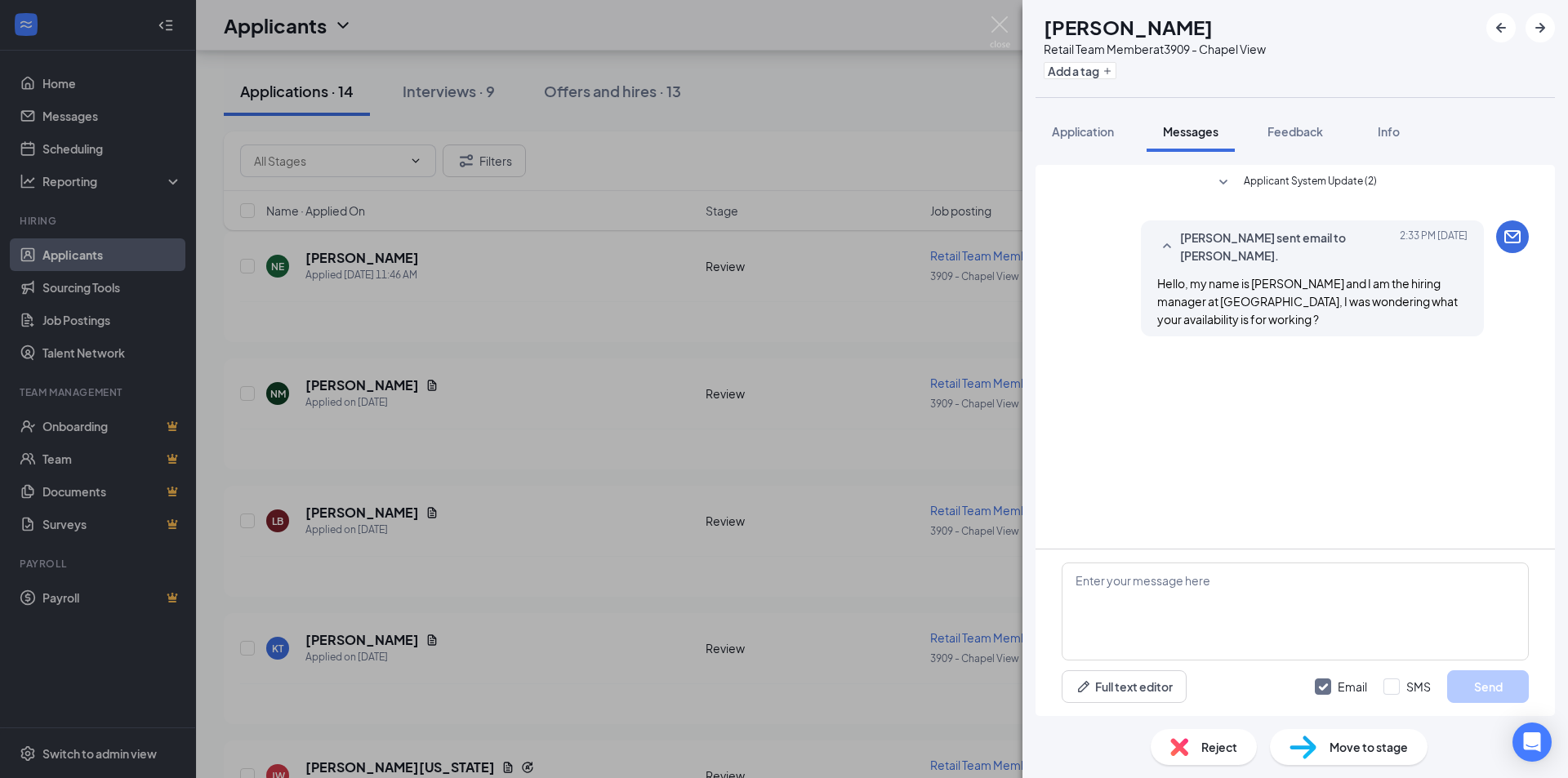
click at [505, 515] on div "LB [PERSON_NAME] Retail Team Member at 3909 - Chapel View Add a tag Application…" at bounding box center [784, 389] width 1568 height 778
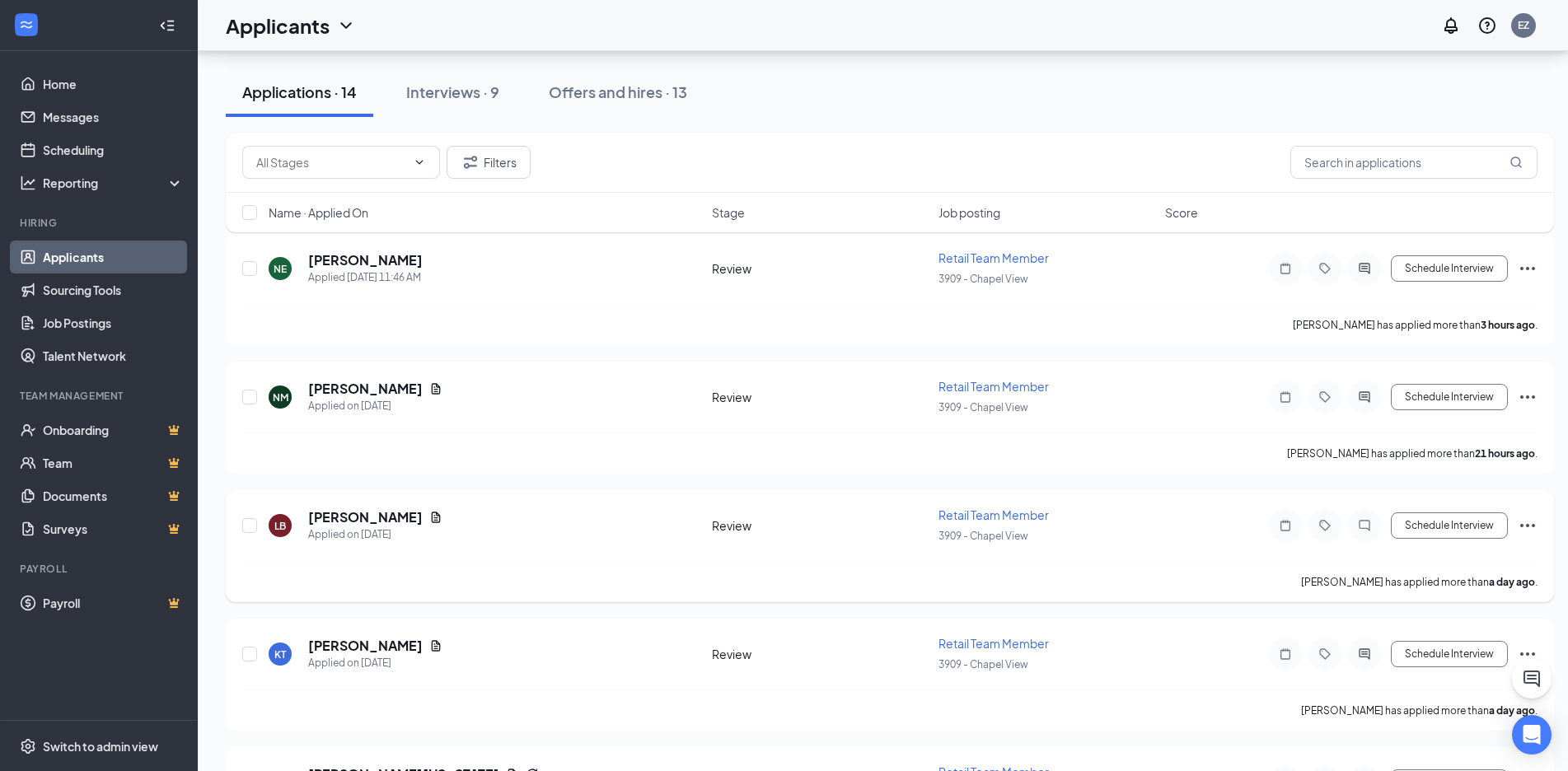
scroll to position [330, 0]
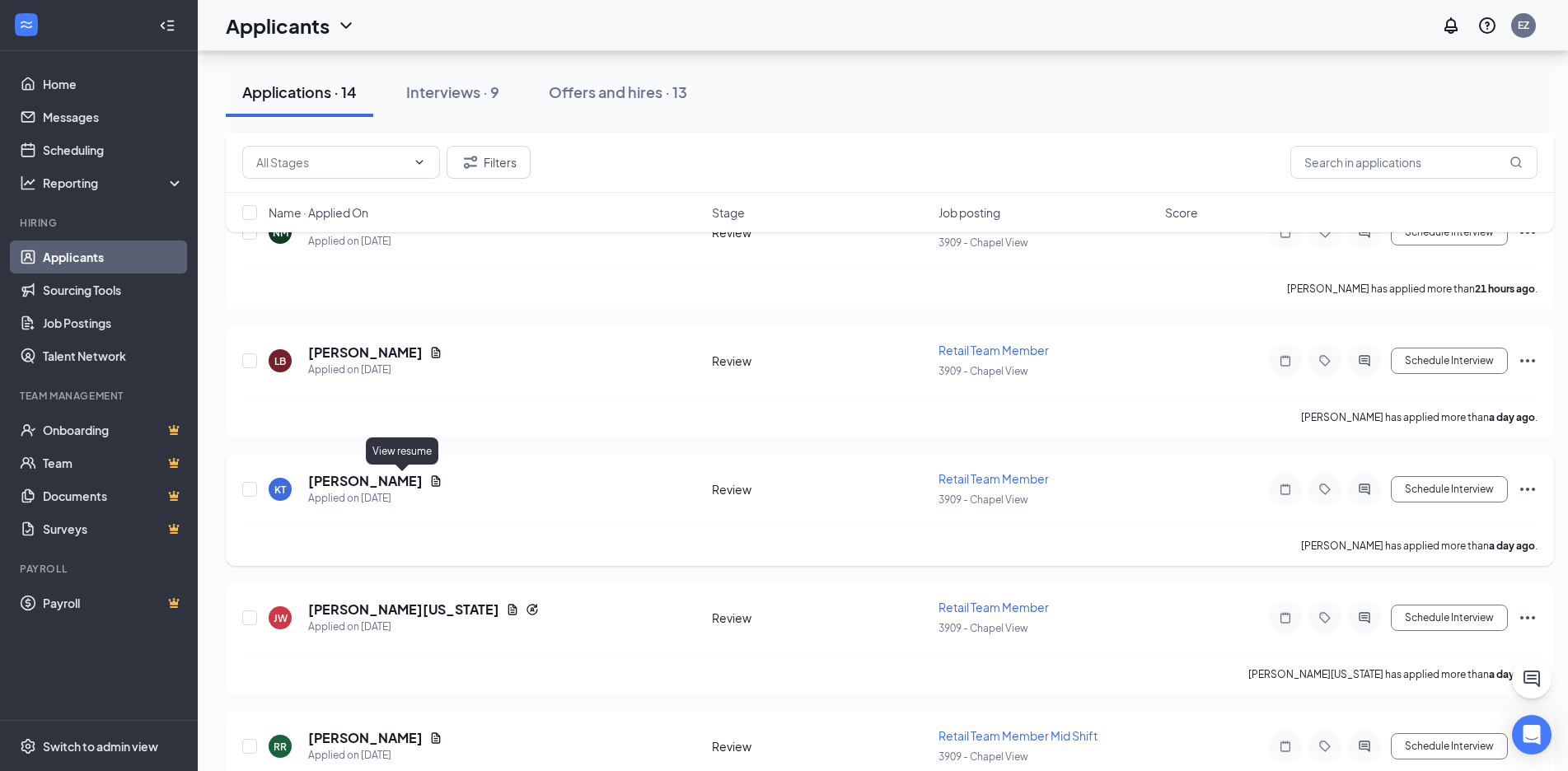
click at [432, 479] on icon "Document" at bounding box center [436, 480] width 9 height 11
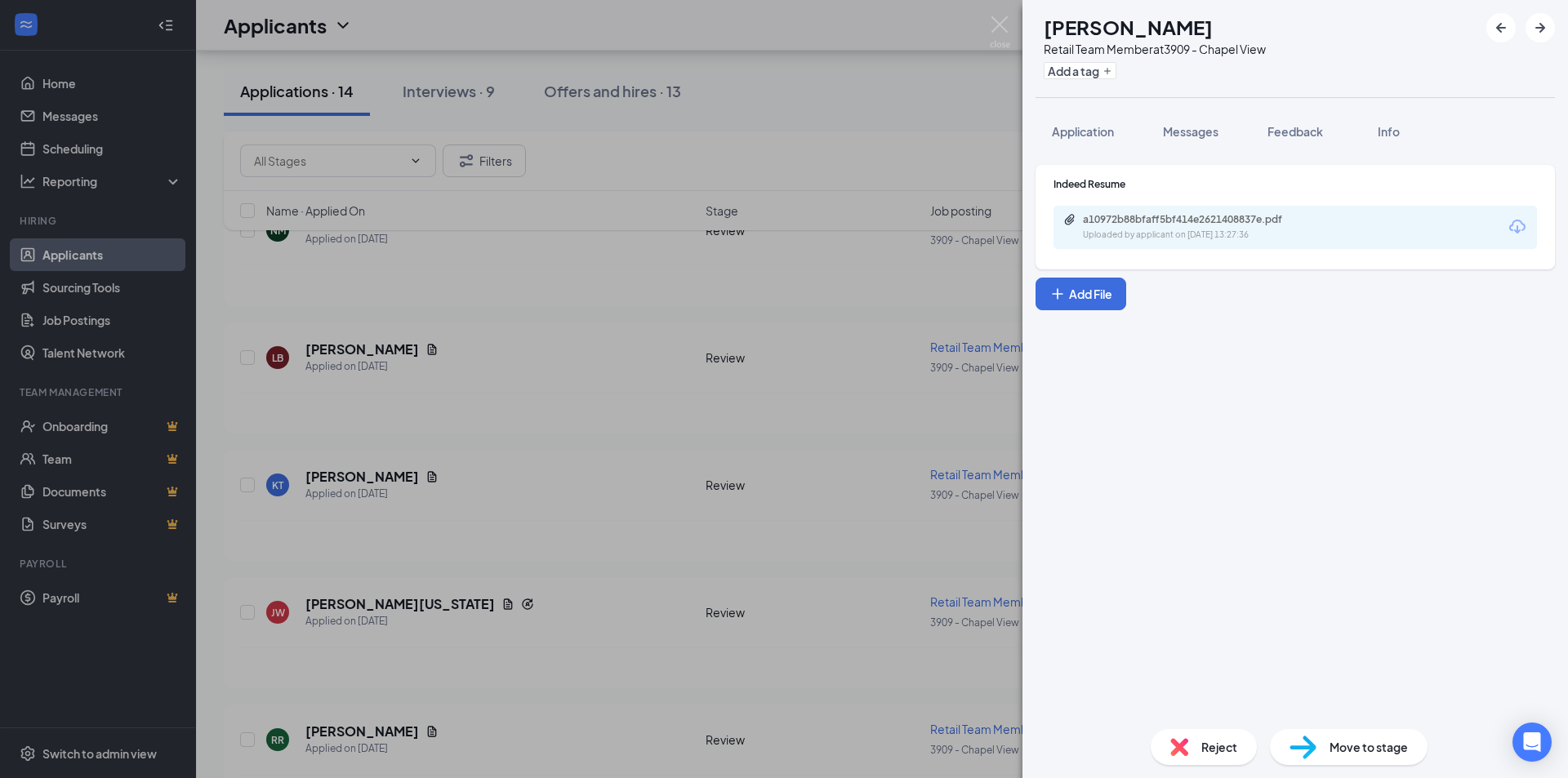
click at [1123, 210] on div "a10972b88bfaff5bf414e2621408837e.pdf Uploaded by applicant on [DATE] 13:27:36" at bounding box center [1295, 227] width 484 height 43
click at [1127, 224] on div "a10972b88bfaff5bf414e2621408837e.pdf" at bounding box center [1197, 219] width 229 height 13
click at [1199, 145] on button "Messages" at bounding box center [1190, 131] width 88 height 41
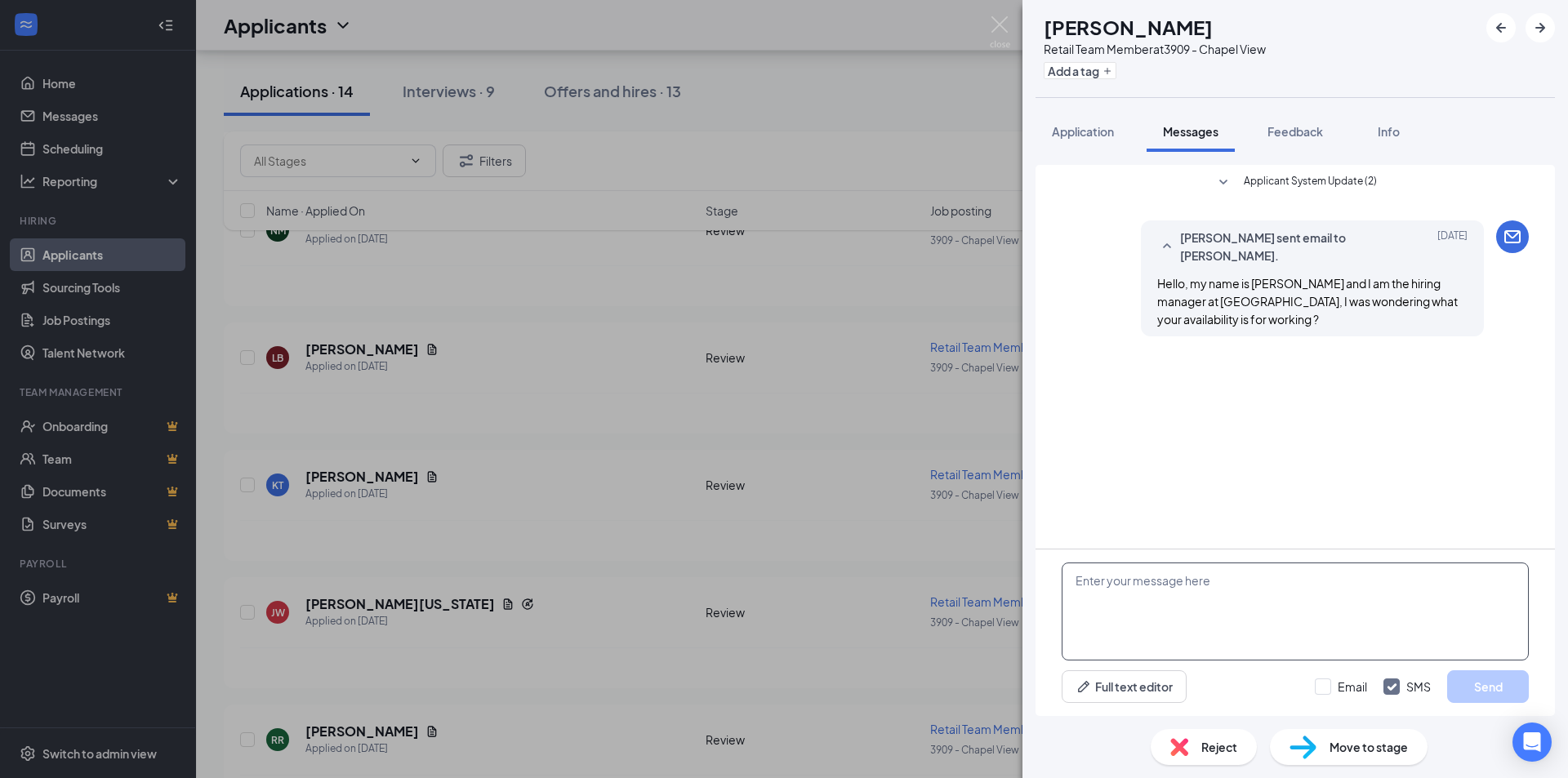
paste textarea "Hello, my name is [PERSON_NAME] and I am the hiring manager at [GEOGRAPHIC_DATA…"
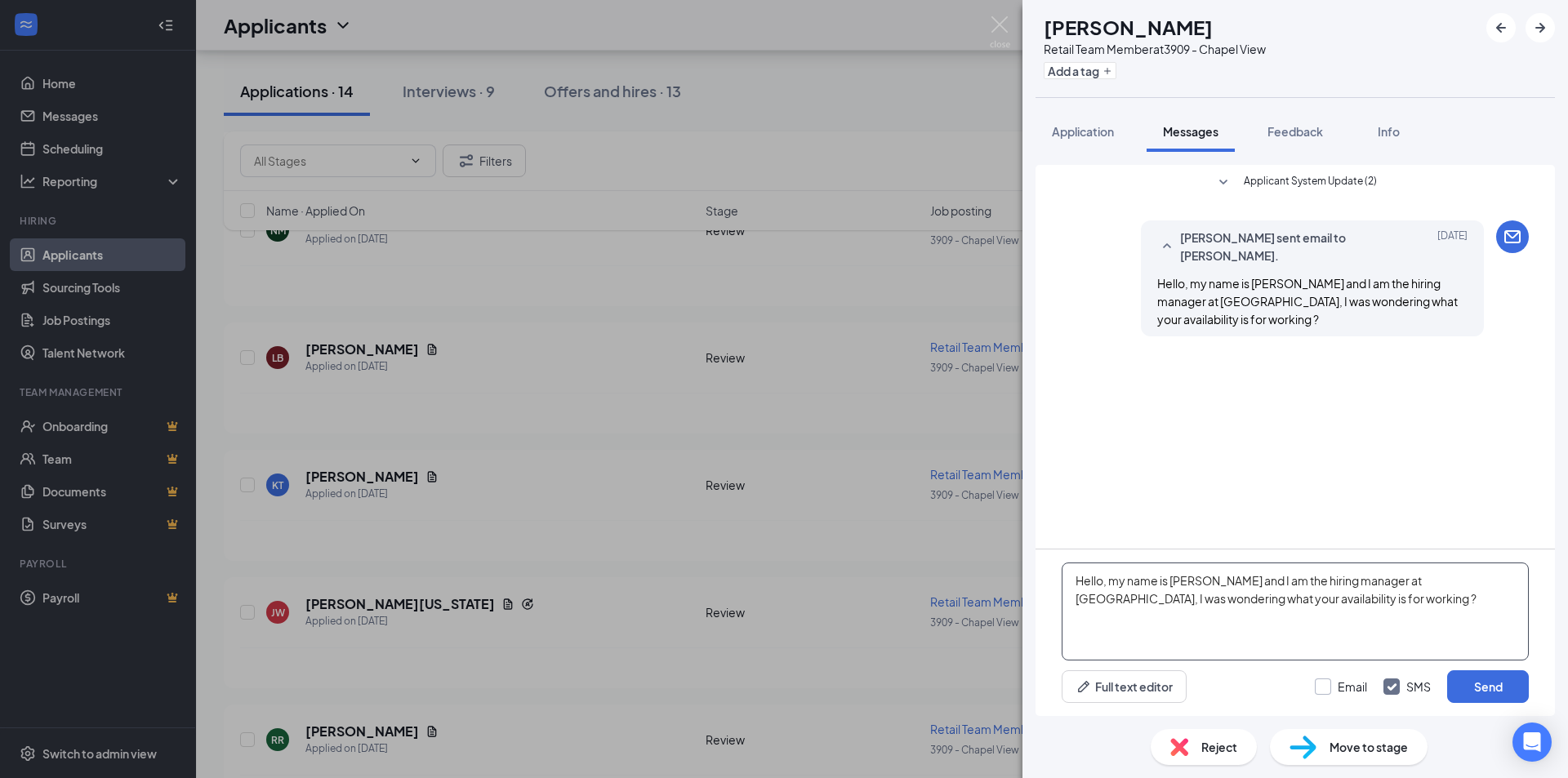
type textarea "Hello, my name is [PERSON_NAME] and I am the hiring manager at [GEOGRAPHIC_DATA…"
click at [1352, 682] on input "Email" at bounding box center [1341, 686] width 52 height 16
checkbox input "true"
click at [1394, 686] on input "SMS" at bounding box center [1408, 686] width 48 height 16
checkbox input "false"
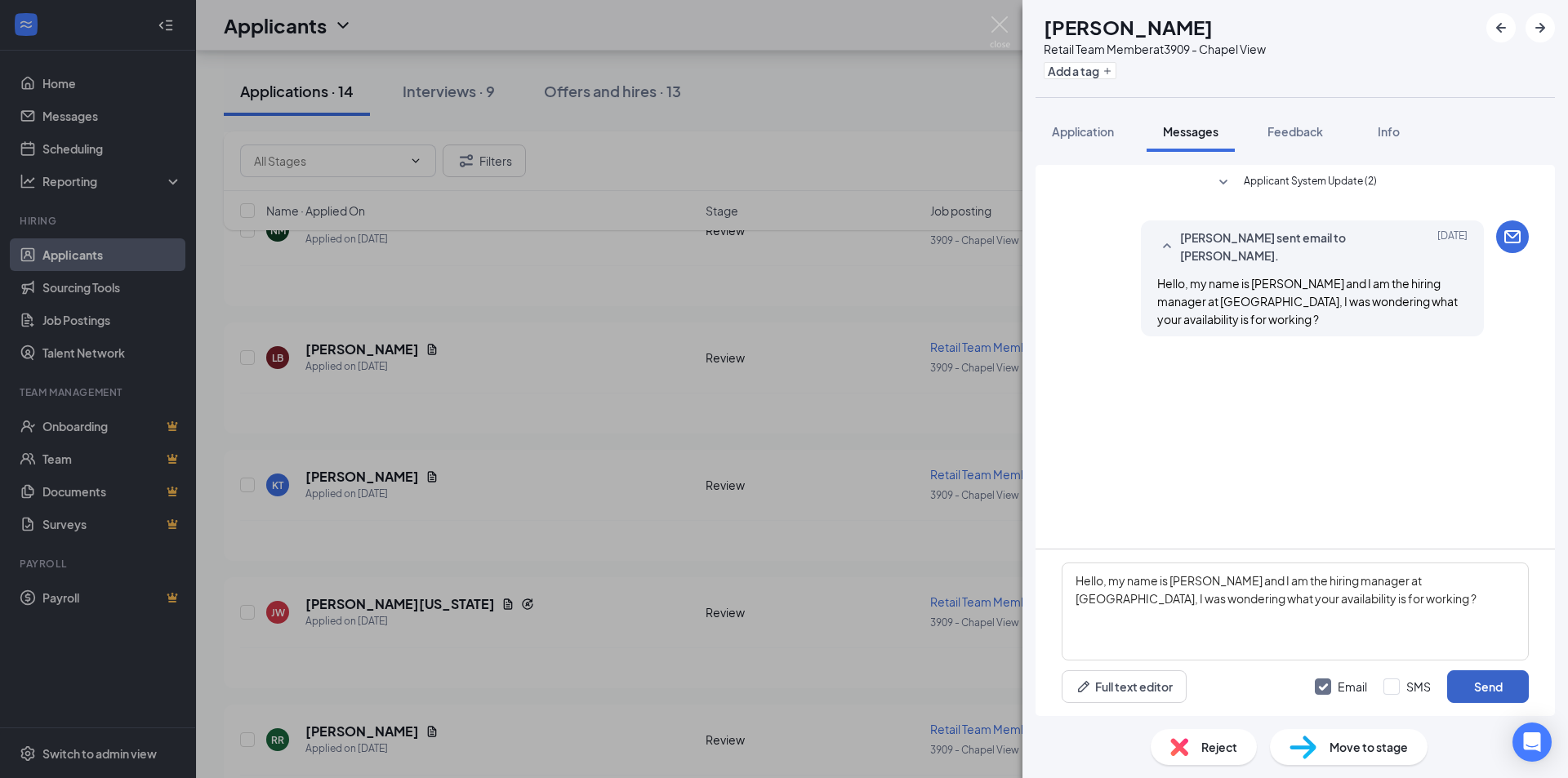
click at [1513, 686] on button "Send" at bounding box center [1488, 686] width 82 height 32
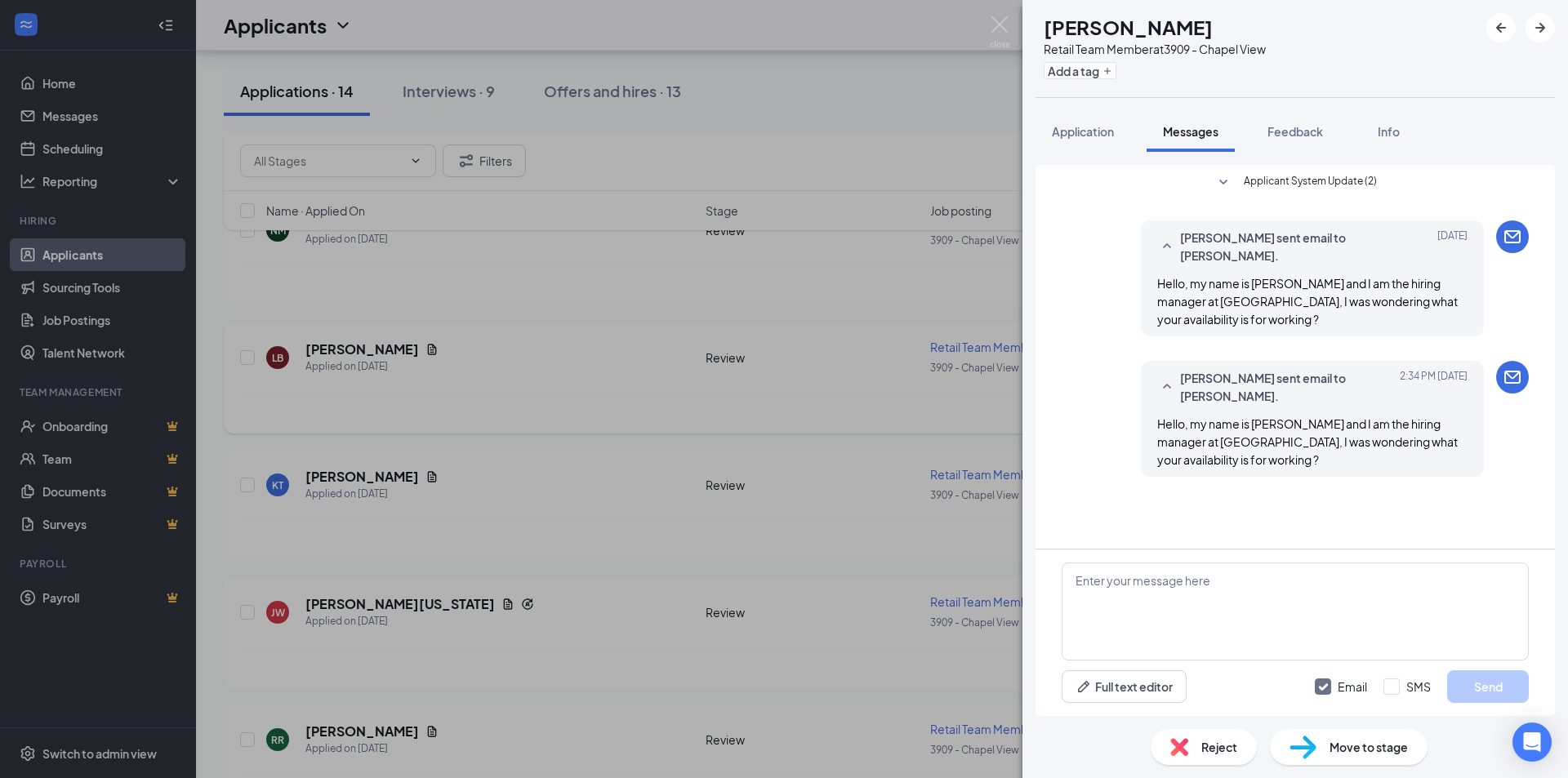
click at [1000, 31] on img at bounding box center [1000, 31] width 20 height 31
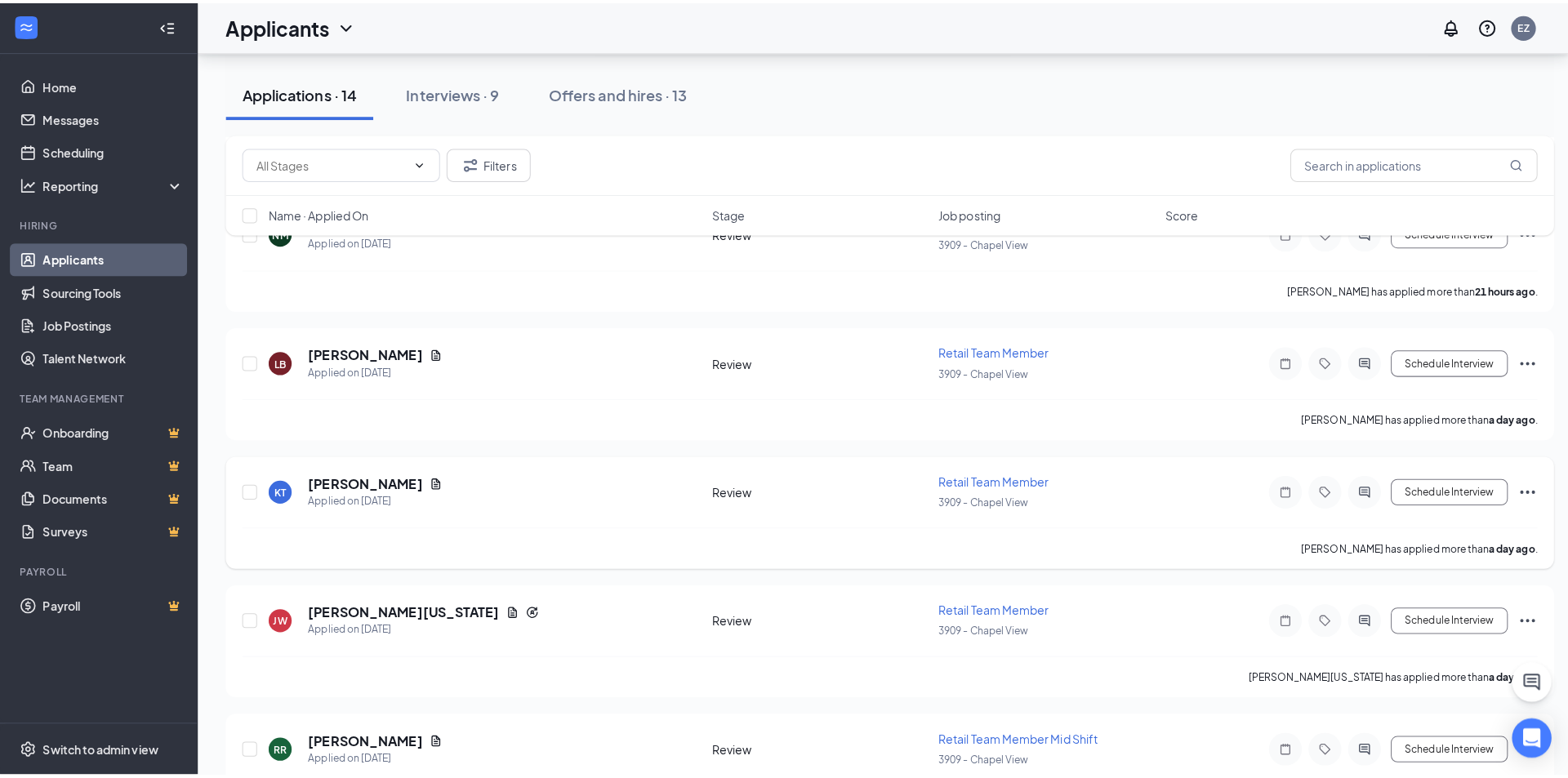
scroll to position [571, 0]
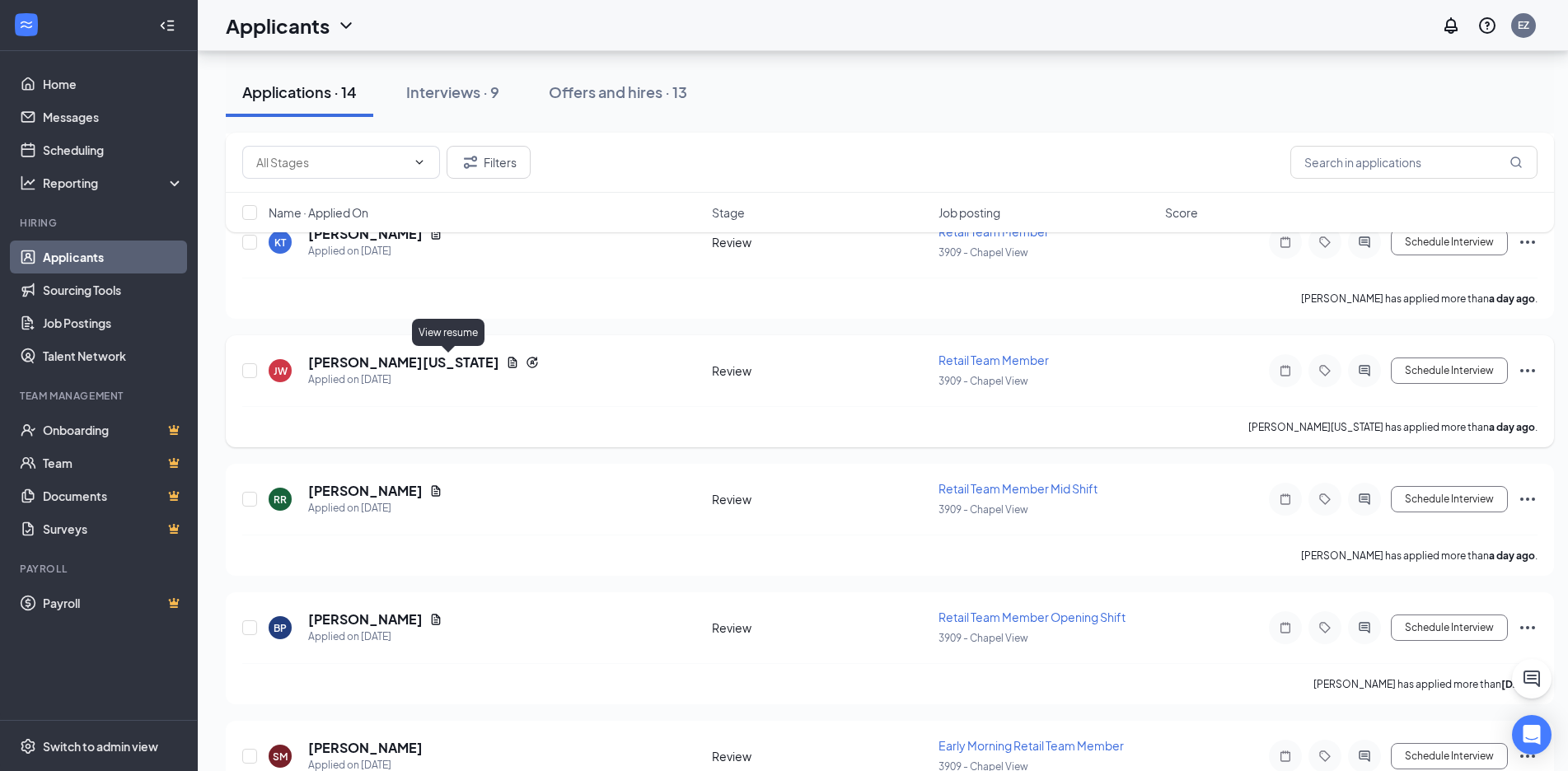
click at [506, 360] on icon "Document" at bounding box center [513, 363] width 13 height 13
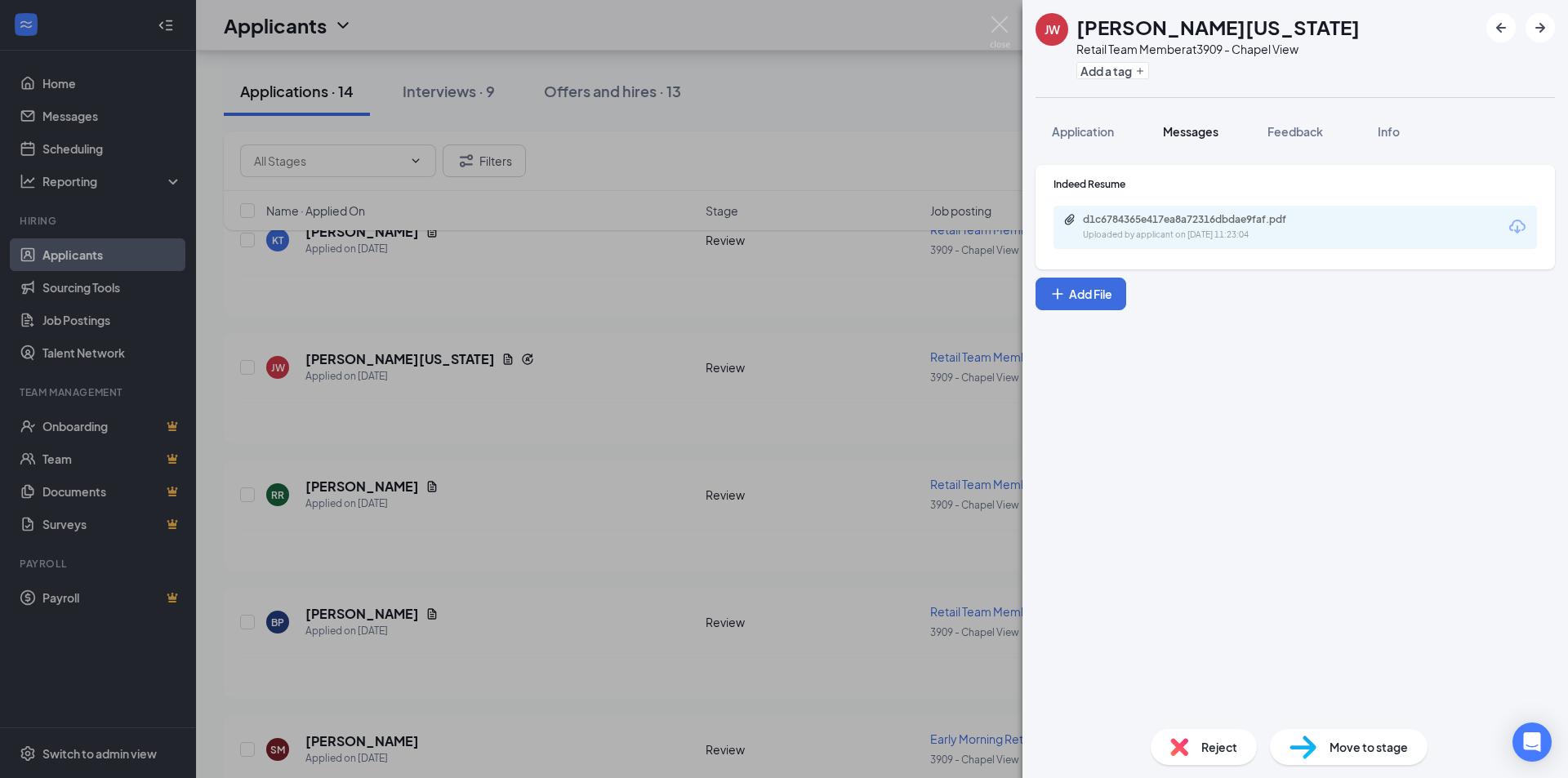
click at [1180, 128] on span "Messages" at bounding box center [1190, 131] width 55 height 14
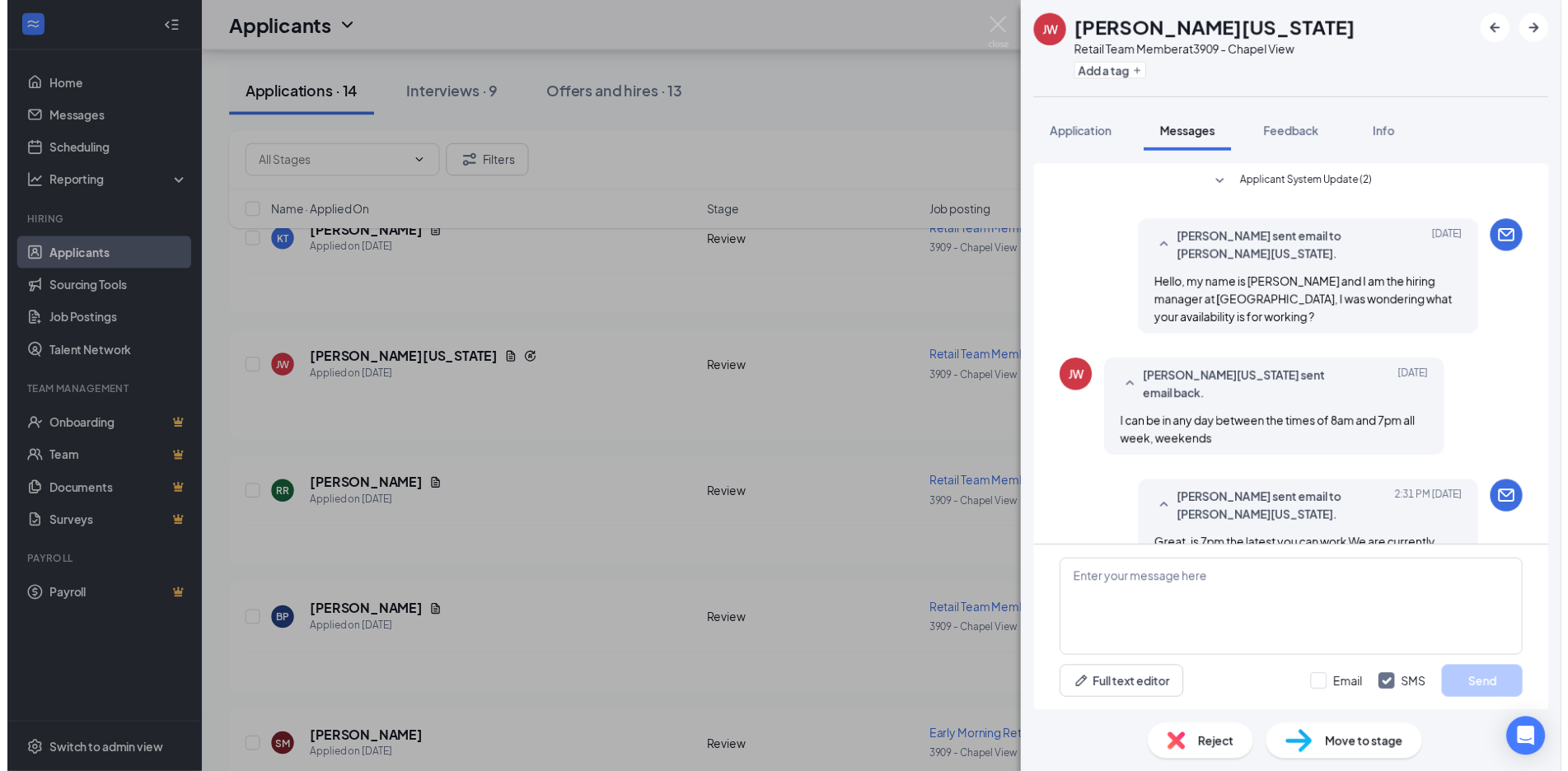
scroll to position [33, 0]
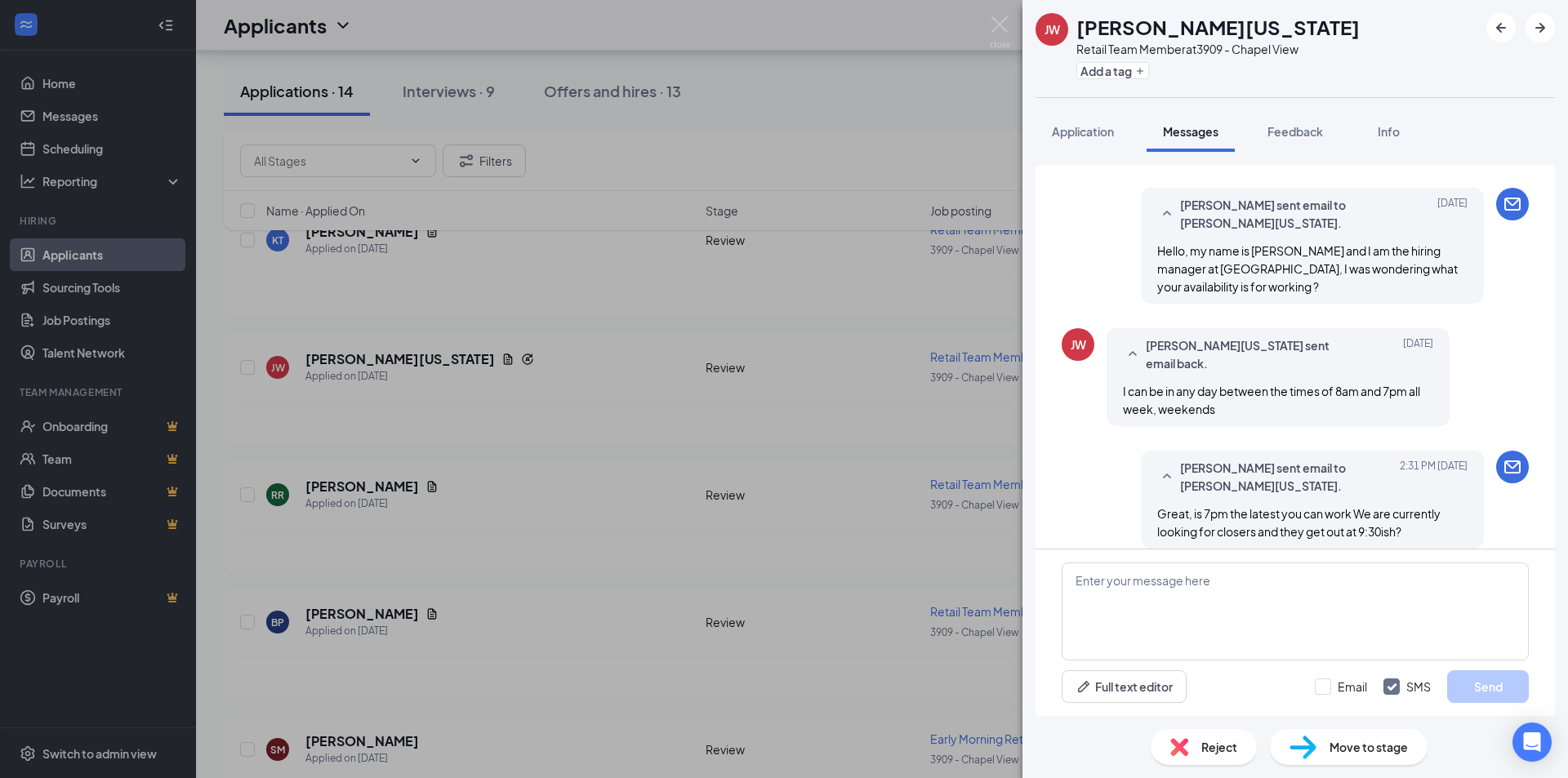
click at [485, 389] on div "[PERSON_NAME] [PERSON_NAME][US_STATE] Retail Team Member at 3909 - Chapel View …" at bounding box center [784, 389] width 1568 height 778
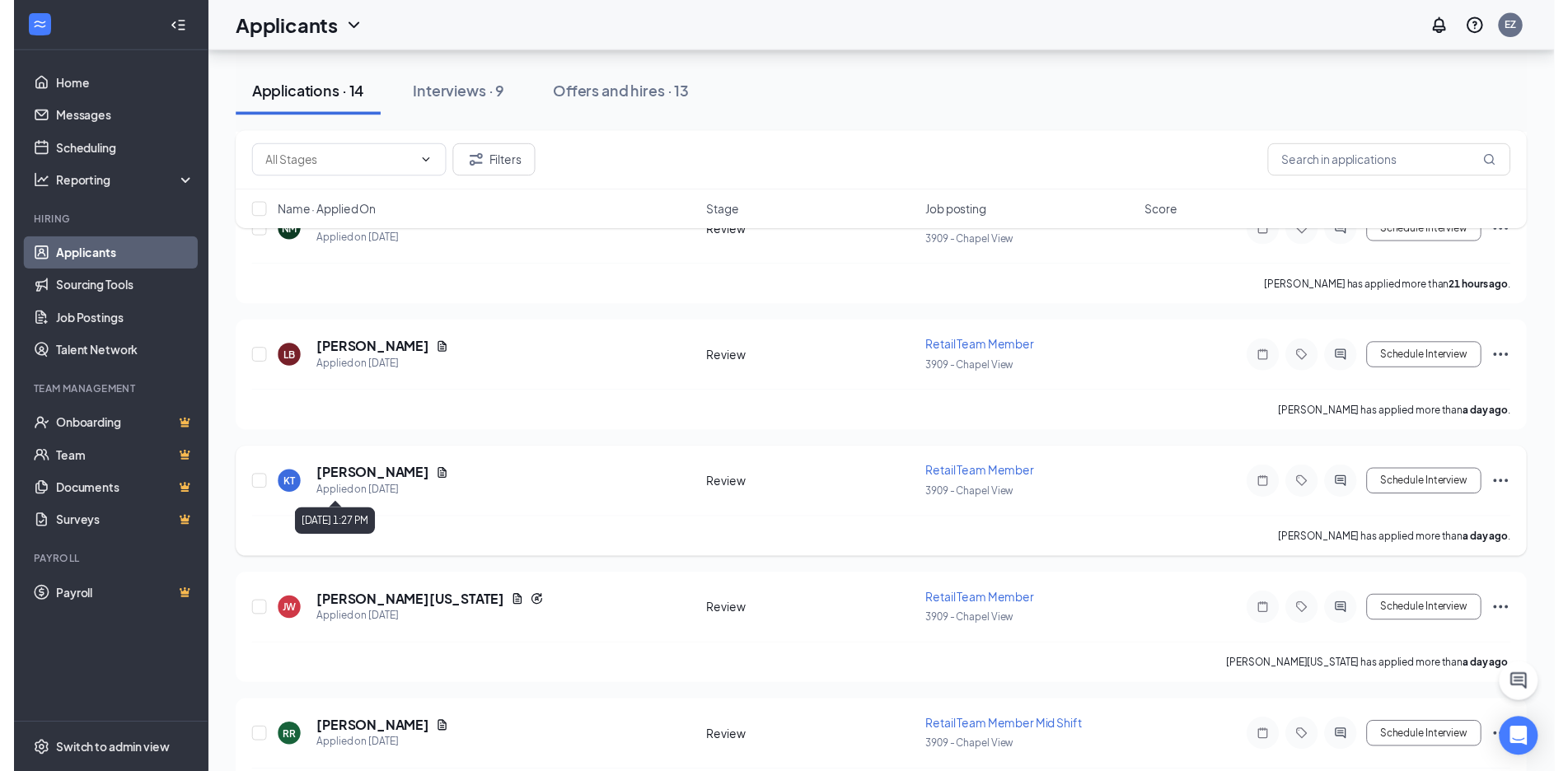
scroll to position [495, 0]
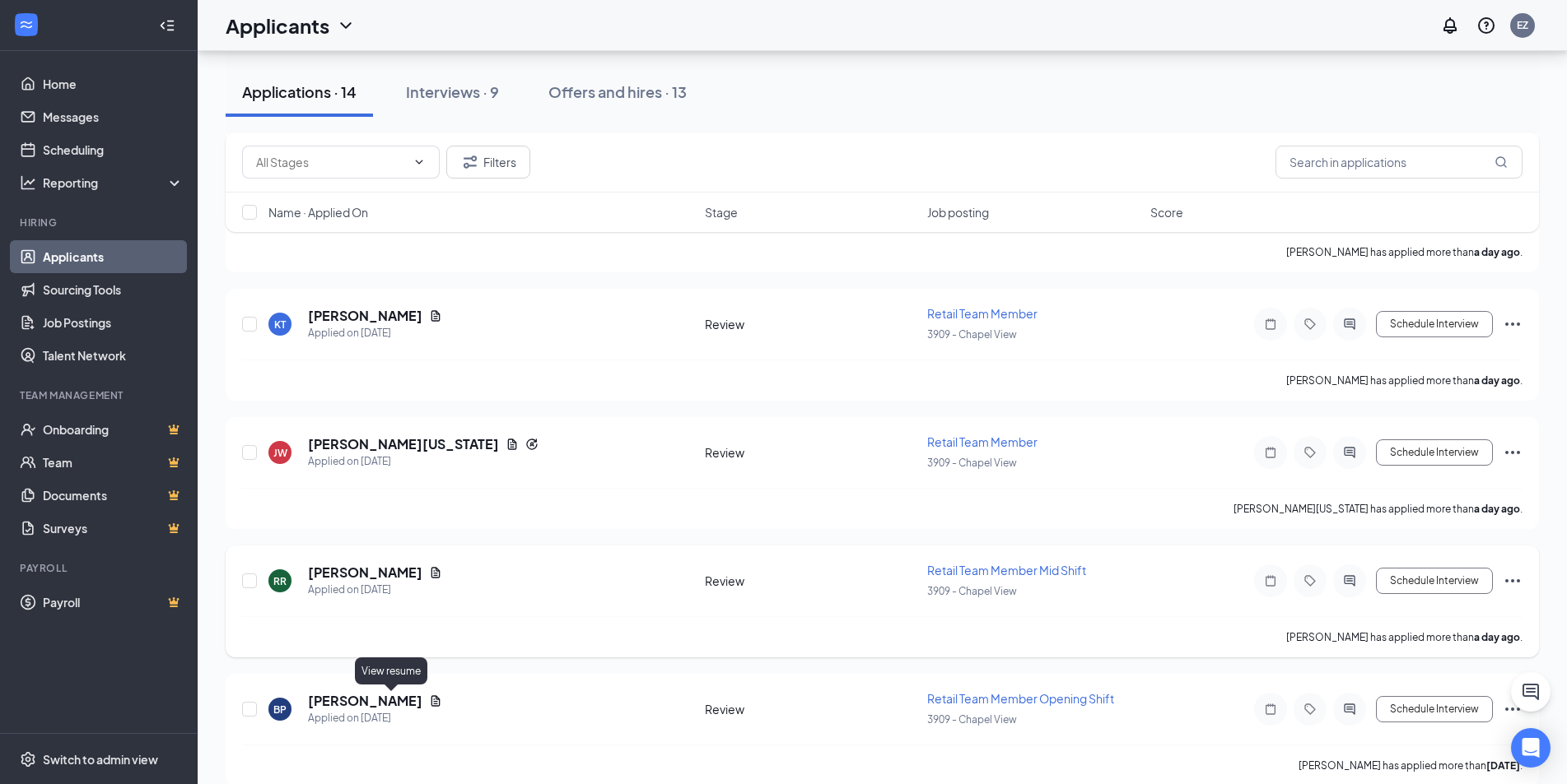
click at [429, 696] on icon "Document" at bounding box center [435, 701] width 13 height 13
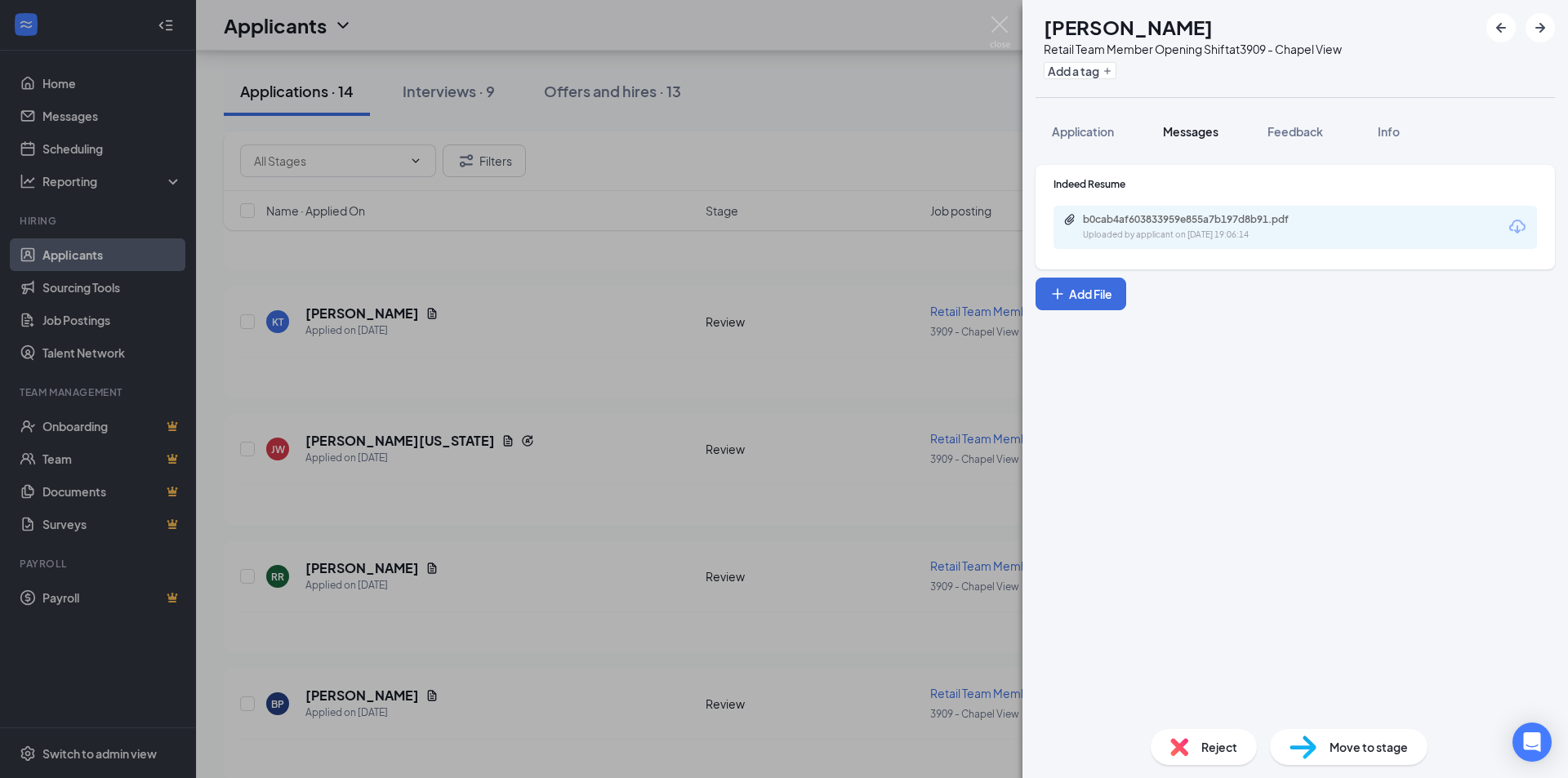
click at [1191, 128] on span "Messages" at bounding box center [1190, 131] width 55 height 14
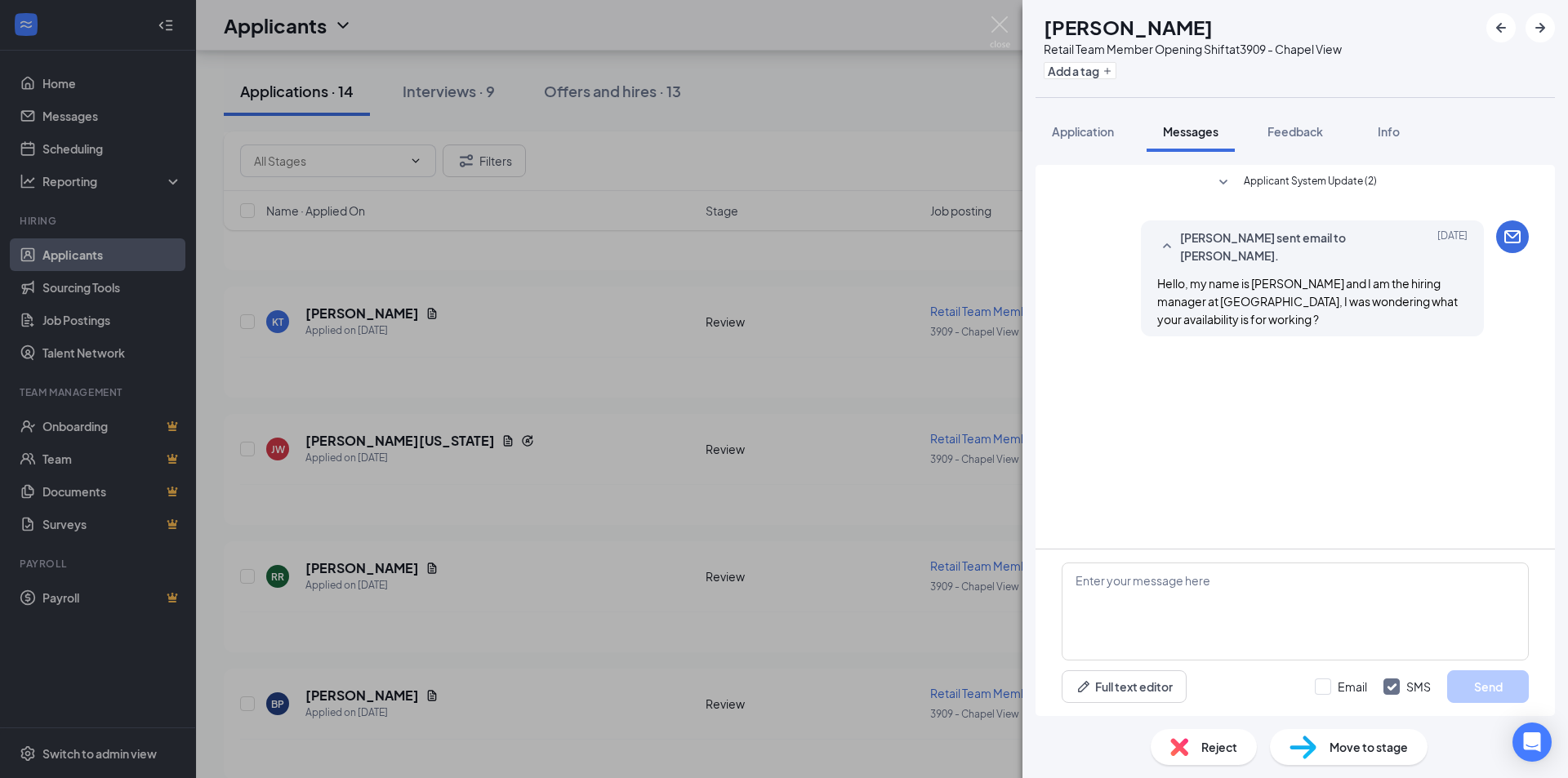
click at [997, 11] on div "BP [PERSON_NAME] Retail Team Member Opening Shift at 3909 - Chapel View Add a t…" at bounding box center [784, 389] width 1568 height 778
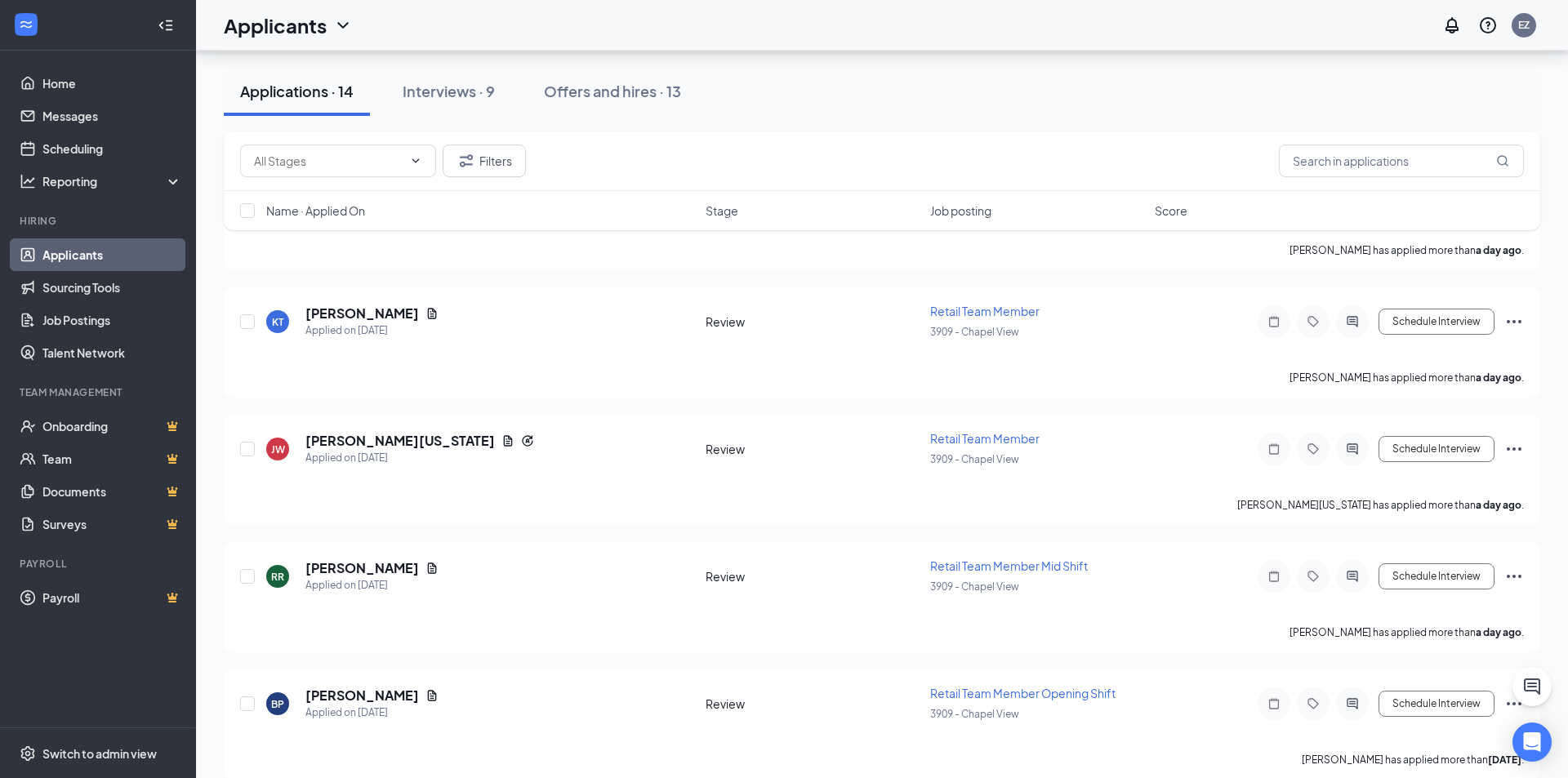
click at [1001, 31] on div "Applicants EZ" at bounding box center [882, 25] width 1372 height 51
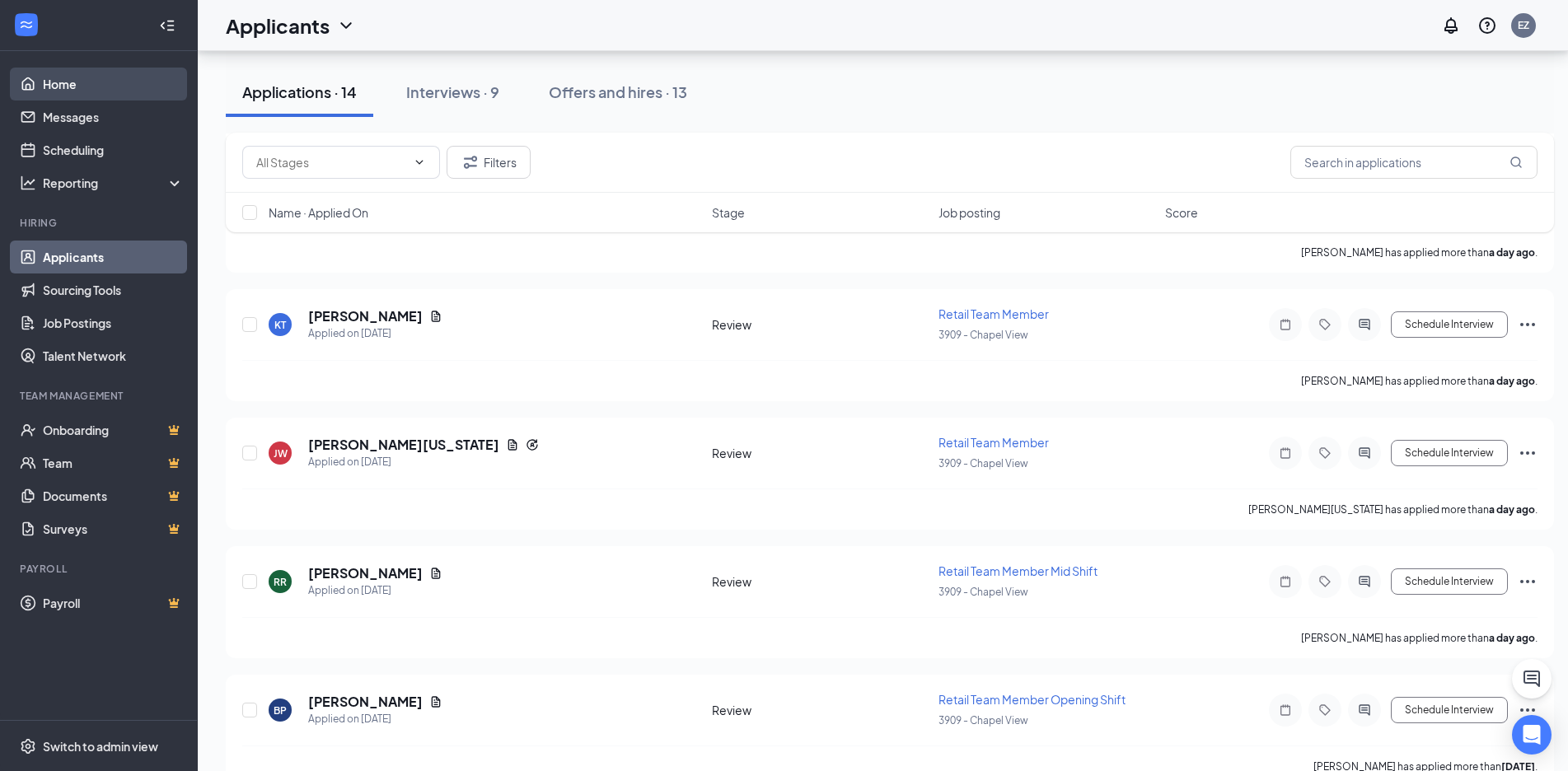
click at [129, 89] on link "Home" at bounding box center [114, 84] width 140 height 33
